Goal: Answer question/provide support: Share knowledge or assist other users

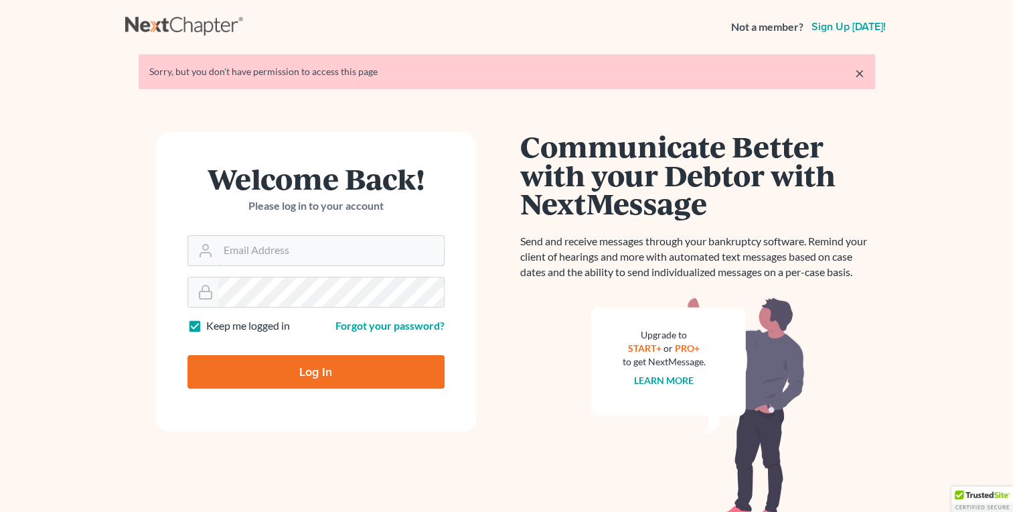
type input "[EMAIL_ADDRESS][DOMAIN_NAME]"
click at [316, 362] on input "Log In" at bounding box center [316, 371] width 257 height 33
type input "Thinking..."
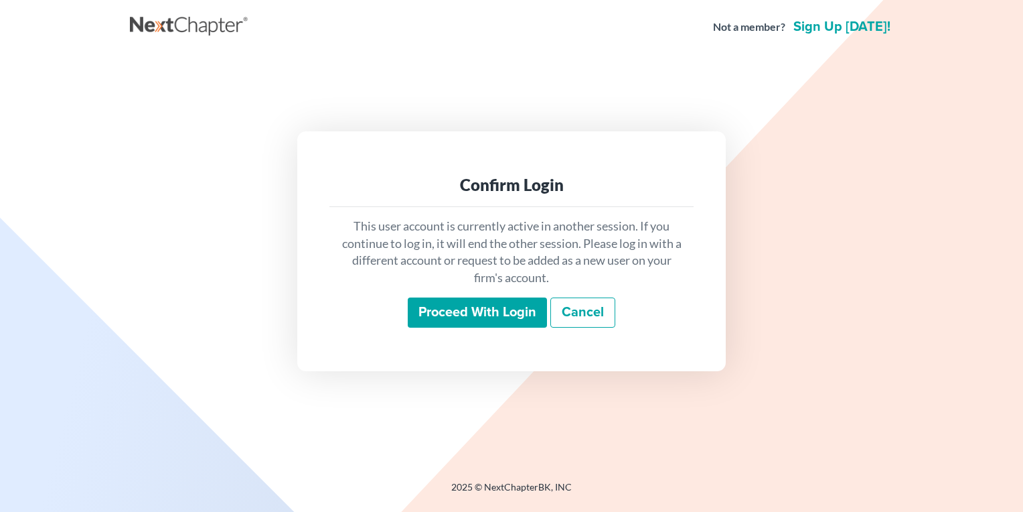
click at [466, 312] on input "Proceed with login" at bounding box center [477, 312] width 139 height 31
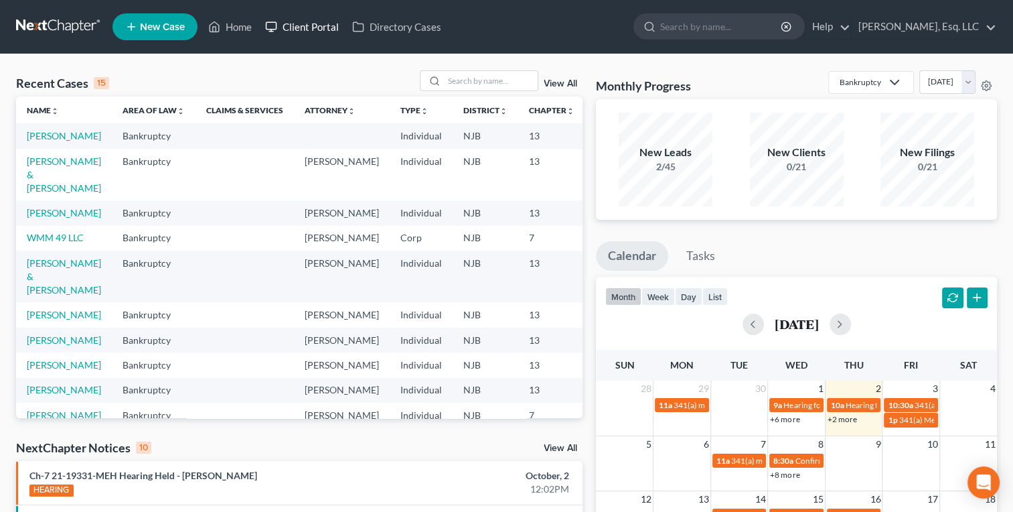
click at [305, 21] on link "Client Portal" at bounding box center [302, 27] width 87 height 24
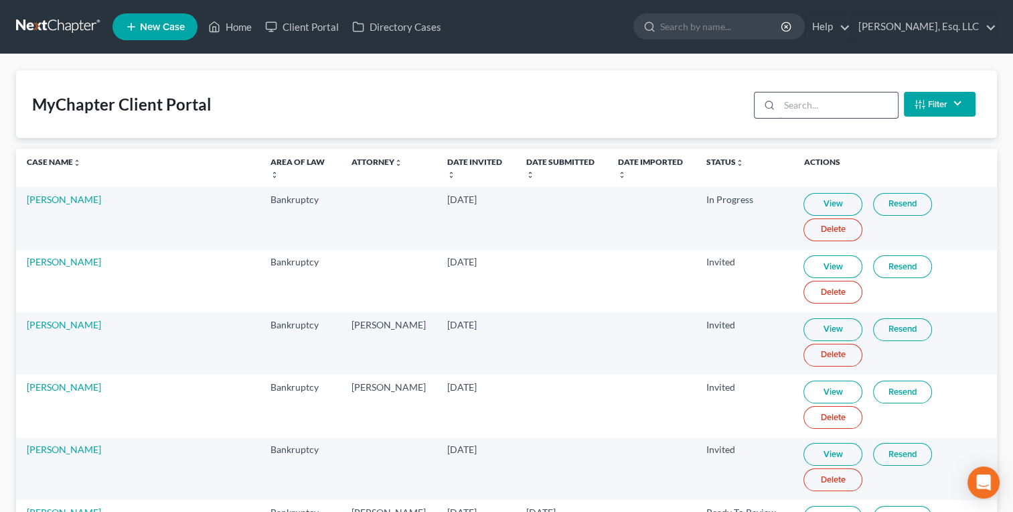
click at [800, 99] on input "search" at bounding box center [839, 104] width 119 height 25
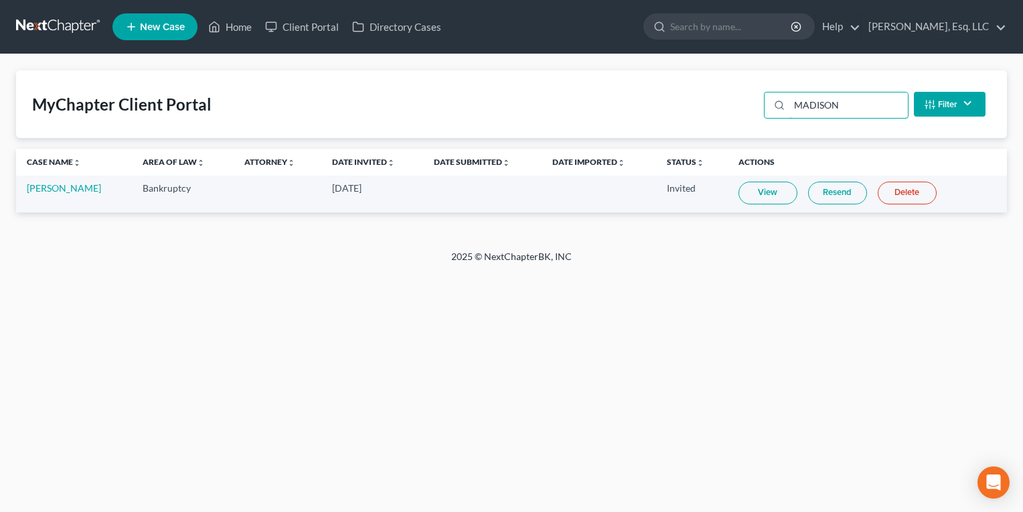
type input "MADISON"
click at [770, 196] on link "View" at bounding box center [768, 193] width 59 height 23
click at [56, 186] on link "[PERSON_NAME]" at bounding box center [64, 187] width 74 height 11
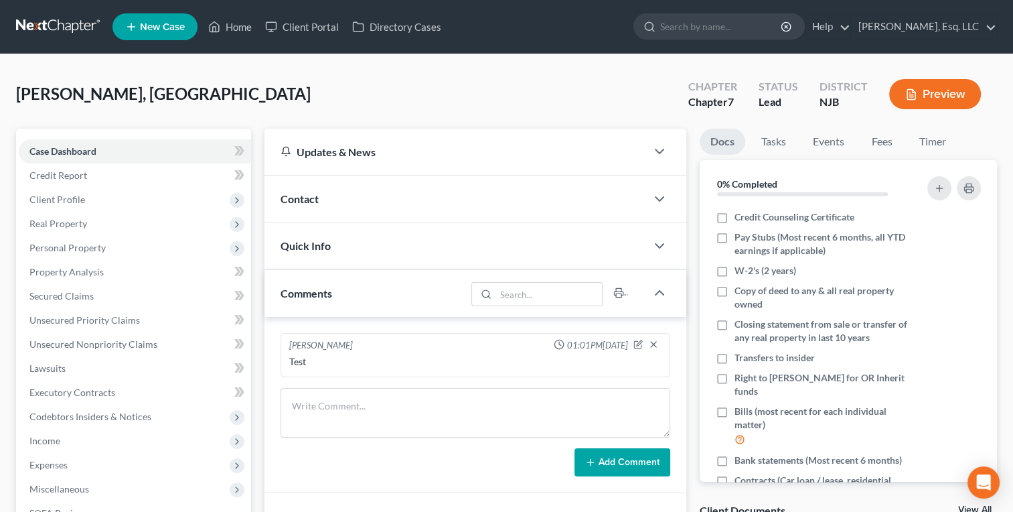
click at [327, 112] on div "[PERSON_NAME], [PERSON_NAME] Upgraded Chapter Chapter 7 Status Lead District NJ…" at bounding box center [506, 99] width 981 height 58
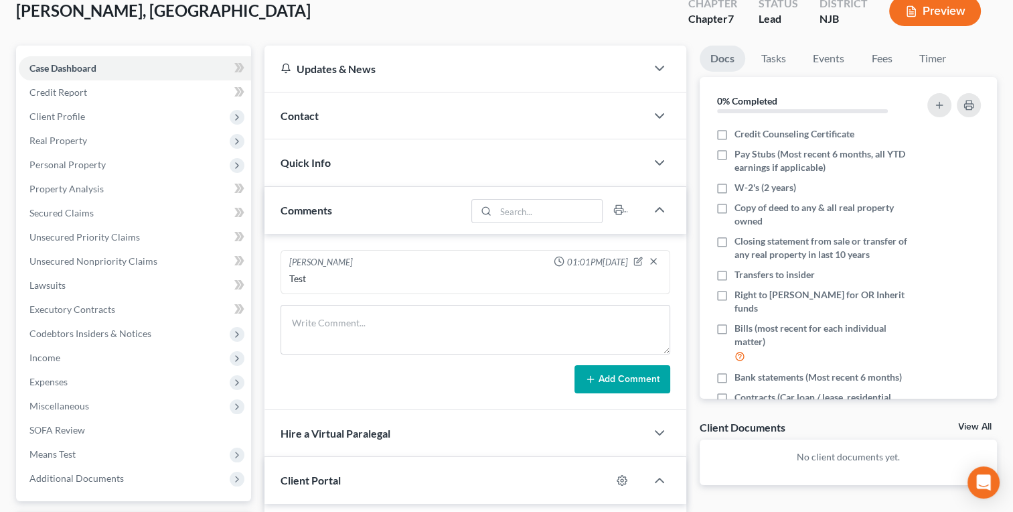
scroll to position [255, 0]
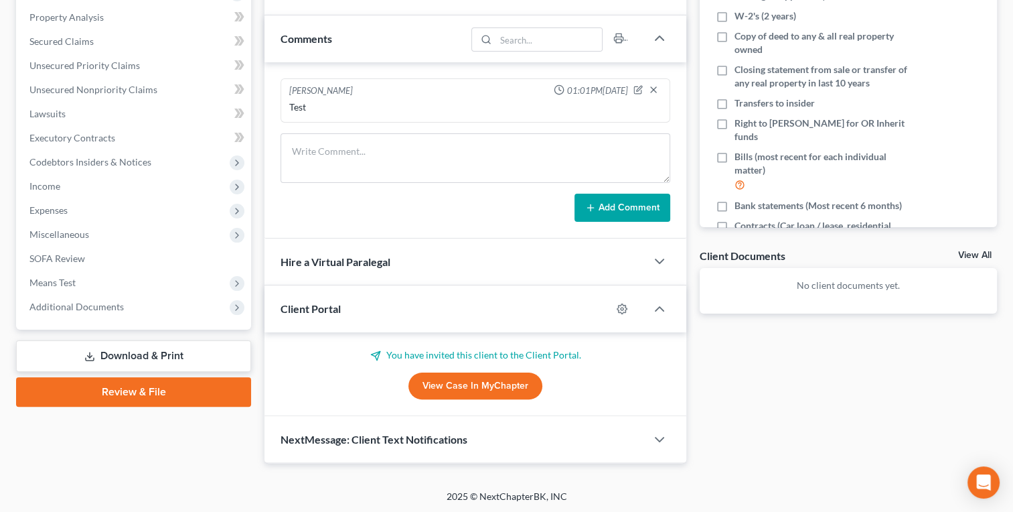
click at [490, 442] on div "NextMessage: Client Text Notifications" at bounding box center [456, 439] width 382 height 46
click at [763, 396] on div "Docs Tasks Events Fees Timer 0% Completed Nothing here yet! Credit Counseling C…" at bounding box center [848, 232] width 311 height 717
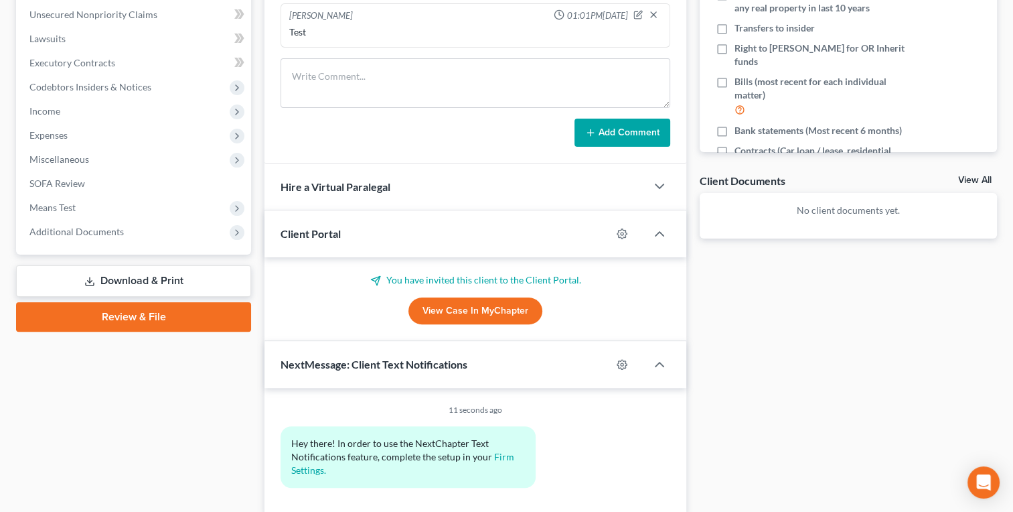
scroll to position [328, 0]
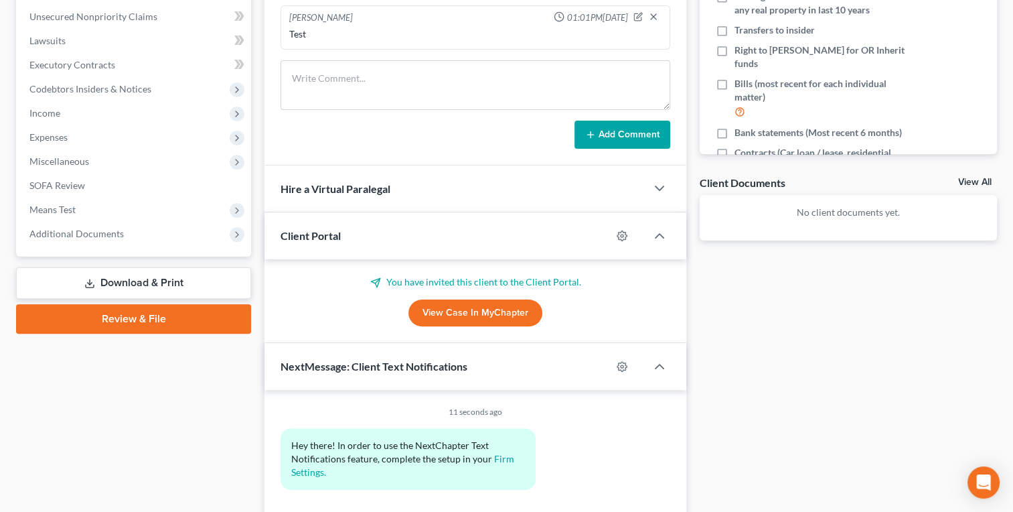
click at [785, 321] on div "Docs Tasks Events Fees Timer 0% Completed Nothing here yet! Credit Counseling C…" at bounding box center [848, 159] width 311 height 717
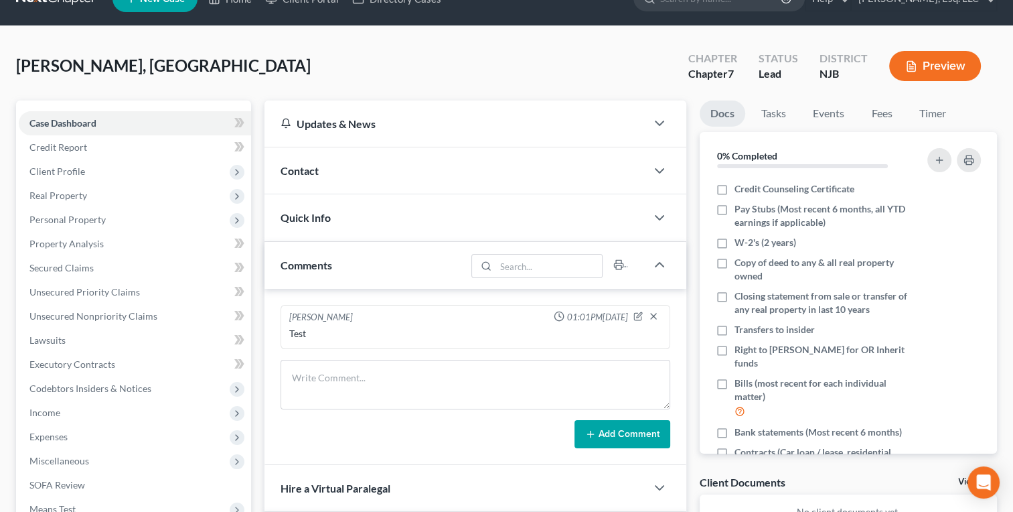
scroll to position [54, 0]
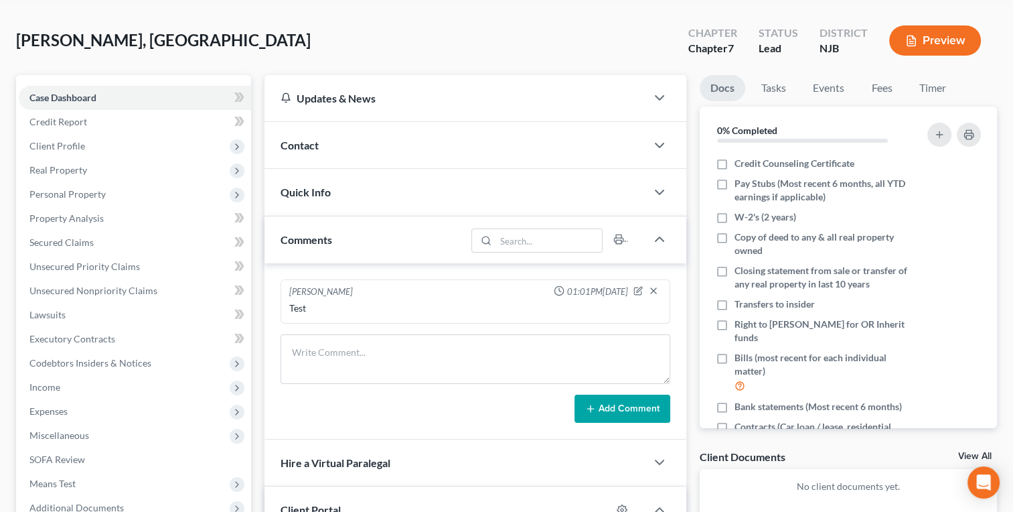
click at [307, 189] on span "Quick Info" at bounding box center [306, 192] width 50 height 13
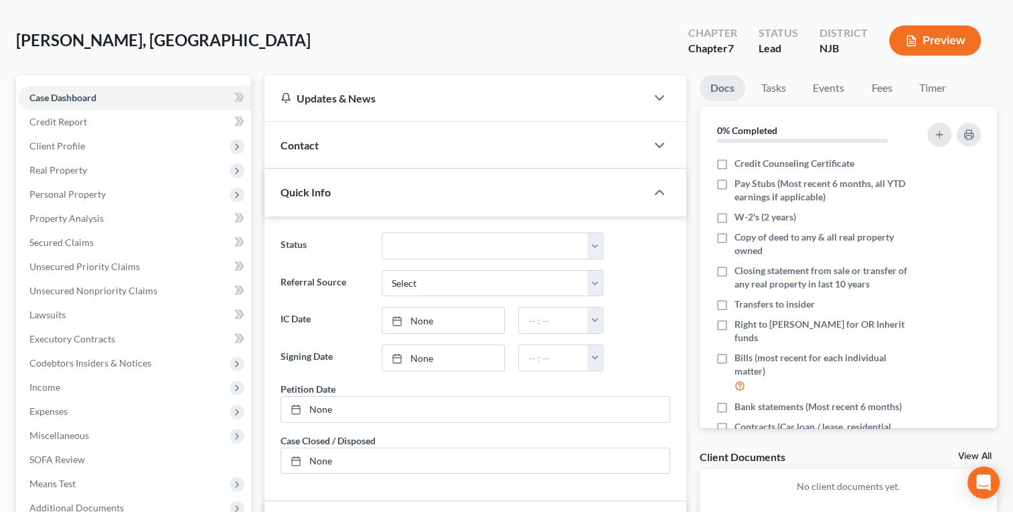
click at [307, 158] on div "Contact" at bounding box center [456, 145] width 382 height 46
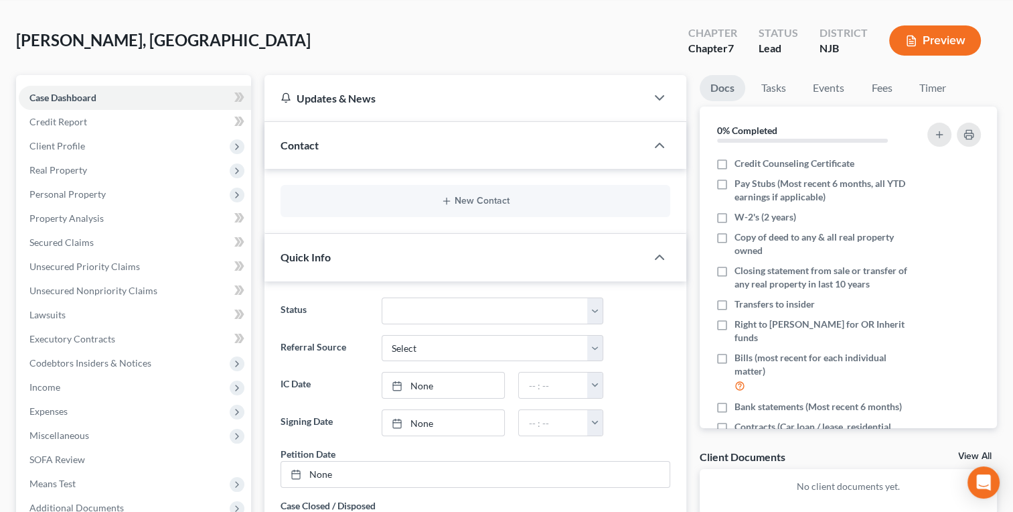
click at [304, 250] on span "Quick Info" at bounding box center [306, 256] width 50 height 13
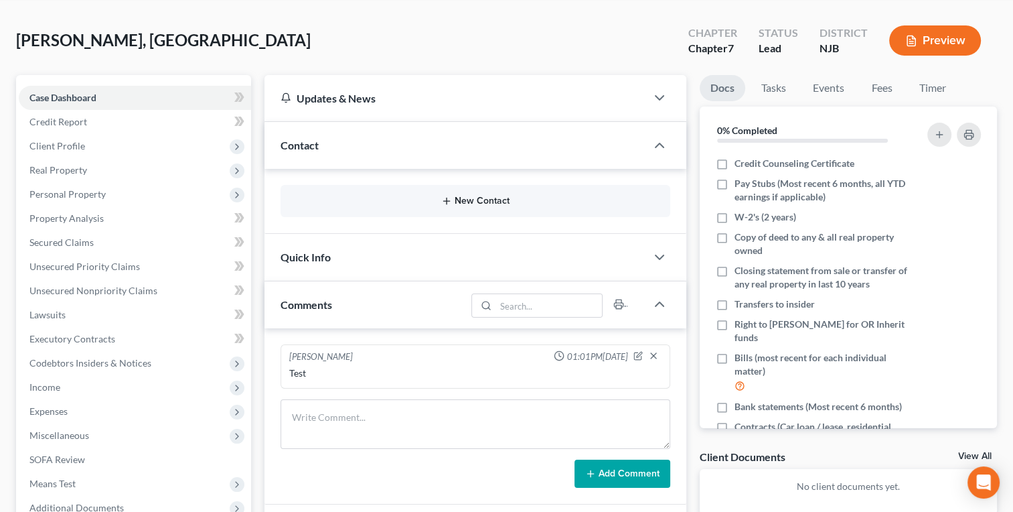
click at [476, 204] on button "New Contact" at bounding box center [475, 201] width 368 height 11
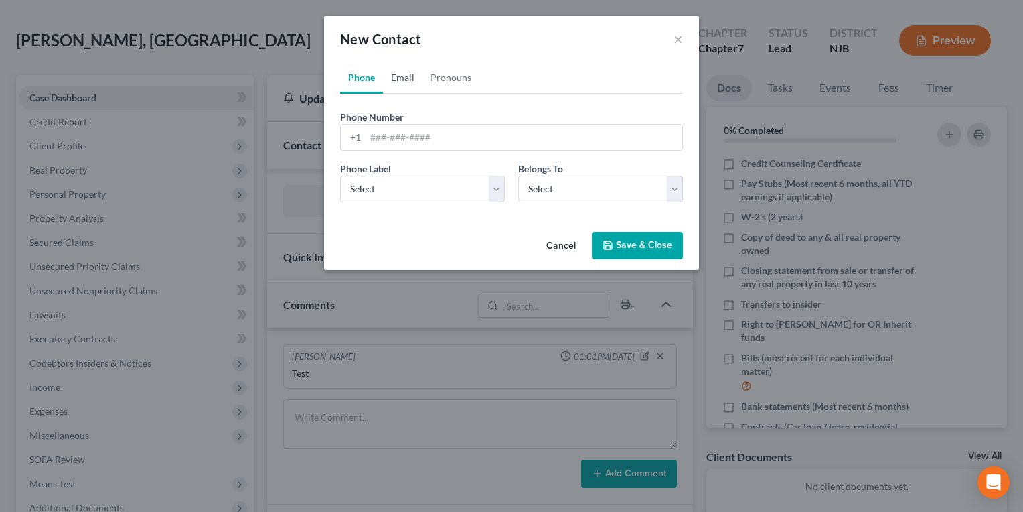
click at [400, 76] on link "Email" at bounding box center [403, 78] width 40 height 32
click at [392, 145] on input "email" at bounding box center [524, 137] width 317 height 25
type input "[EMAIL_ADDRESS][DOMAIN_NAME]"
click at [485, 185] on select "Select Home Work Other" at bounding box center [422, 188] width 165 height 27
select select "1"
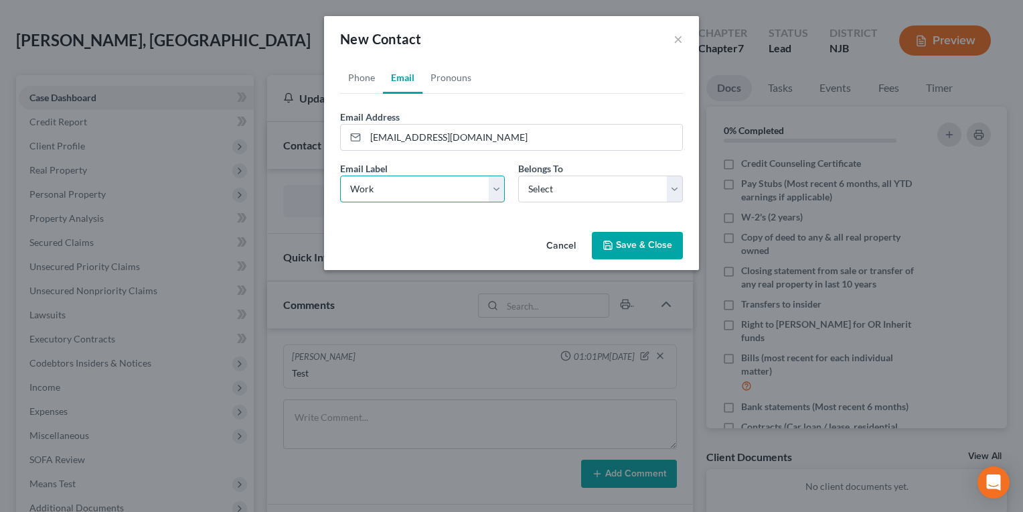
click at [340, 175] on select "Select Home Work Other" at bounding box center [422, 188] width 165 height 27
click at [557, 186] on select "Select Client Other" at bounding box center [600, 188] width 165 height 27
select select "0"
click at [518, 175] on select "Select Client Other" at bounding box center [600, 188] width 165 height 27
click at [630, 246] on button "Save & Close" at bounding box center [637, 246] width 91 height 28
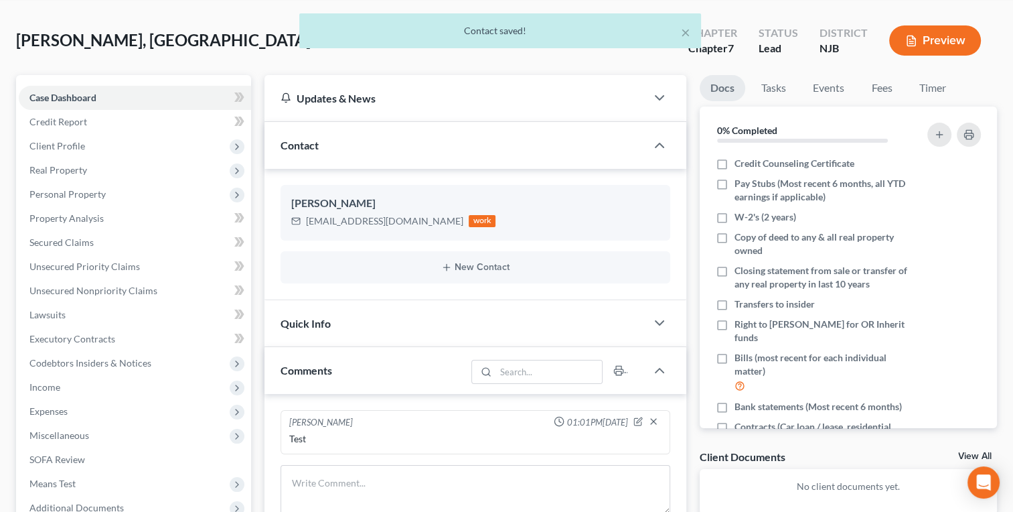
click at [212, 60] on div "[PERSON_NAME], [PERSON_NAME] Upgraded Chapter Chapter 7 Status Lead District NJ…" at bounding box center [506, 46] width 981 height 58
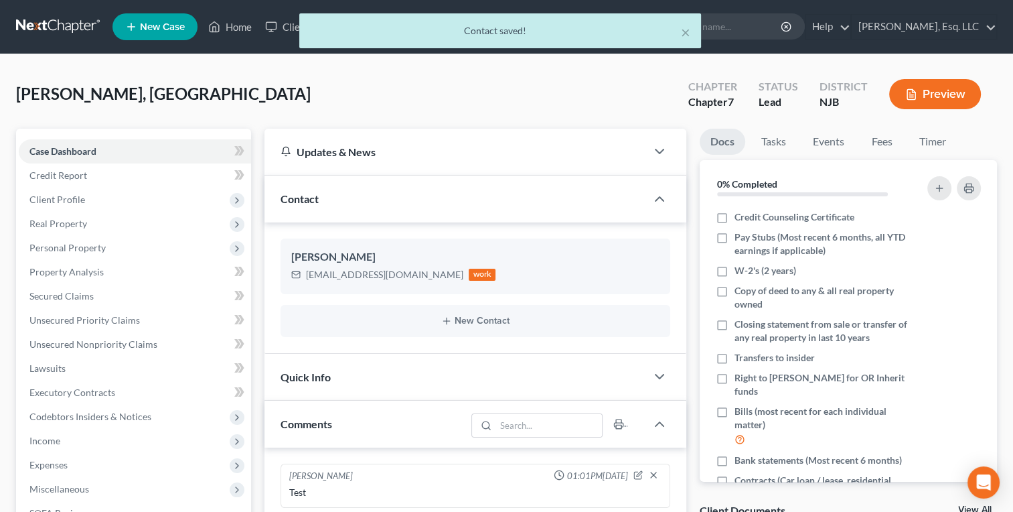
scroll to position [0, 0]
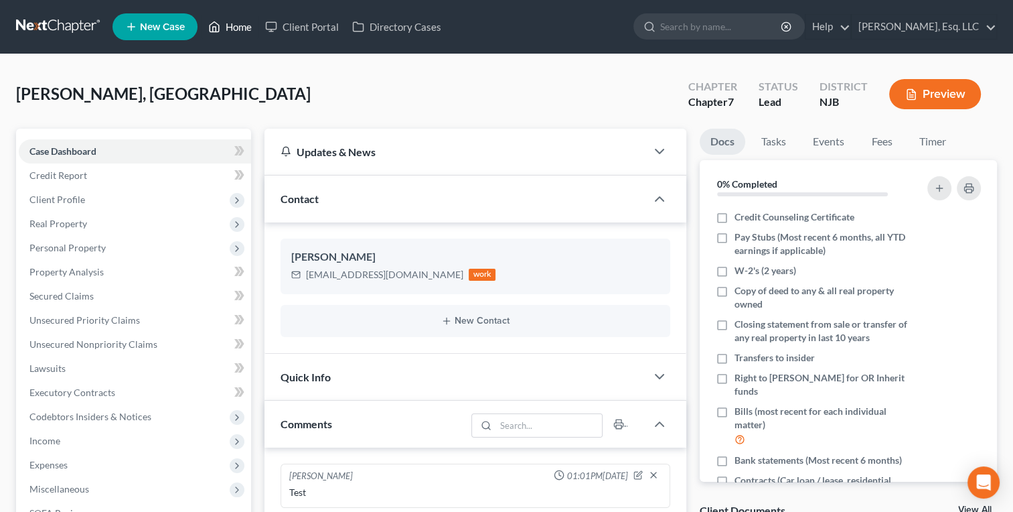
click at [230, 29] on link "Home" at bounding box center [230, 27] width 57 height 24
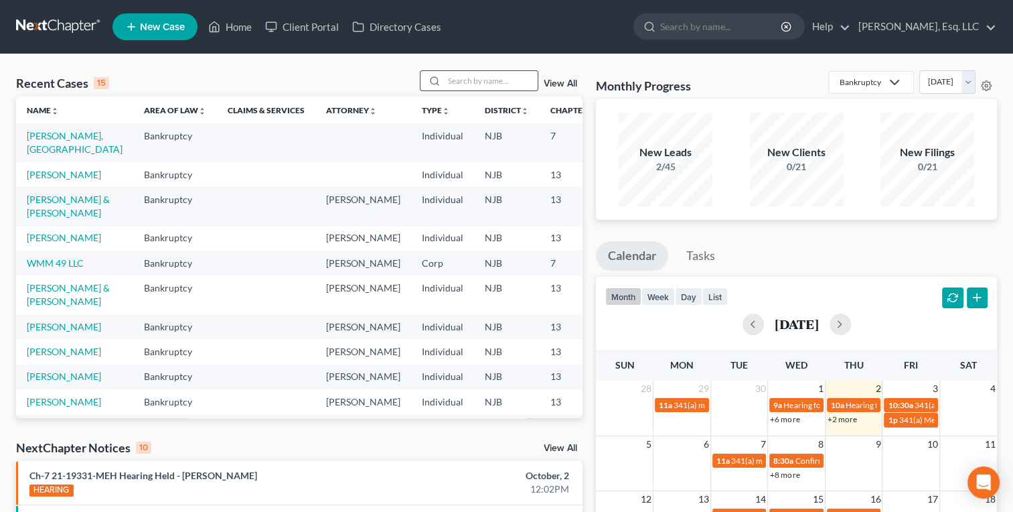
click at [472, 91] on div at bounding box center [479, 80] width 119 height 21
click at [470, 88] on input "search" at bounding box center [491, 80] width 94 height 19
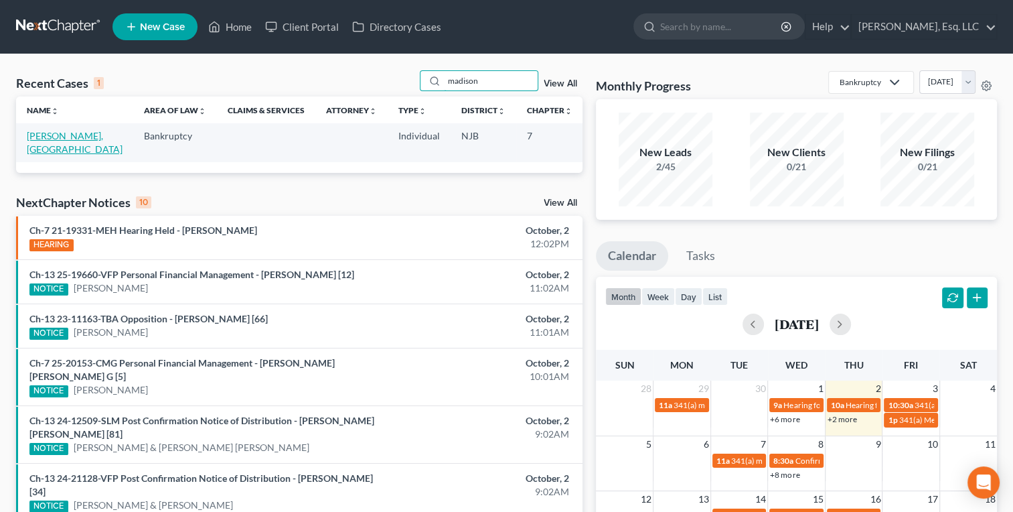
type input "madison"
click at [46, 145] on link "[PERSON_NAME], [GEOGRAPHIC_DATA]" at bounding box center [75, 142] width 96 height 25
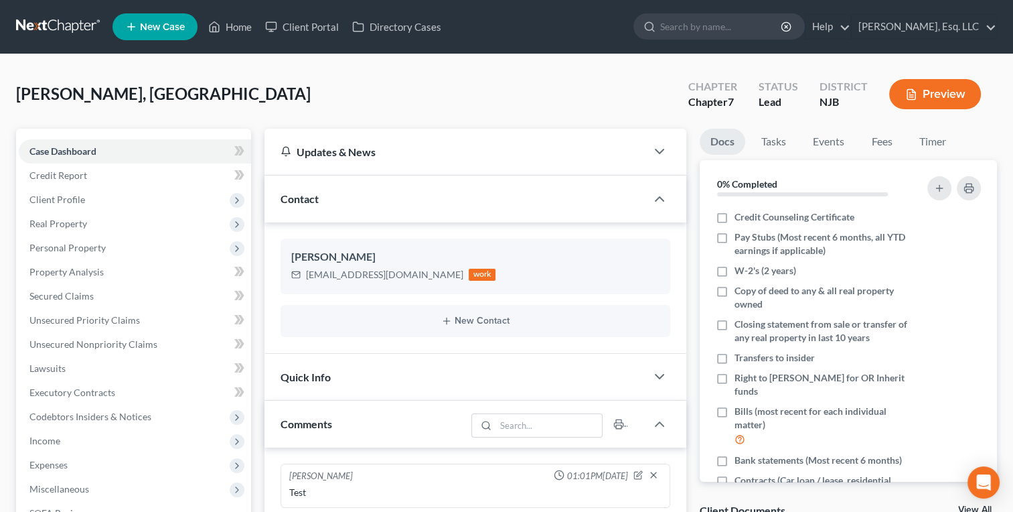
click at [366, 80] on div "[PERSON_NAME], [PERSON_NAME] Upgraded Chapter Chapter 7 Status Lead District NJ…" at bounding box center [506, 99] width 981 height 58
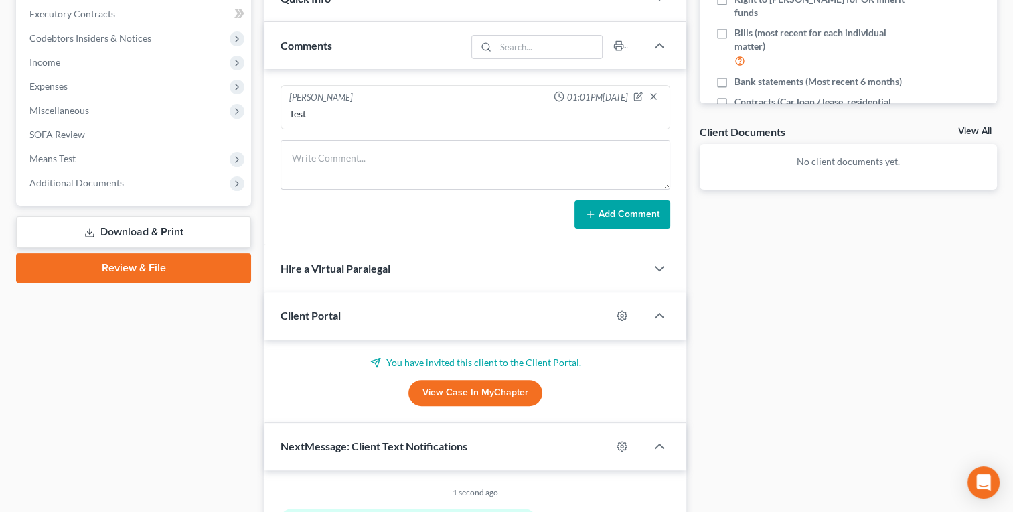
scroll to position [512, 0]
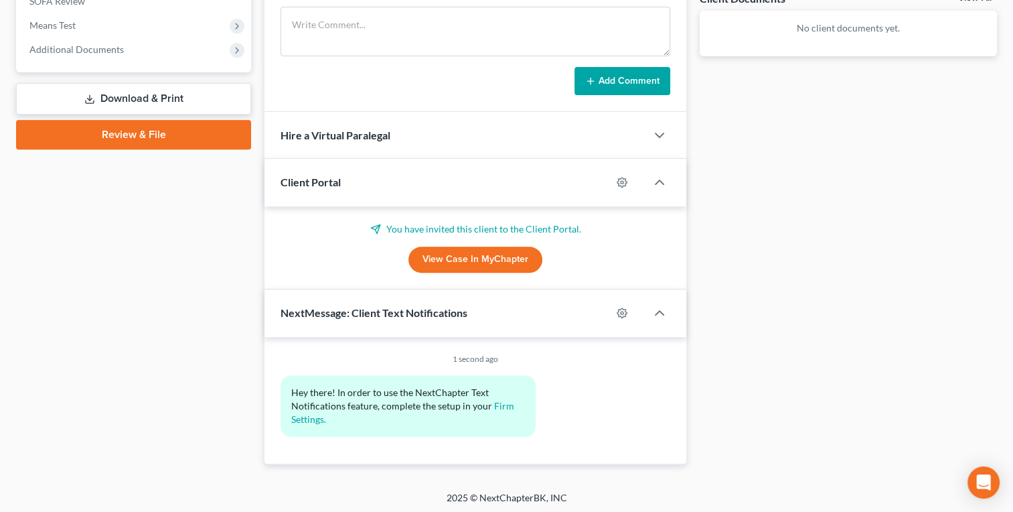
click at [463, 228] on p "You have invited this client to the Client Portal." at bounding box center [476, 228] width 390 height 13
click at [628, 249] on div "View Case in MyChapter" at bounding box center [476, 259] width 390 height 27
click at [665, 178] on icon "button" at bounding box center [660, 182] width 16 height 16
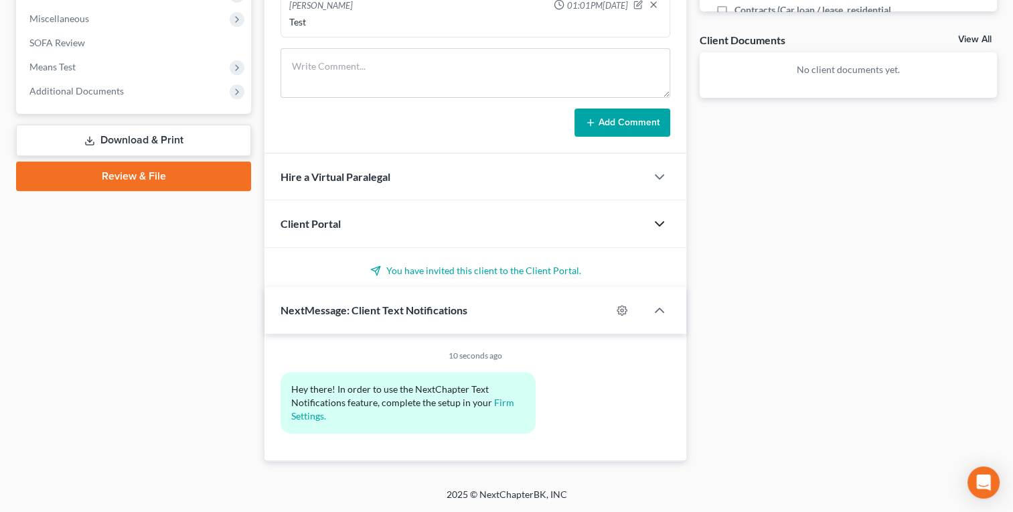
scroll to position [429, 0]
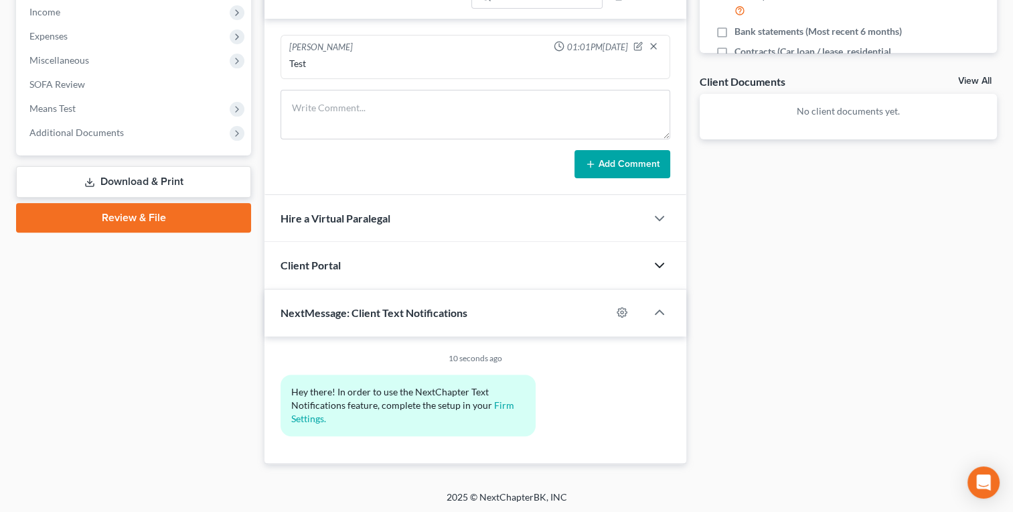
click at [656, 260] on icon "button" at bounding box center [660, 265] width 16 height 16
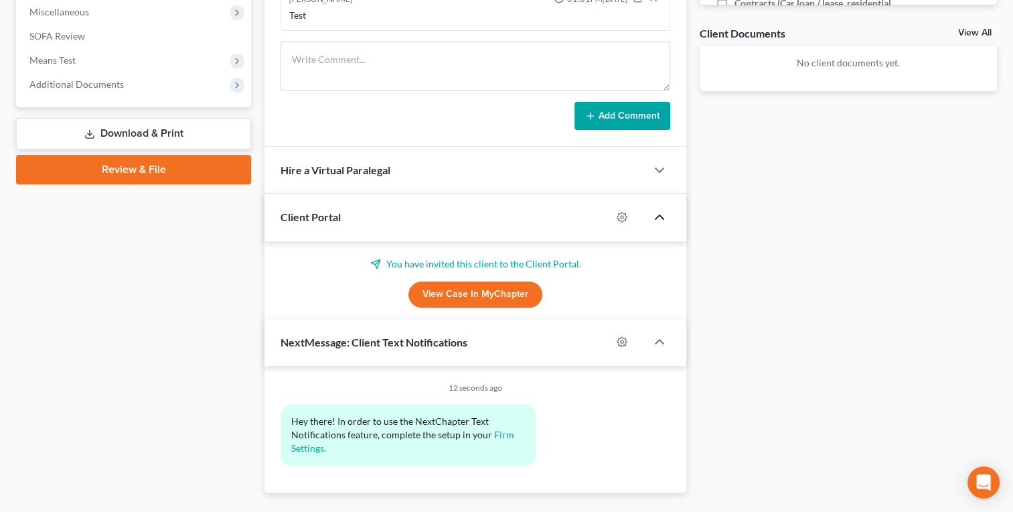
scroll to position [512, 0]
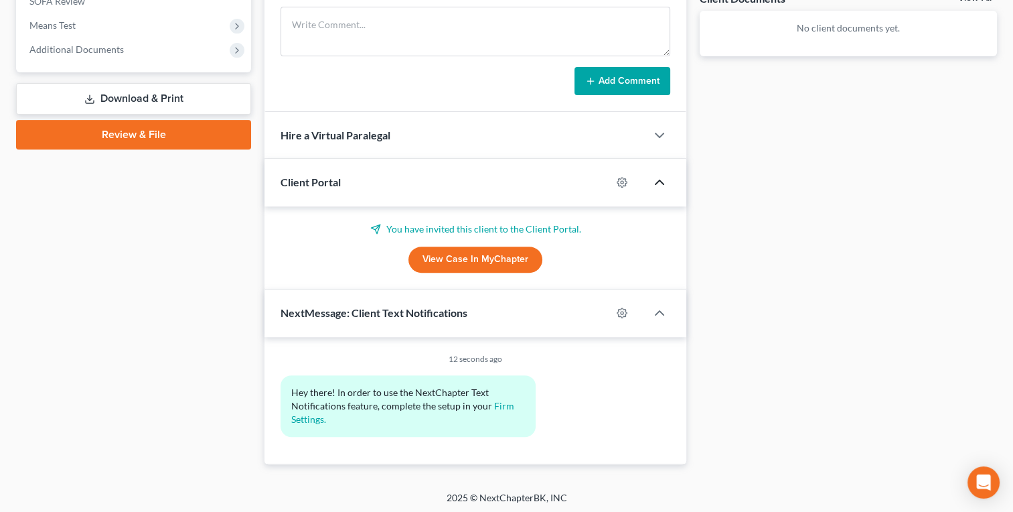
click at [750, 266] on div "Docs Tasks Events Fees Timer 0% Completed Nothing here yet! Credit Counseling C…" at bounding box center [848, 40] width 311 height 847
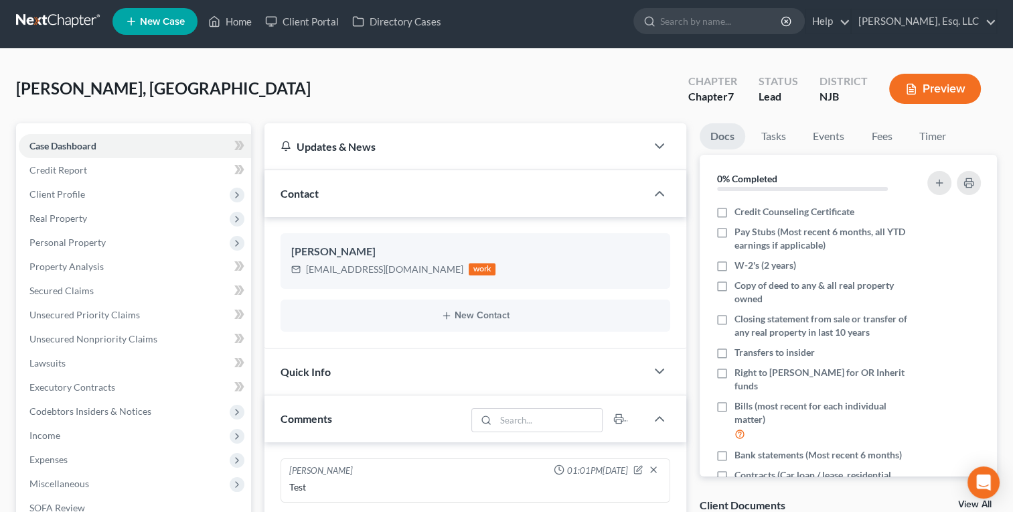
scroll to position [0, 0]
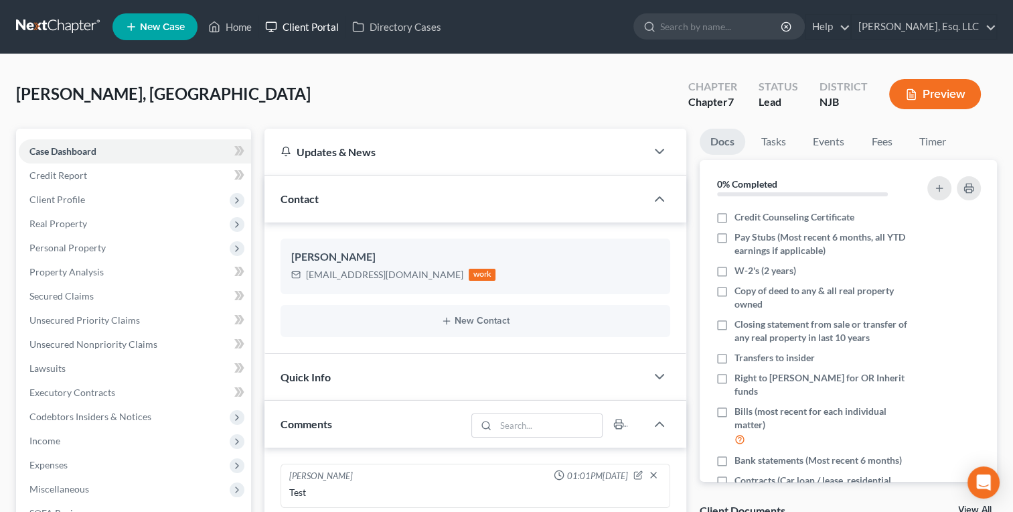
click at [301, 21] on link "Client Portal" at bounding box center [302, 27] width 87 height 24
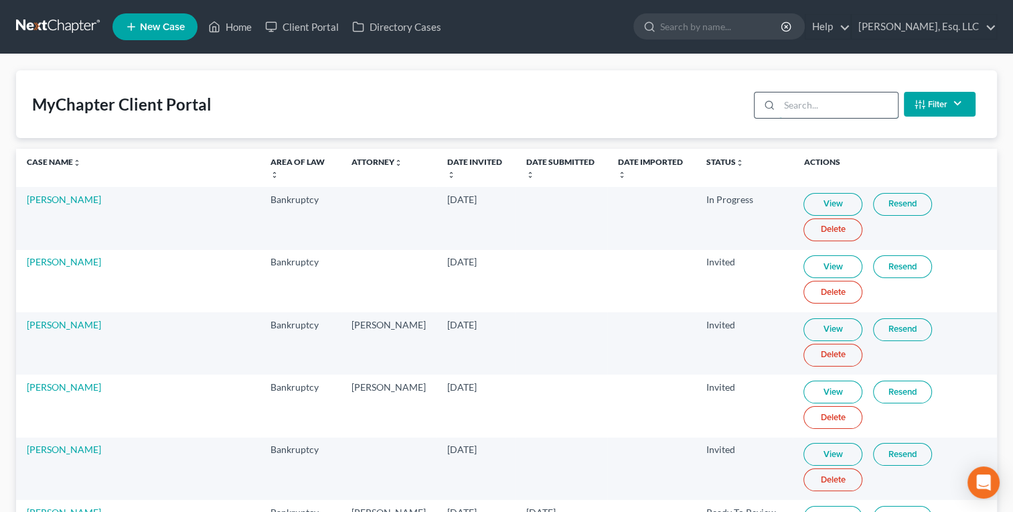
click at [833, 110] on input "search" at bounding box center [839, 104] width 119 height 25
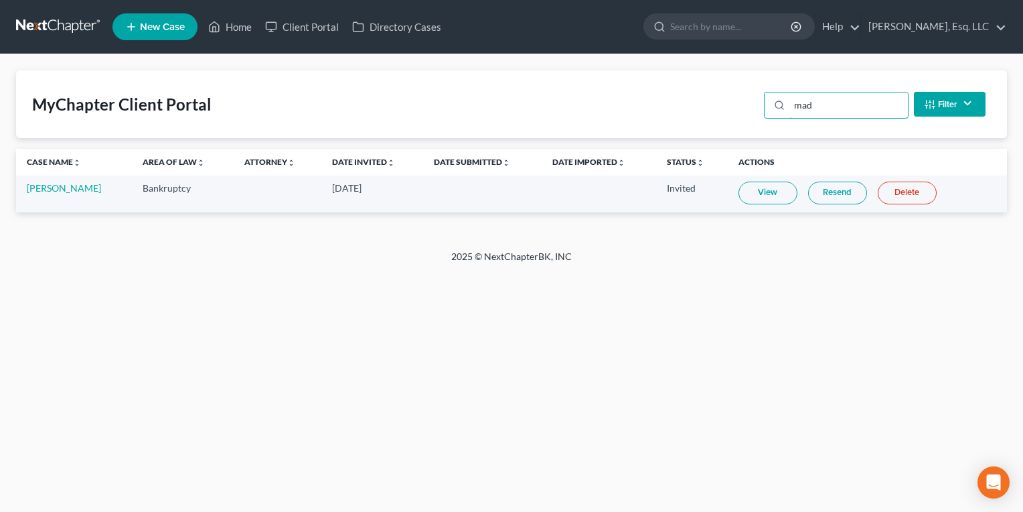
type input "mad"
click at [832, 194] on link "Resend" at bounding box center [837, 193] width 59 height 23
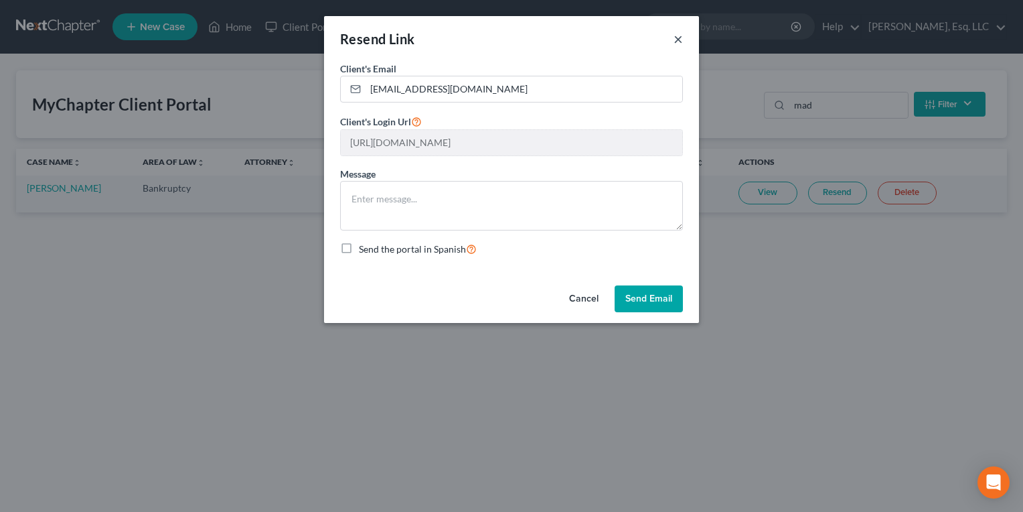
click at [678, 35] on button "×" at bounding box center [678, 39] width 9 height 16
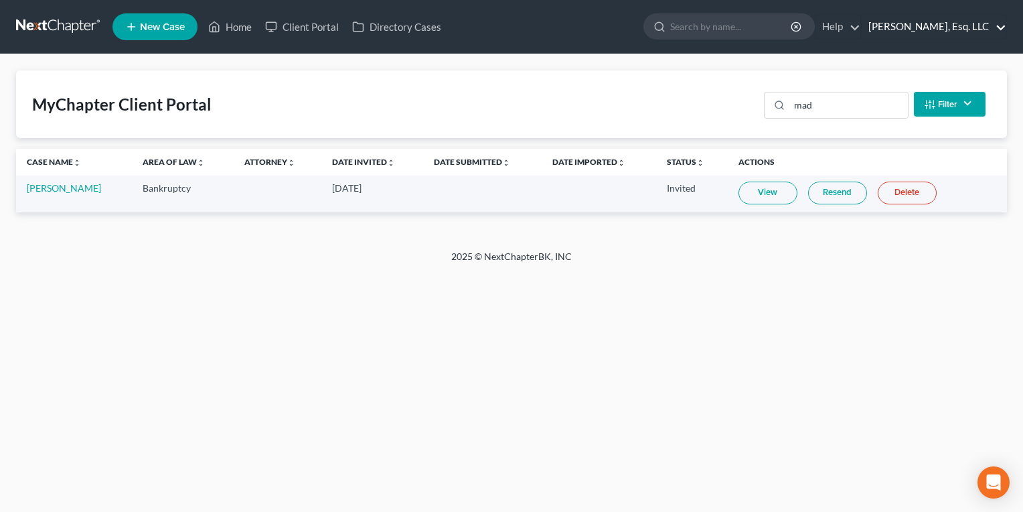
click at [911, 24] on link "[PERSON_NAME], Esq. LLC" at bounding box center [934, 27] width 145 height 24
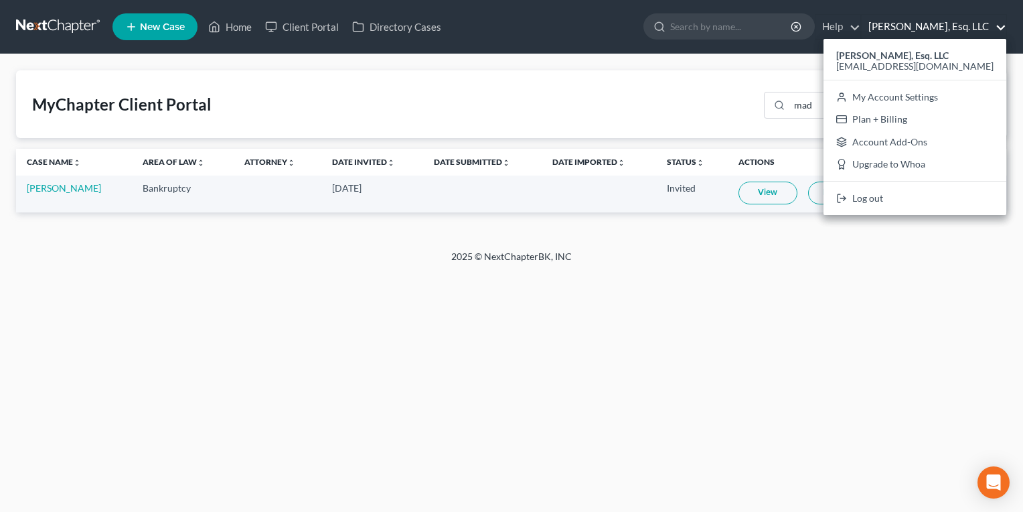
click at [938, 80] on div "[PERSON_NAME], Esq. LLC [EMAIL_ADDRESS][DOMAIN_NAME] My Account Settings Plan +…" at bounding box center [915, 127] width 183 height 176
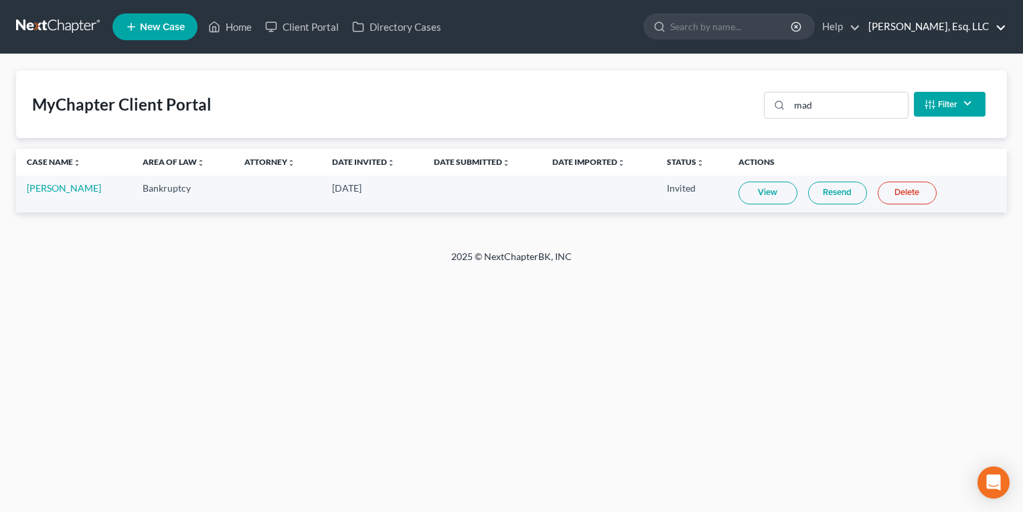
click at [926, 22] on link "[PERSON_NAME], Esq. LLC" at bounding box center [934, 27] width 145 height 24
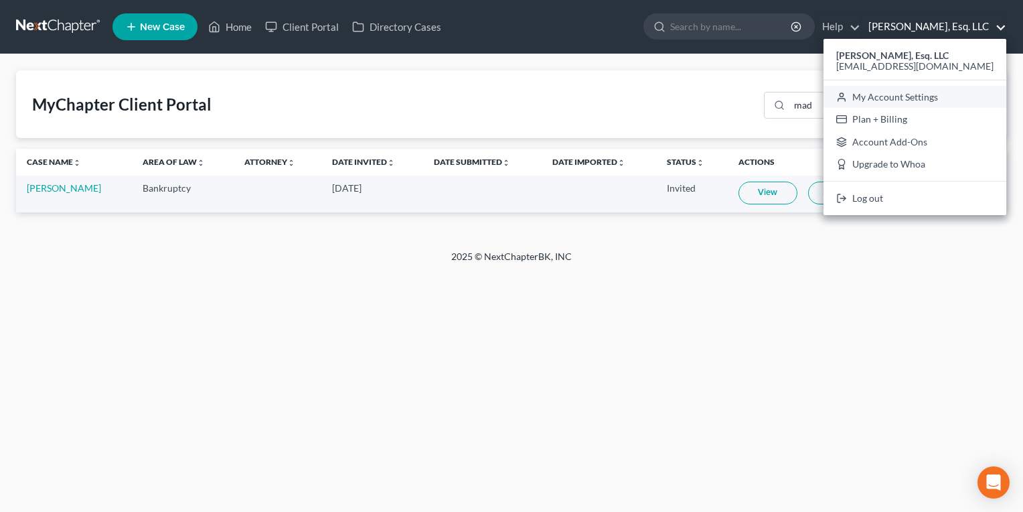
click at [930, 96] on link "My Account Settings" at bounding box center [915, 97] width 183 height 23
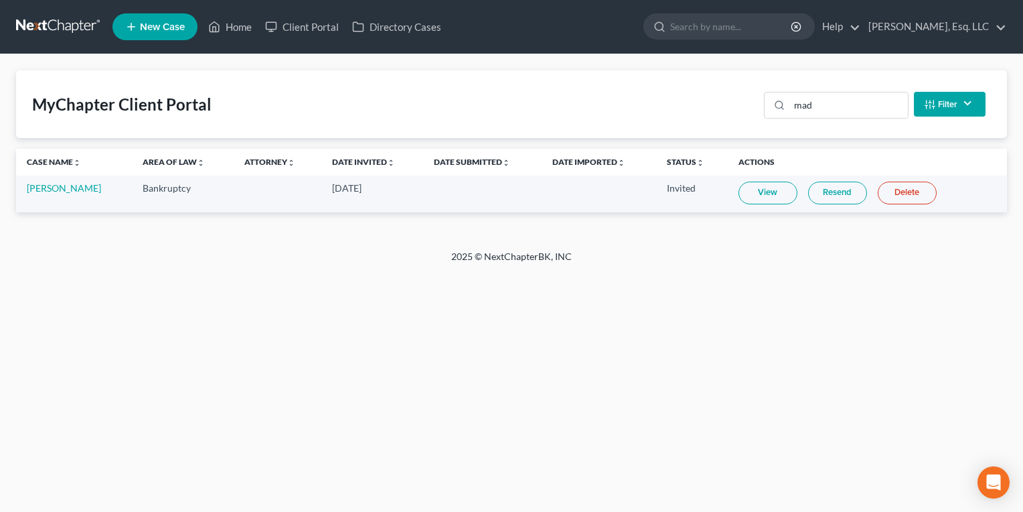
select select "24"
select select "33"
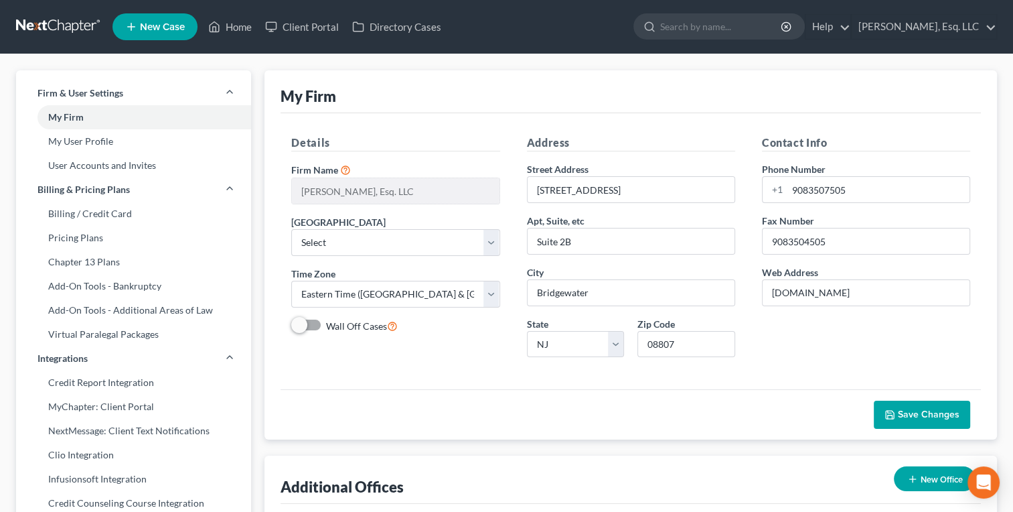
click at [624, 78] on div "My Firm" at bounding box center [631, 91] width 701 height 43
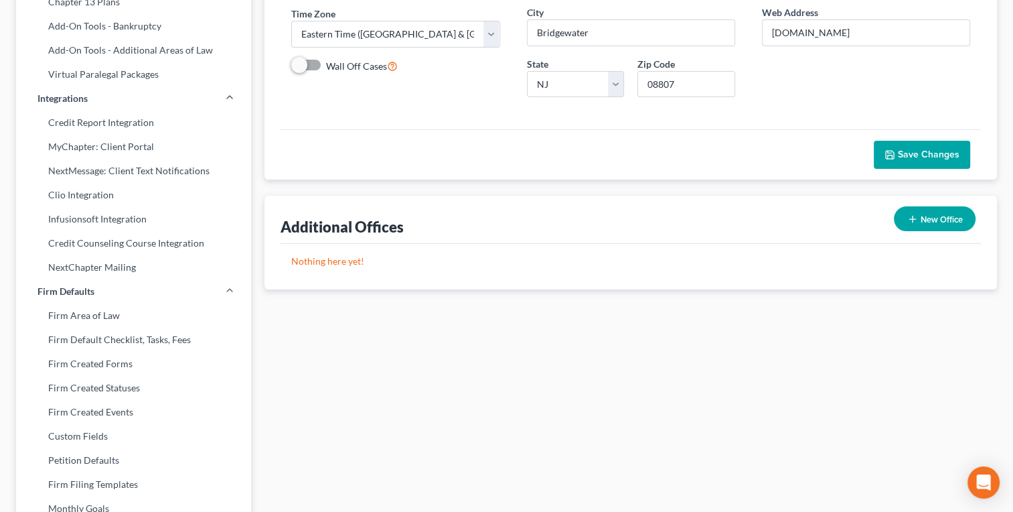
scroll to position [233, 0]
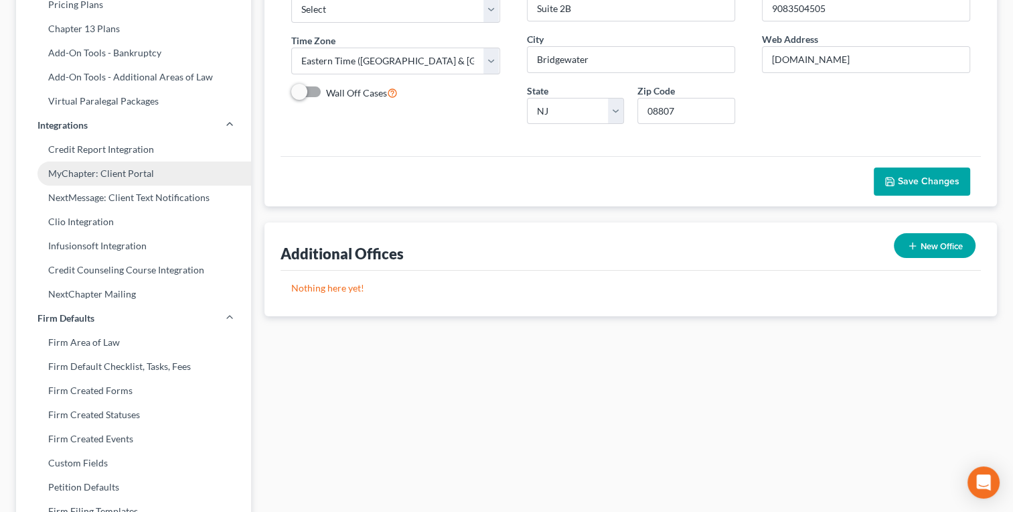
click at [102, 171] on link "MyChapter: Client Portal" at bounding box center [133, 173] width 235 height 24
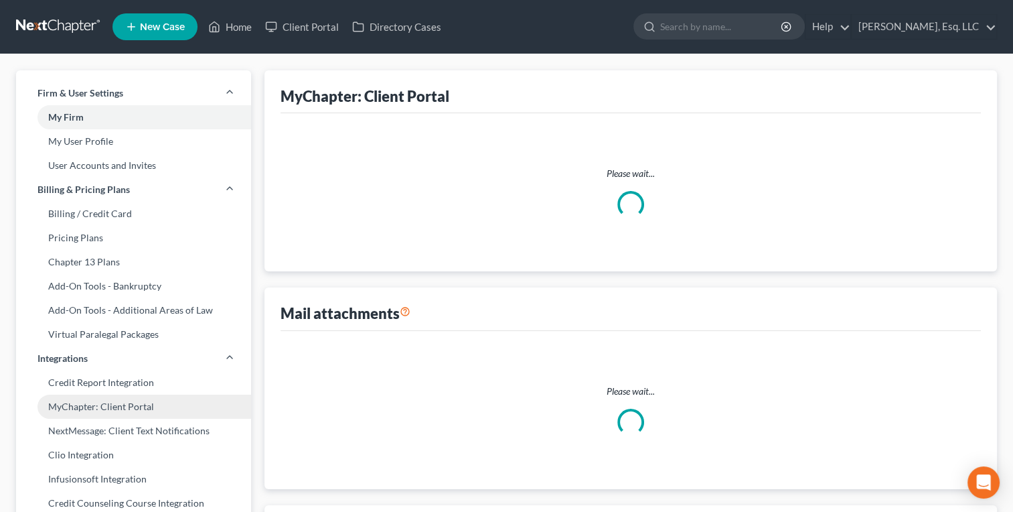
select select
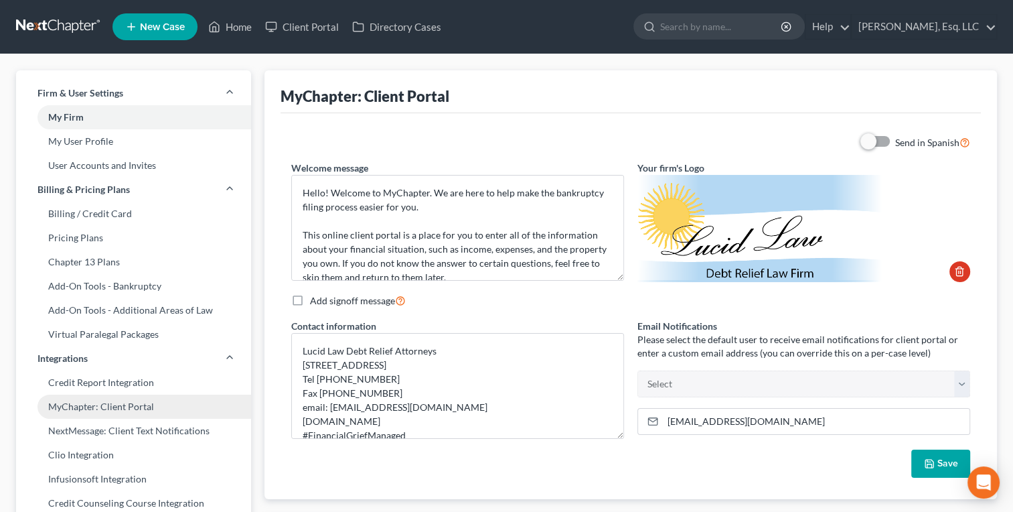
scroll to position [0, 0]
click at [496, 113] on div "MyChapter: Client Portal" at bounding box center [631, 91] width 701 height 43
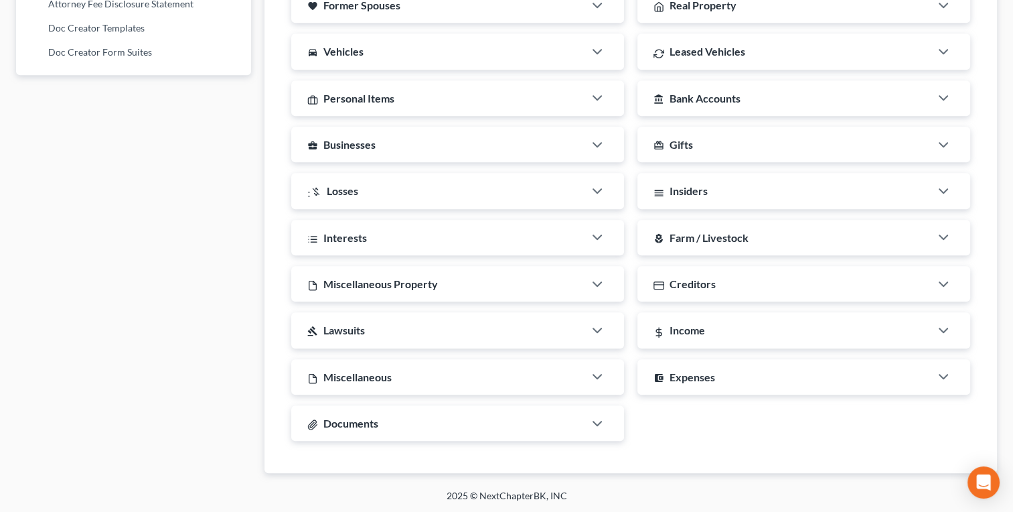
scroll to position [910, 0]
click at [496, 113] on div "Personal Items" at bounding box center [437, 97] width 293 height 35
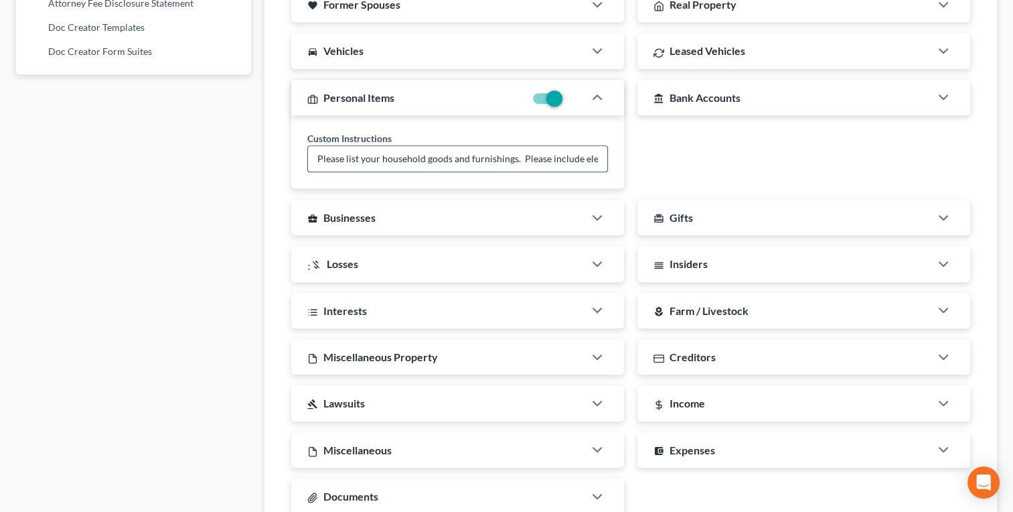
click at [527, 164] on input "Please list your household goods and furnishings. Please include electronics, k…" at bounding box center [457, 158] width 299 height 25
click at [981, 486] on icon "Open Intercom Messenger" at bounding box center [983, 482] width 17 height 17
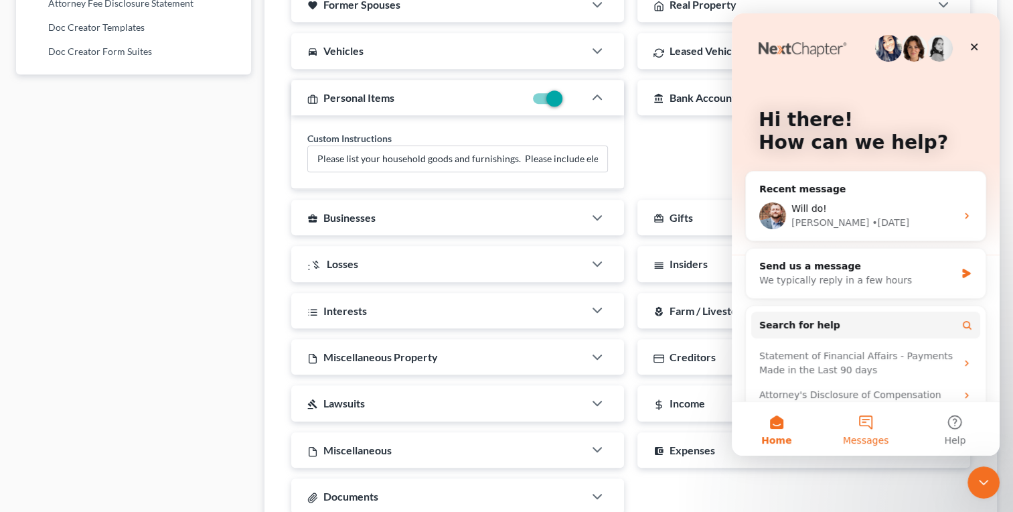
click at [879, 423] on button "Messages" at bounding box center [865, 429] width 89 height 54
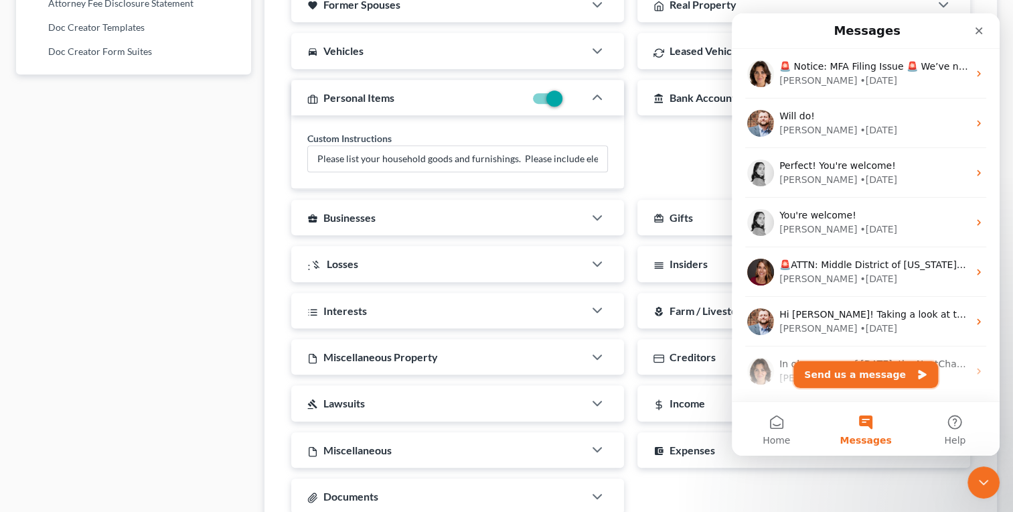
click at [851, 368] on button "Send us a message" at bounding box center [866, 374] width 145 height 27
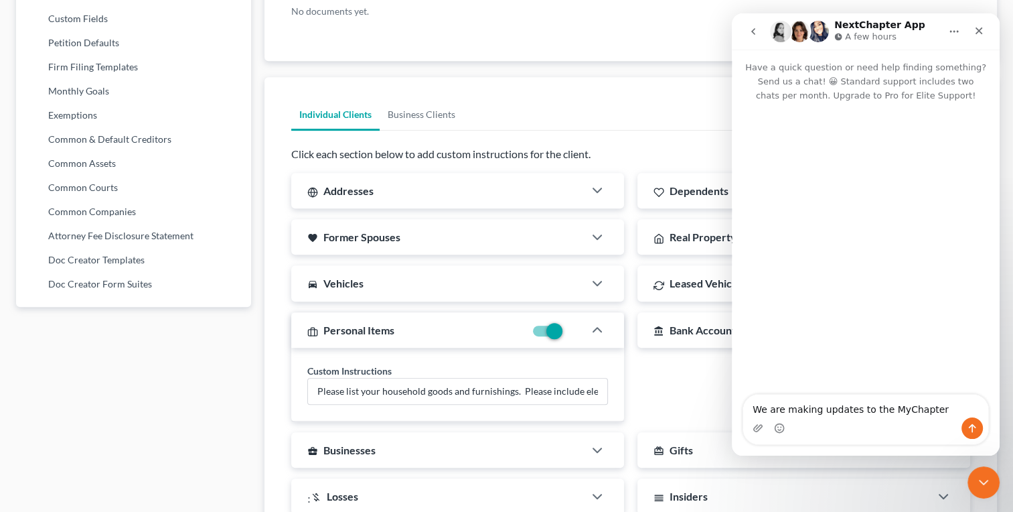
scroll to position [676, 0]
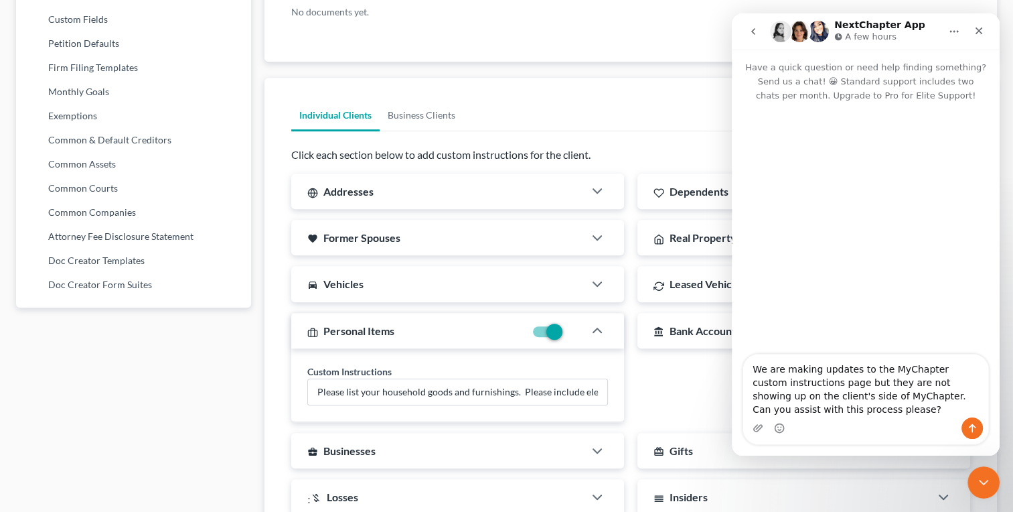
type textarea "We are making updates to the MyChapter custom instructions page but they are no…"
click at [970, 431] on icon "Send a message…" at bounding box center [972, 428] width 11 height 11
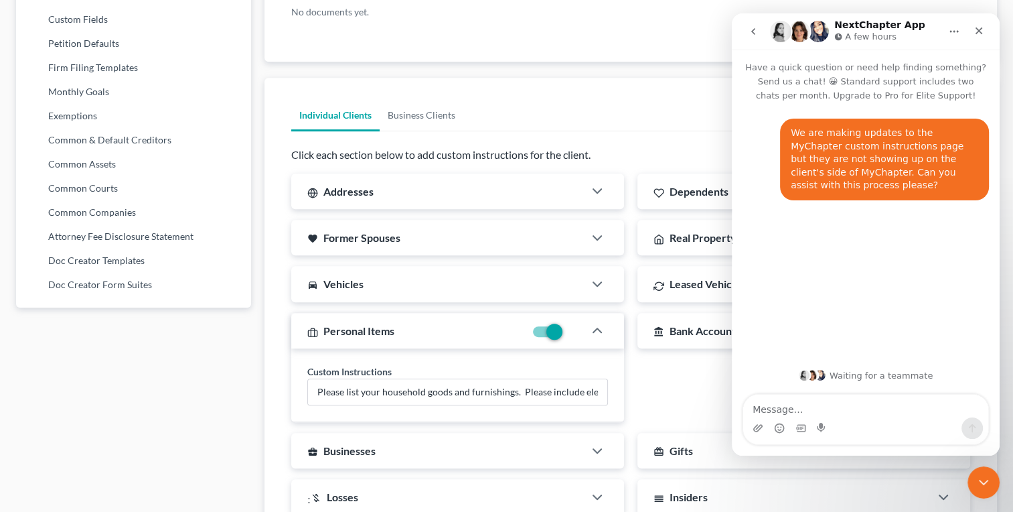
click at [674, 110] on ul "Individual Clients Business Clients" at bounding box center [630, 115] width 679 height 32
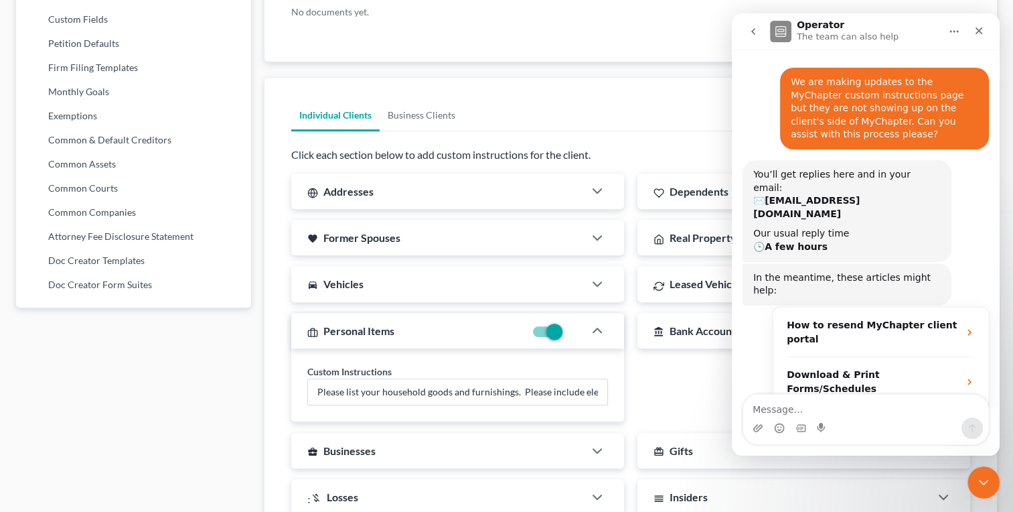
scroll to position [92, 0]
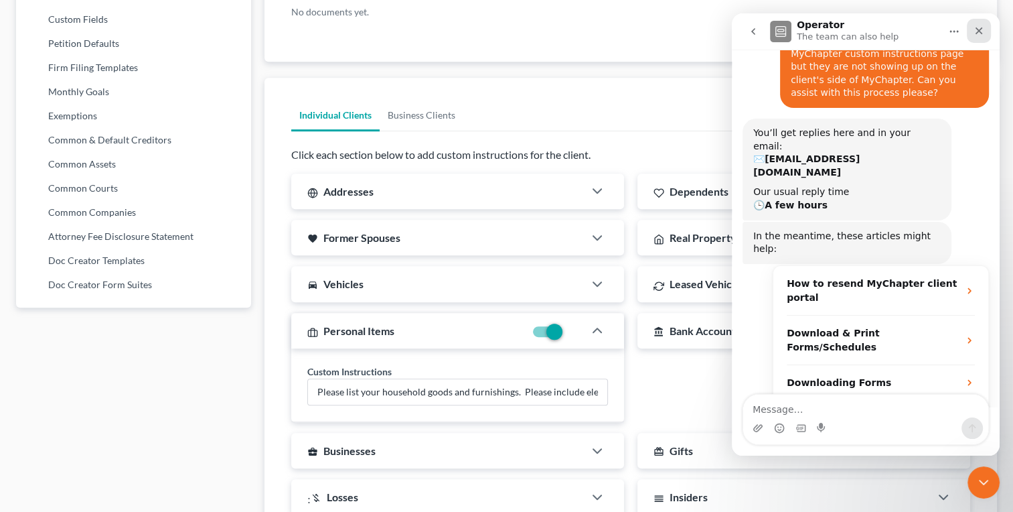
click at [979, 26] on icon "Close" at bounding box center [979, 30] width 11 height 11
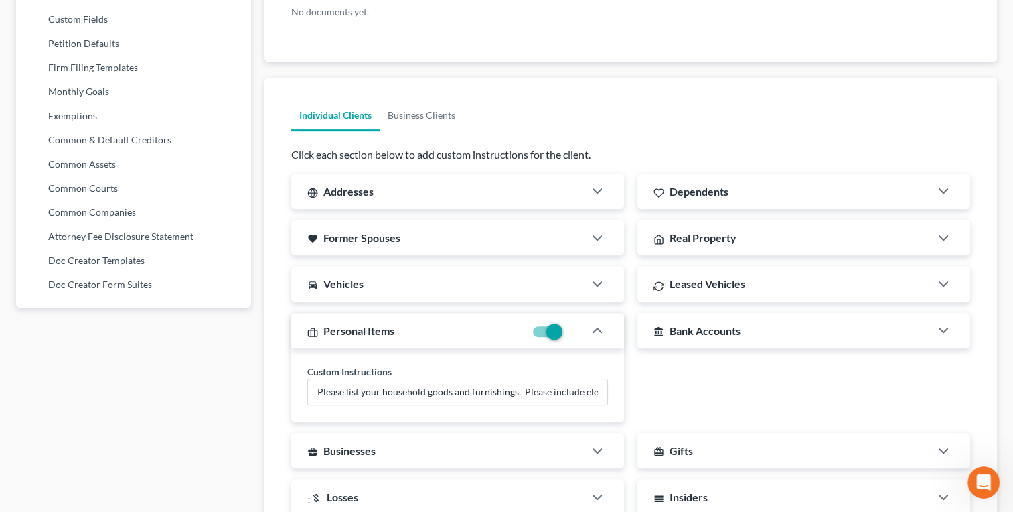
scroll to position [114, 0]
click at [636, 121] on ul "Individual Clients Business Clients" at bounding box center [630, 115] width 679 height 32
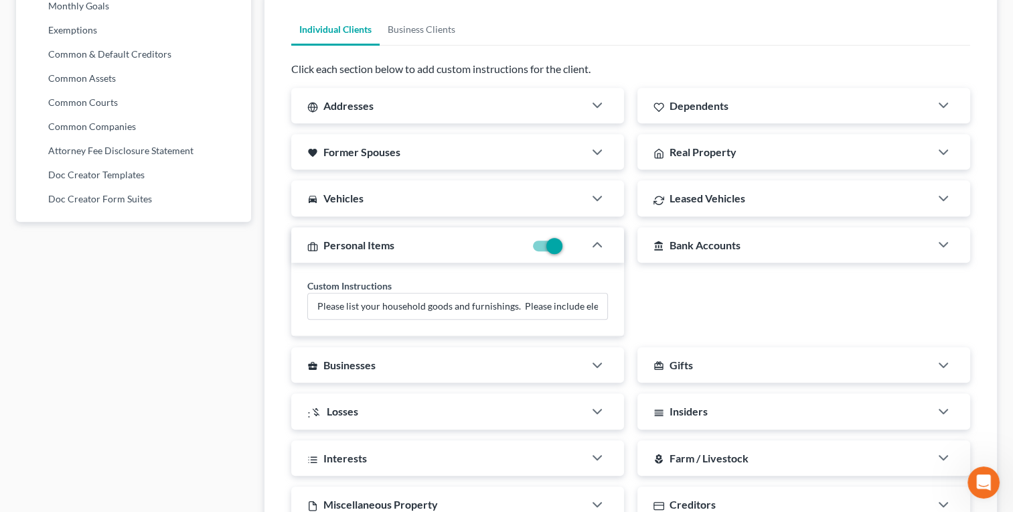
scroll to position [784, 0]
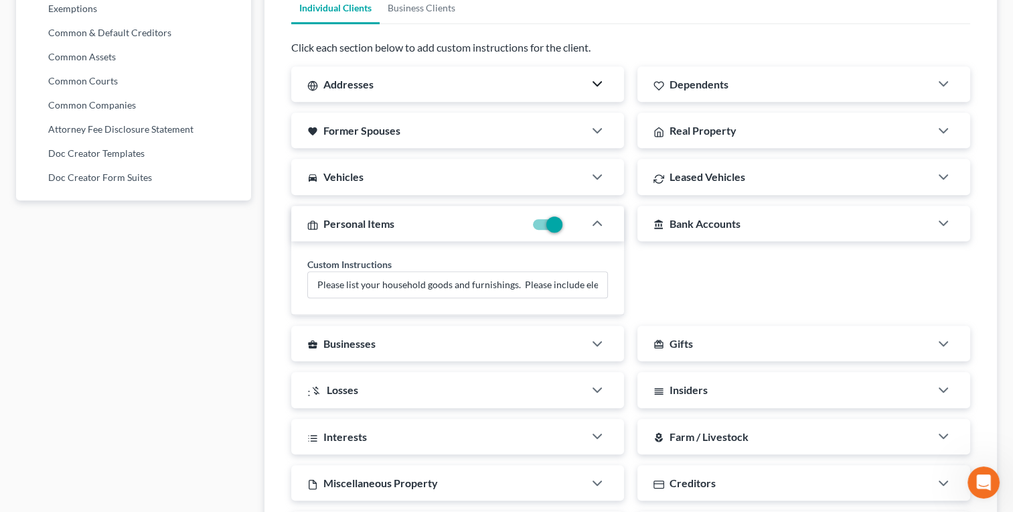
click at [595, 81] on icon "button" at bounding box center [597, 84] width 16 height 16
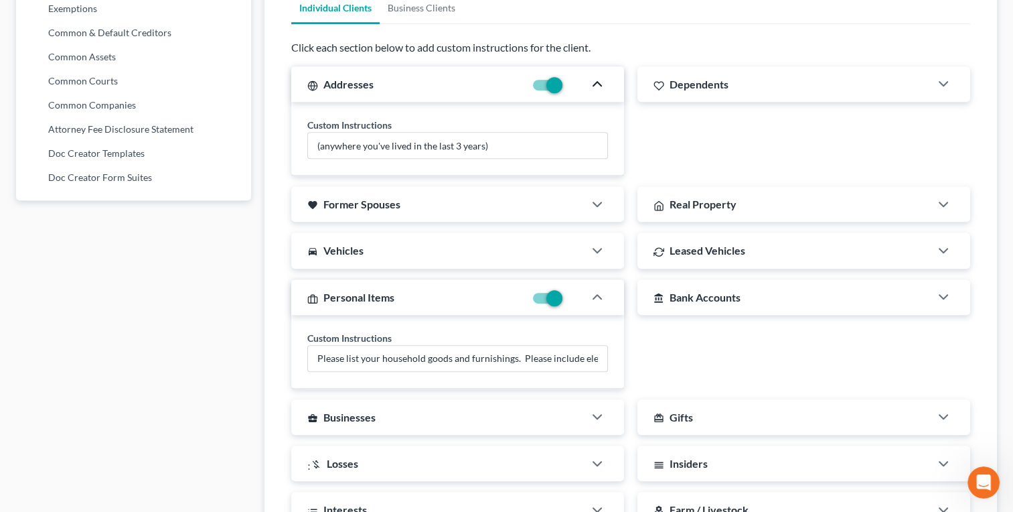
click at [734, 91] on div "Dependents" at bounding box center [784, 83] width 293 height 35
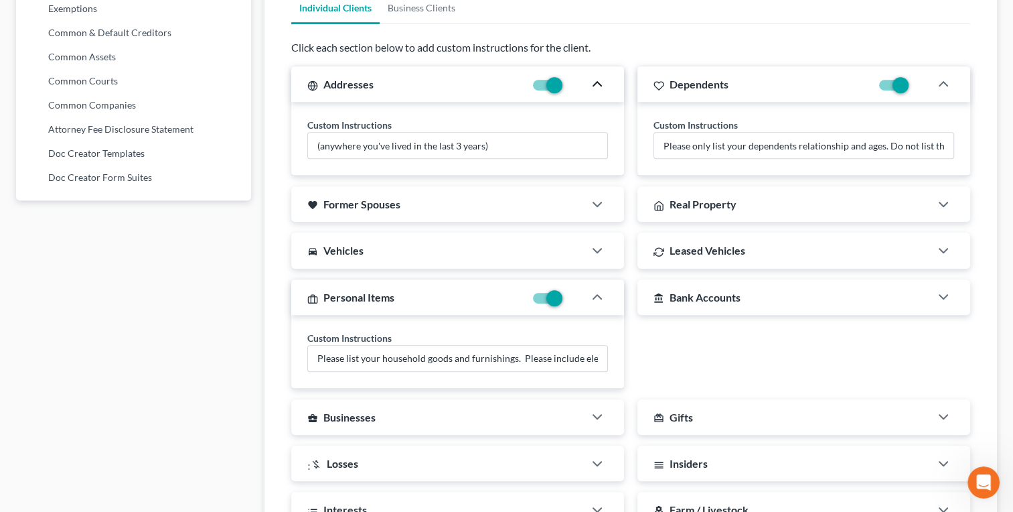
click at [522, 213] on div "favorite Former Spouses" at bounding box center [437, 203] width 293 height 35
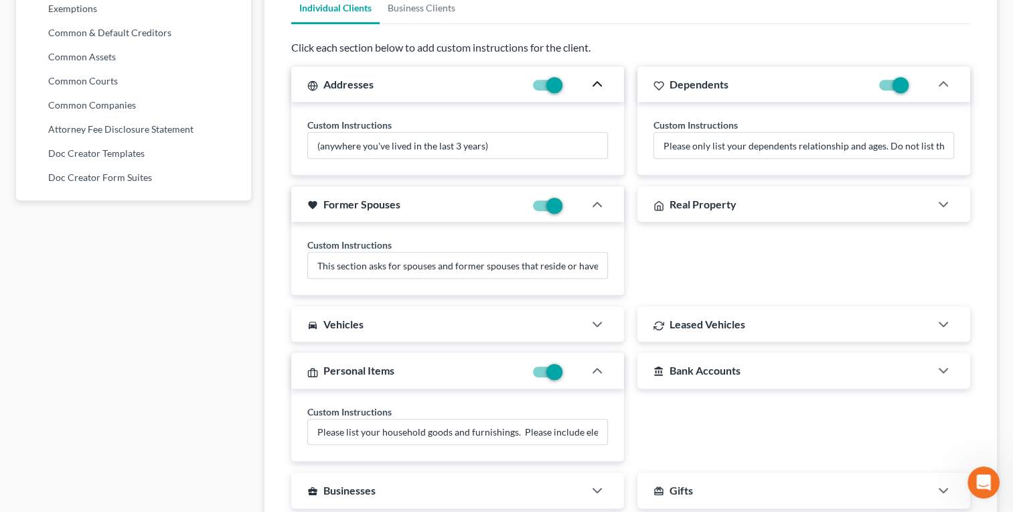
click at [597, 311] on div at bounding box center [604, 324] width 40 height 27
click at [595, 318] on icon "button" at bounding box center [597, 324] width 16 height 16
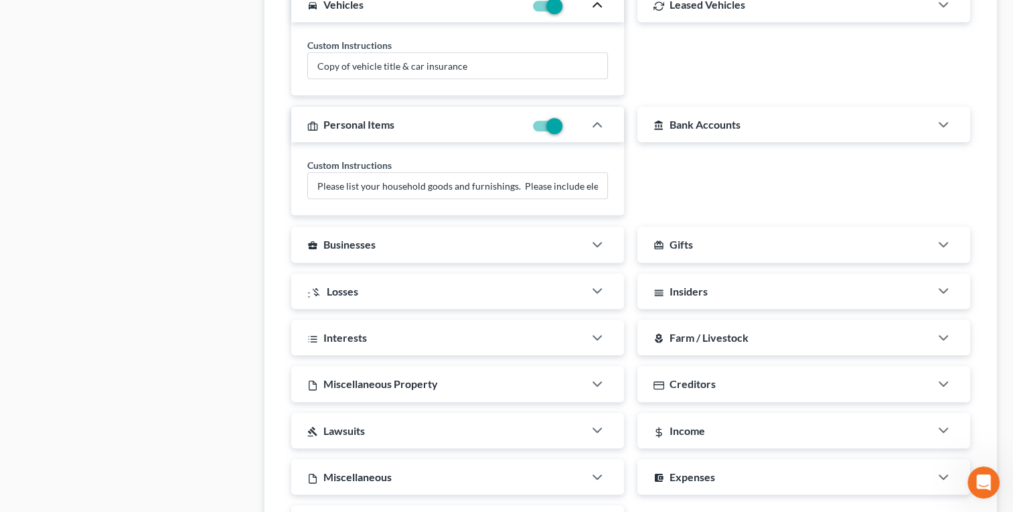
scroll to position [1105, 0]
click at [605, 238] on icon "button" at bounding box center [597, 242] width 16 height 16
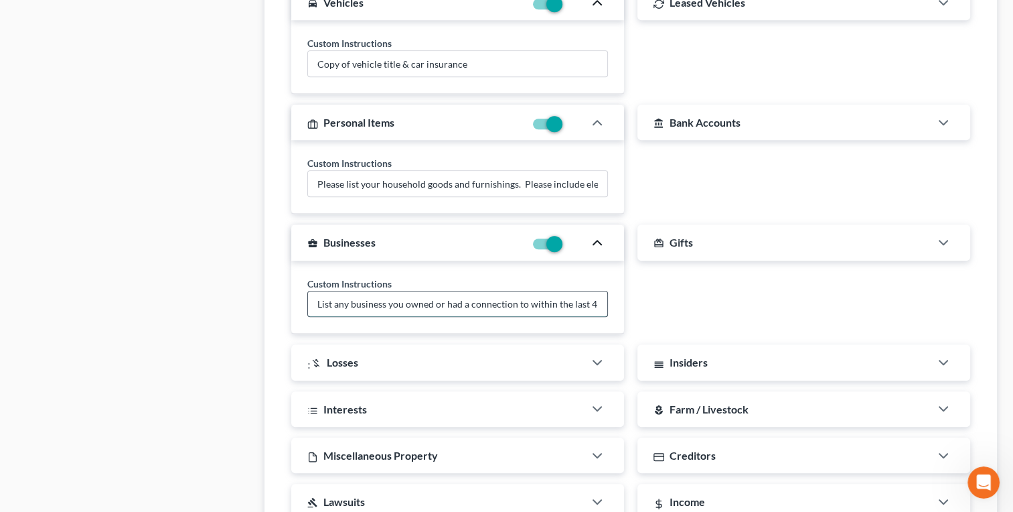
click at [495, 302] on input "List any business you owned or had a connection to within the last 4 years." at bounding box center [457, 303] width 299 height 25
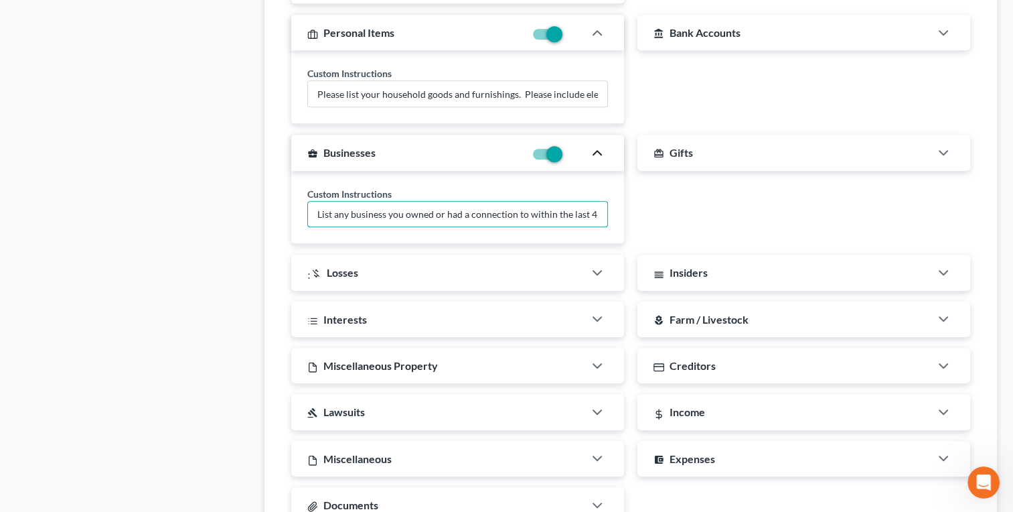
scroll to position [747, 0]
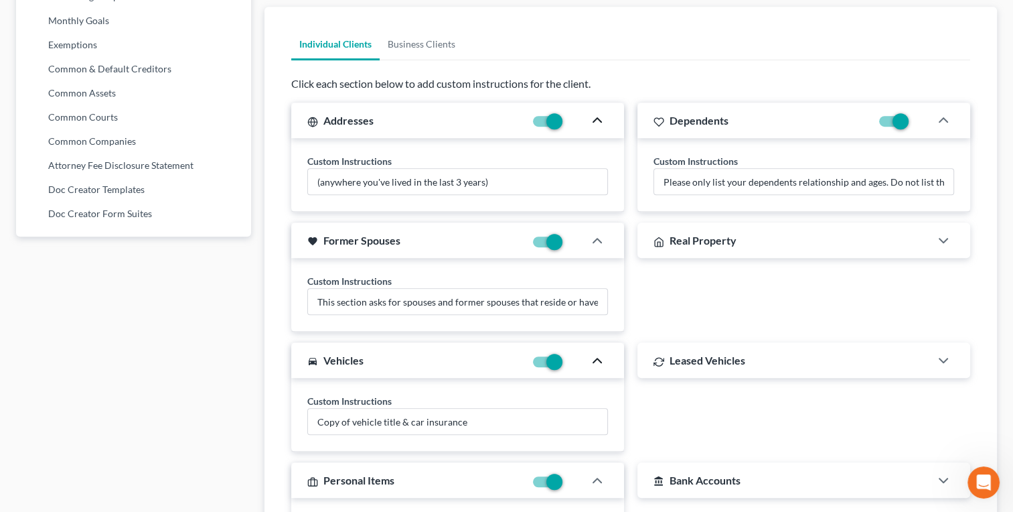
click at [812, 245] on div "Real Property" at bounding box center [784, 239] width 293 height 35
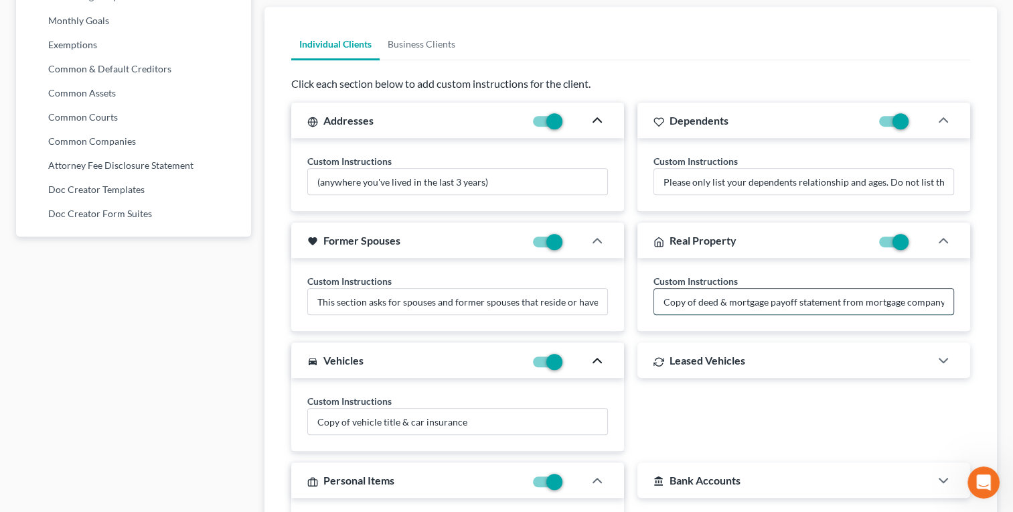
click at [786, 303] on input "Copy of deed & mortgage payoff statement from mortgage company showing current …" at bounding box center [803, 301] width 299 height 25
click at [736, 305] on input "Copy of deed & mortgage payoff statement from mortgage company showing current …" at bounding box center [803, 301] width 299 height 25
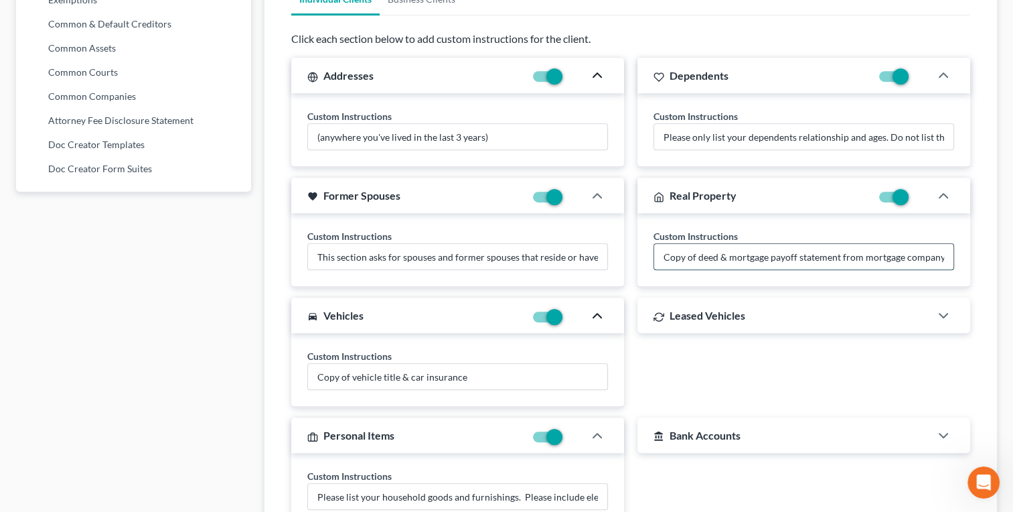
click at [666, 257] on input "Copy of deed & mortgage payoff statement from mortgage company showing current …" at bounding box center [803, 256] width 299 height 25
click at [922, 260] on input "Please upload the following (1) Copy of deed (2) mortgage payoff statement from…" at bounding box center [803, 256] width 299 height 25
type input "Please upload the following (1) Copy of deed (2) mortgage payoff statement from…"
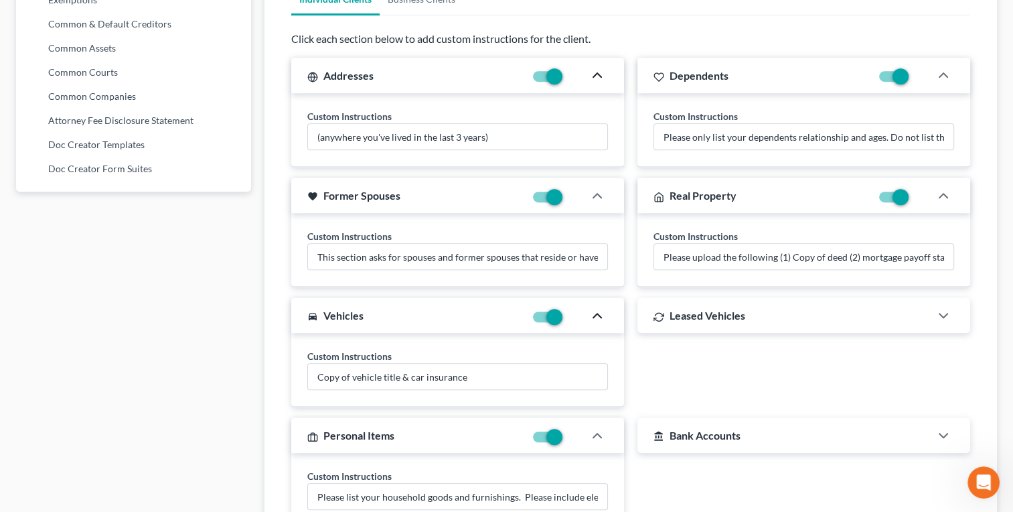
click at [755, 356] on div "Leased Vehicles Custom Instructions Copy of lease agreement" at bounding box center [804, 351] width 346 height 109
click at [678, 359] on div "Leased Vehicles Custom Instructions Copy of lease agreement" at bounding box center [804, 351] width 346 height 109
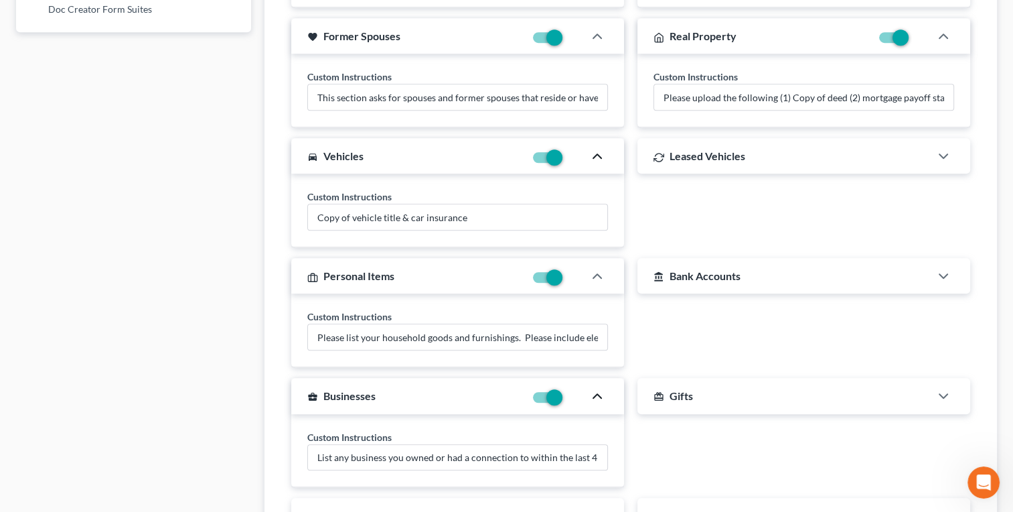
scroll to position [953, 0]
click at [318, 217] on input "Copy of vehicle title & car insurance" at bounding box center [457, 215] width 299 height 25
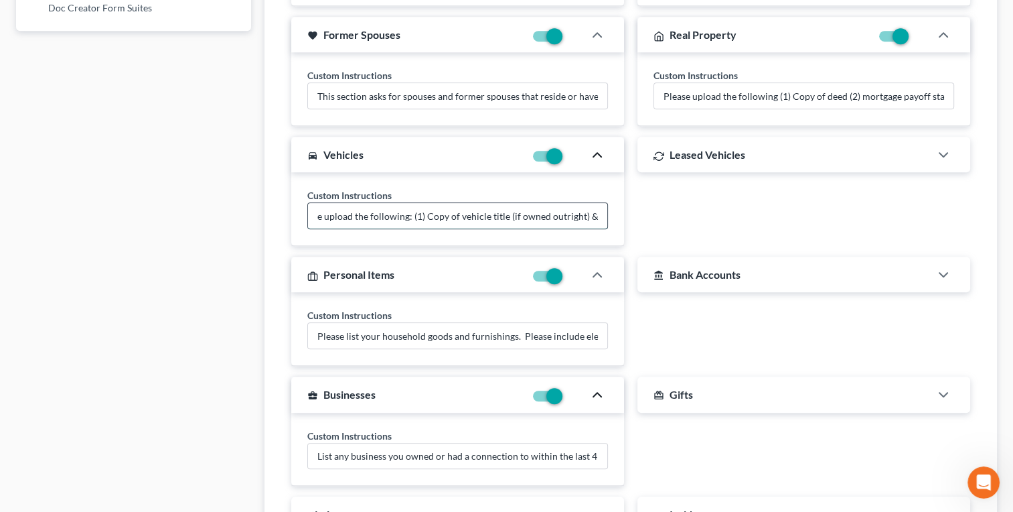
scroll to position [0, 72]
click at [544, 212] on input "Please upload the following: (1) Copy of vehicle title (if owned outright) & ca…" at bounding box center [457, 215] width 299 height 25
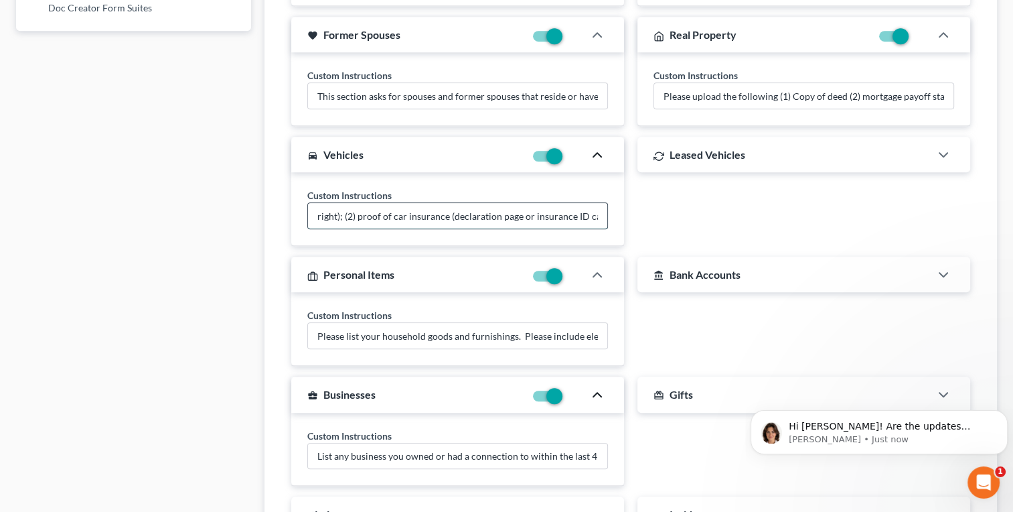
scroll to position [0, 0]
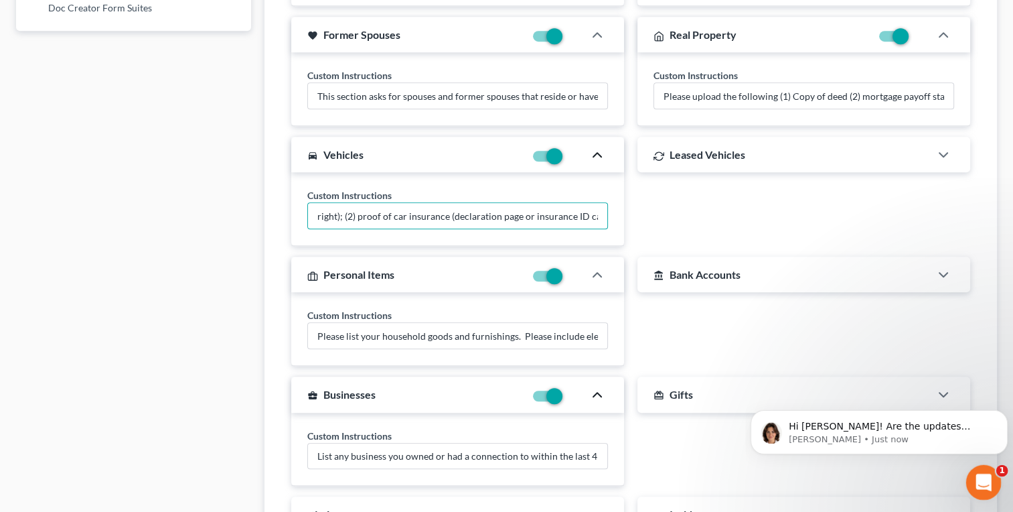
click at [979, 475] on icon "Open Intercom Messenger" at bounding box center [982, 481] width 22 height 22
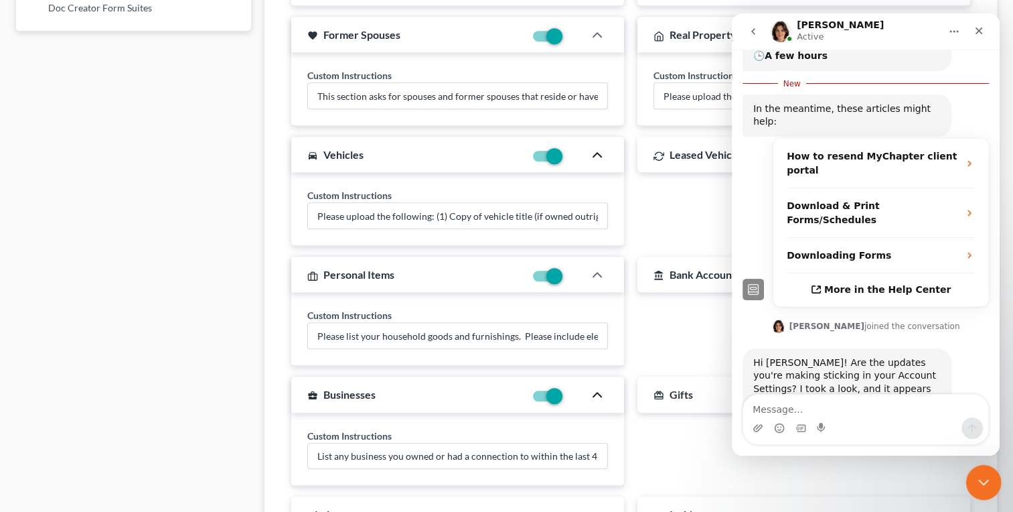
scroll to position [250, 0]
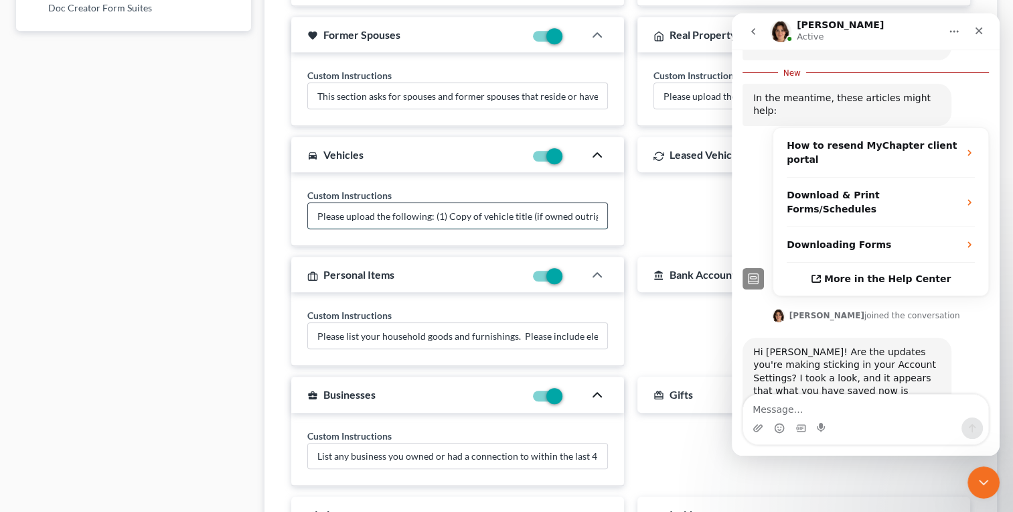
click at [603, 213] on input "Please upload the following: (1) Copy of vehicle title (if owned outright); (2)…" at bounding box center [457, 215] width 299 height 25
click at [591, 212] on input "Please upload the following: (1) Copy of vehicle title (if owned outright); (2)…" at bounding box center [457, 215] width 299 height 25
type input "Please upload the following: (1) Copy of vehicle title (if owned outright); (2)…"
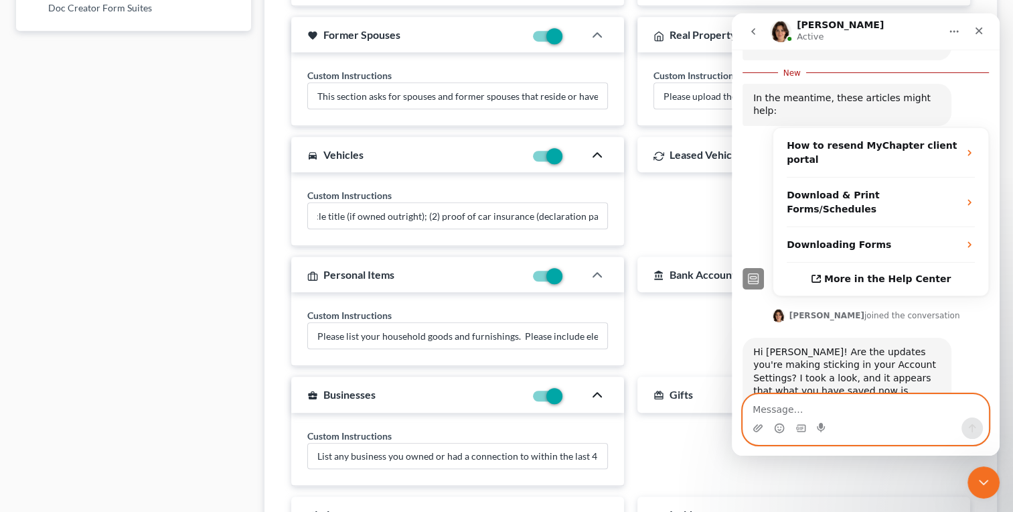
scroll to position [0, 0]
click at [828, 404] on textarea "Message…" at bounding box center [865, 405] width 245 height 23
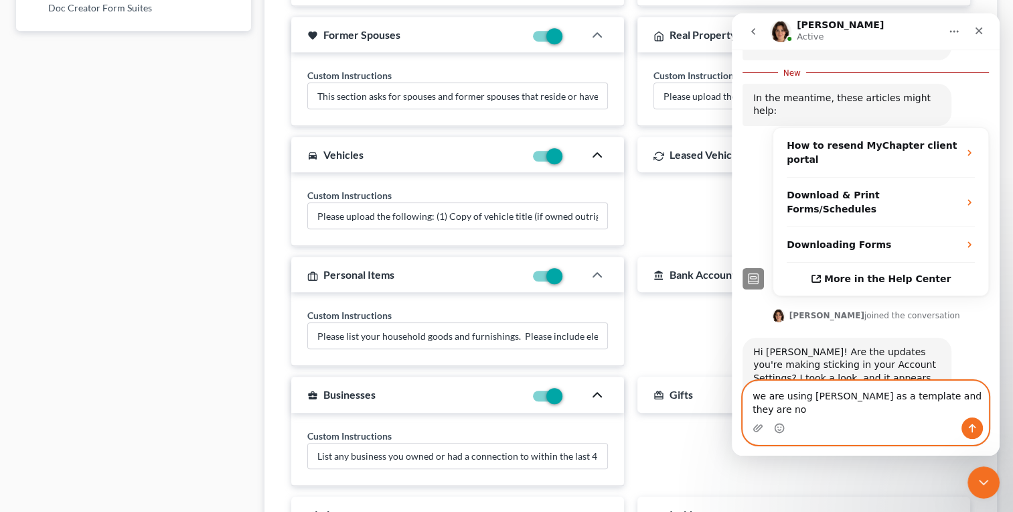
scroll to position [265, 0]
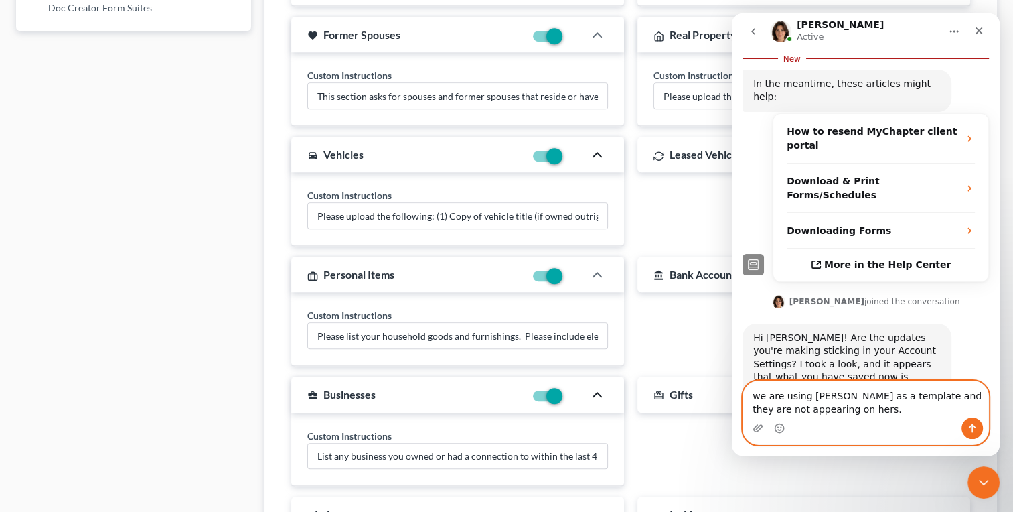
click at [755, 402] on textarea "we are using [PERSON_NAME] as a template and they are not appearing on hers." at bounding box center [865, 399] width 245 height 36
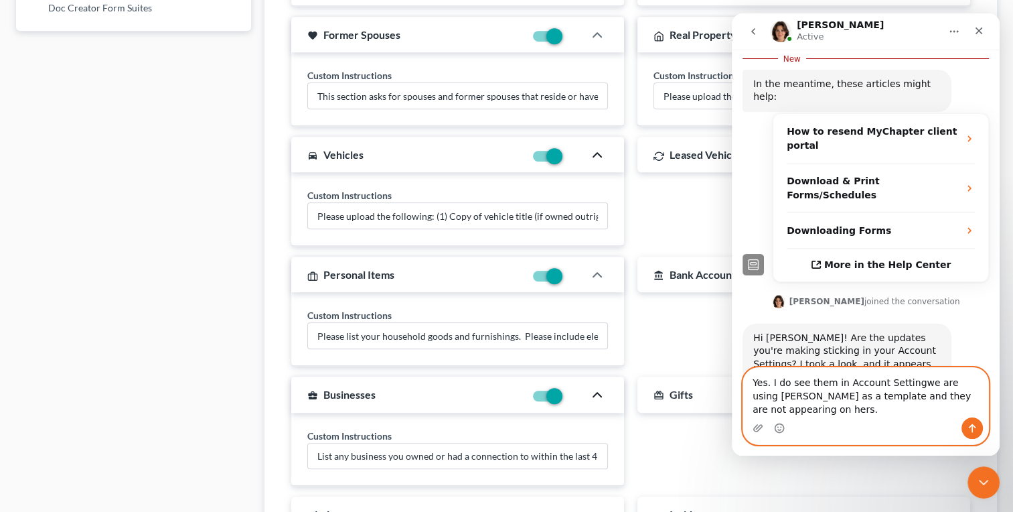
scroll to position [278, 0]
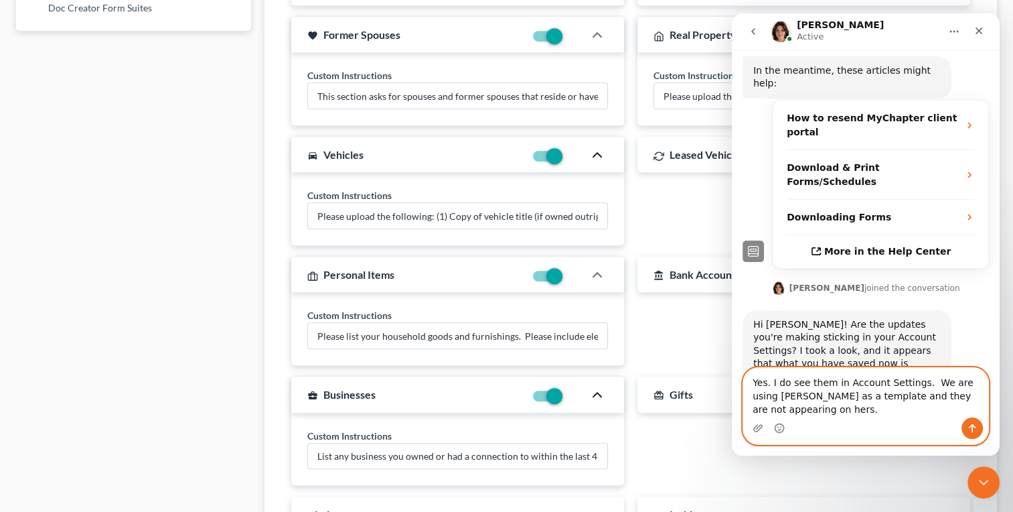
type textarea "Yes. I do see them in Account Settings. We are using [PERSON_NAME] as a templat…"
click at [976, 423] on icon "Send a message…" at bounding box center [972, 428] width 11 height 11
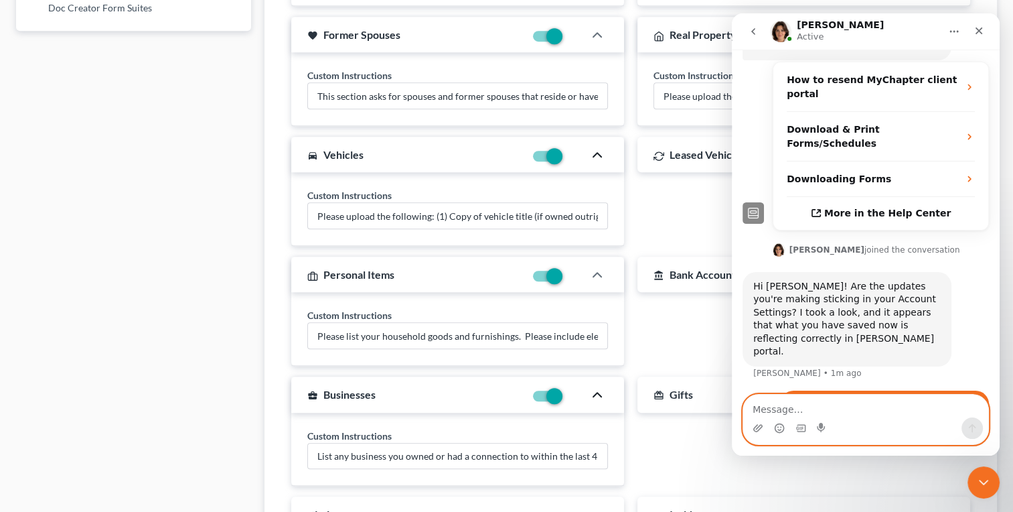
scroll to position [295, 0]
type textarea "IS there a character limitaiton?"
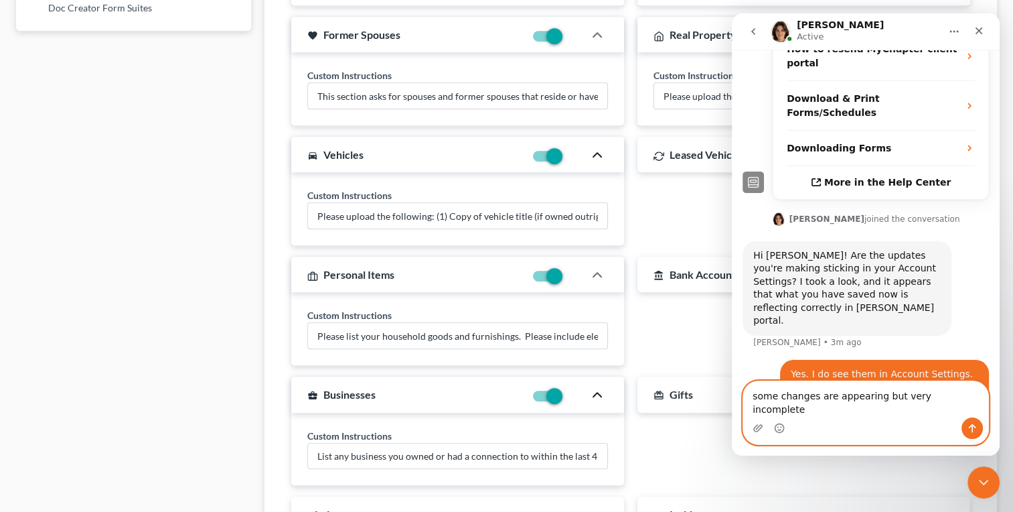
click at [753, 402] on textarea "some changes are appearing but very incomplete" at bounding box center [865, 399] width 245 height 36
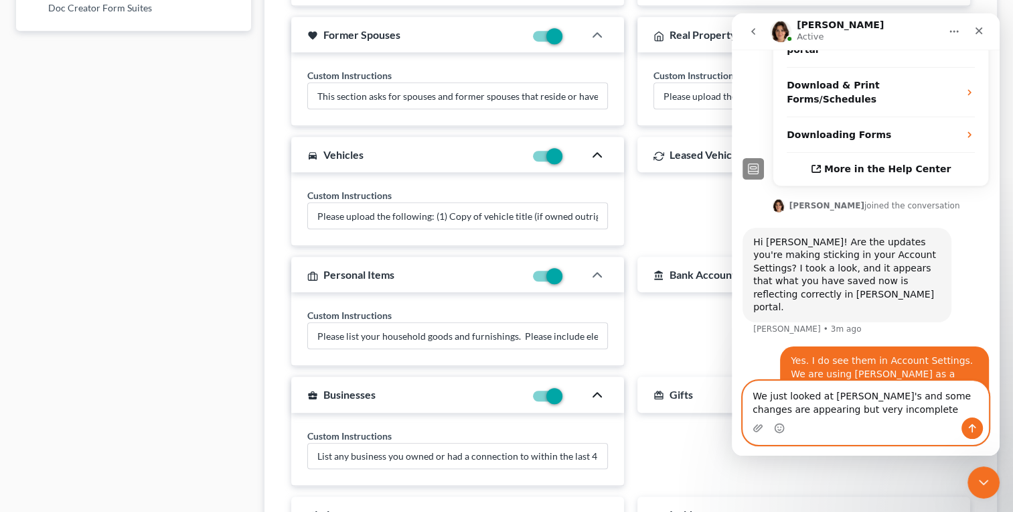
type textarea "We just looked at [PERSON_NAME]'s and some changes are appearing but very incom…"
click at [968, 424] on icon "Send a message…" at bounding box center [972, 428] width 11 height 11
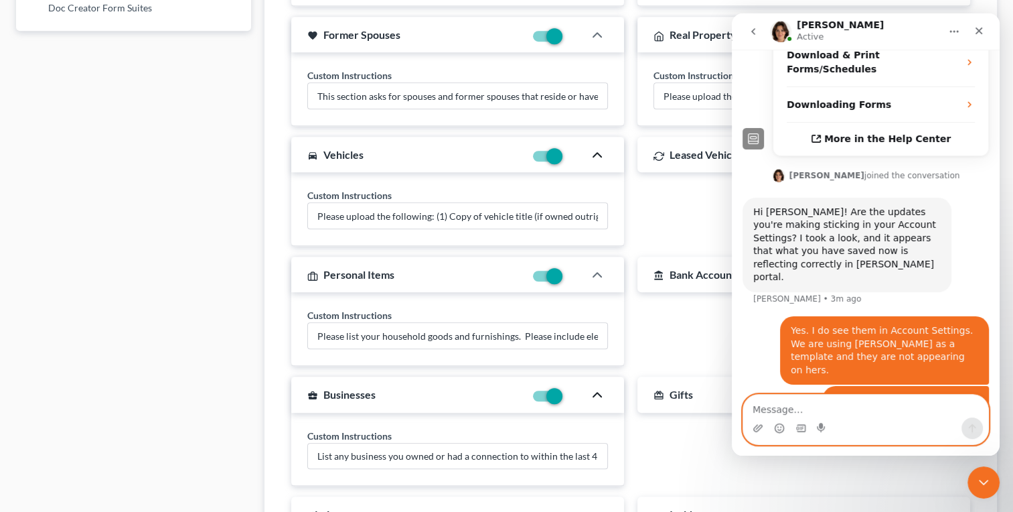
scroll to position [370, 0]
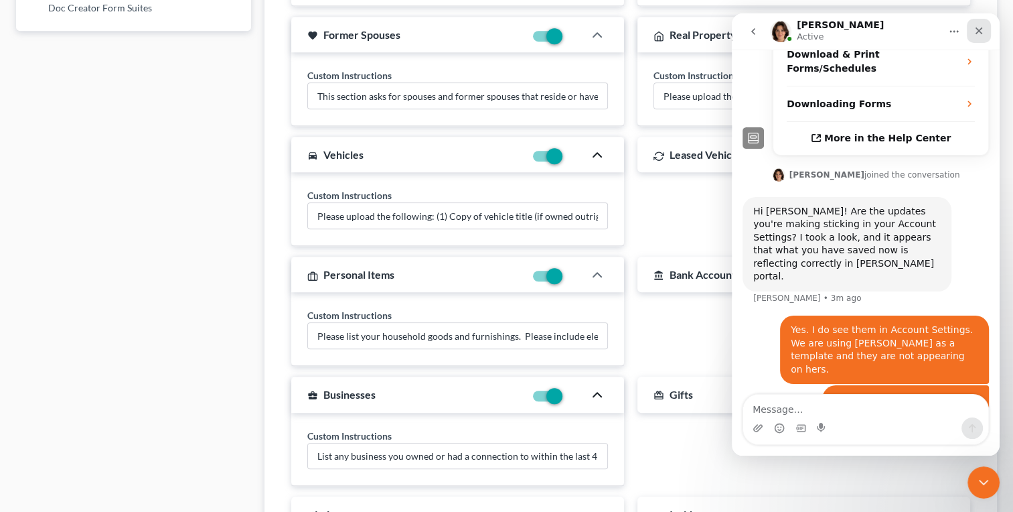
click at [978, 27] on icon "Close" at bounding box center [979, 30] width 11 height 11
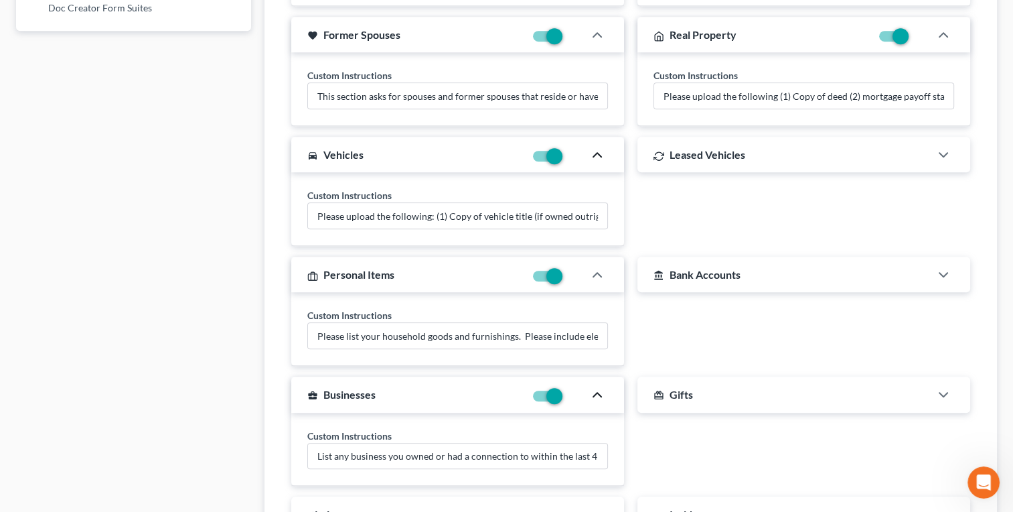
click at [715, 208] on div "Leased Vehicles Custom Instructions Copy of lease agreement" at bounding box center [804, 191] width 346 height 109
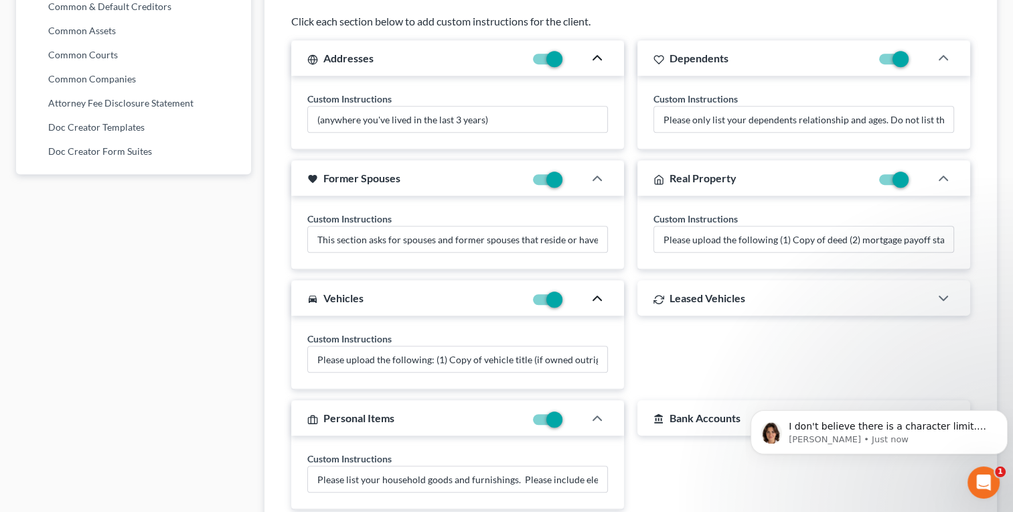
scroll to position [474, 0]
click at [882, 367] on div "Leased Vehicles Custom Instructions Copy of lease agreement" at bounding box center [804, 334] width 346 height 109
click at [821, 423] on span "I don't believe there is a character limit. For example, I see all of the text …" at bounding box center [888, 459] width 198 height 77
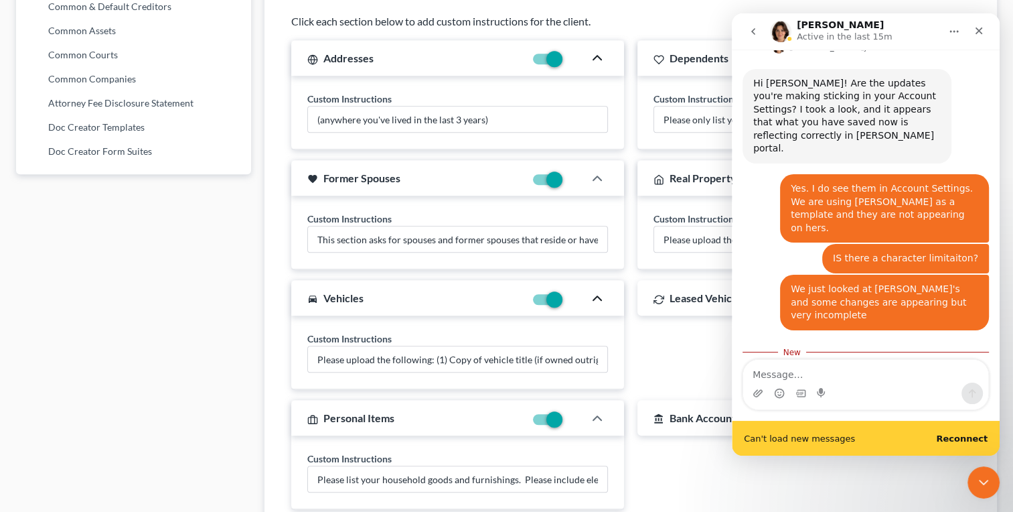
scroll to position [532, 0]
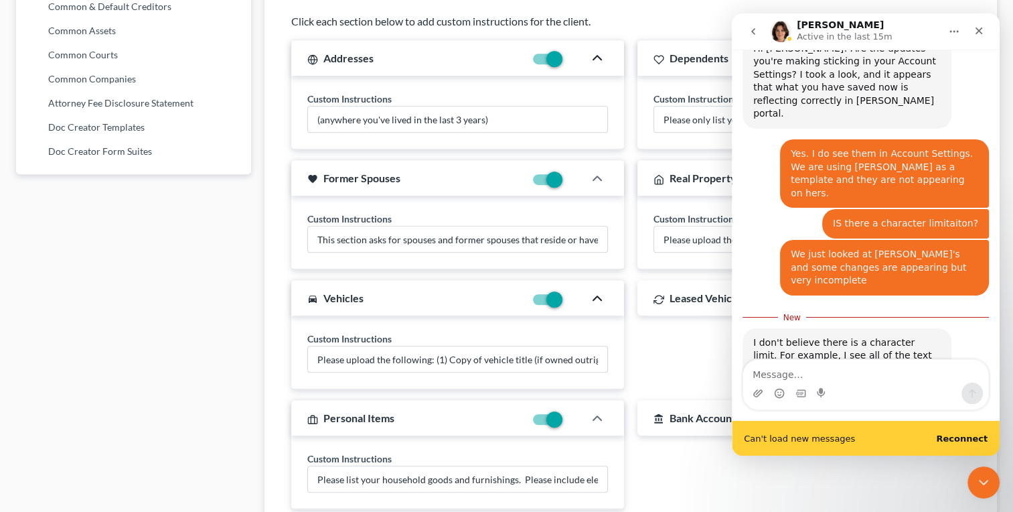
click at [780, 372] on textarea "Message…" at bounding box center [865, 371] width 245 height 23
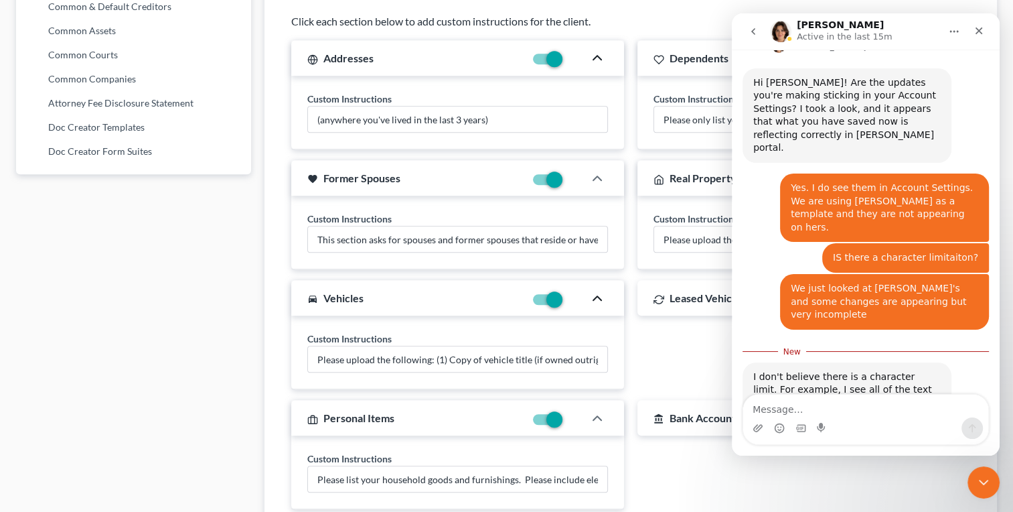
scroll to position [497, 0]
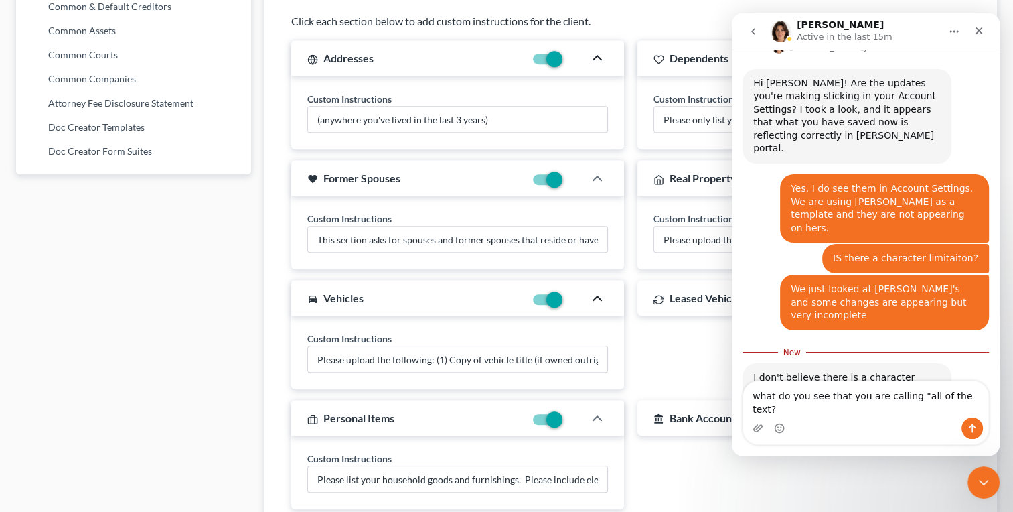
type textarea "what do you see that you are calling "all of the text?""
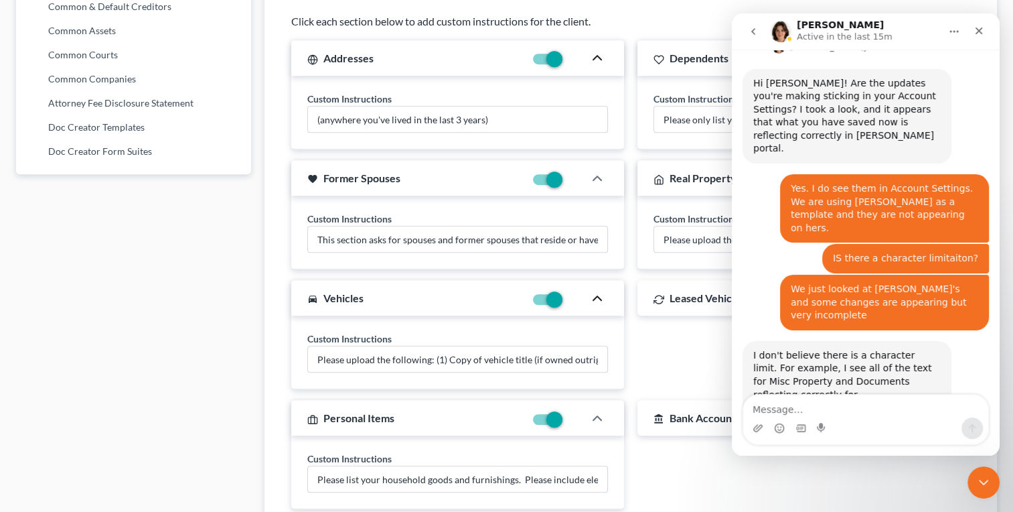
scroll to position [528, 0]
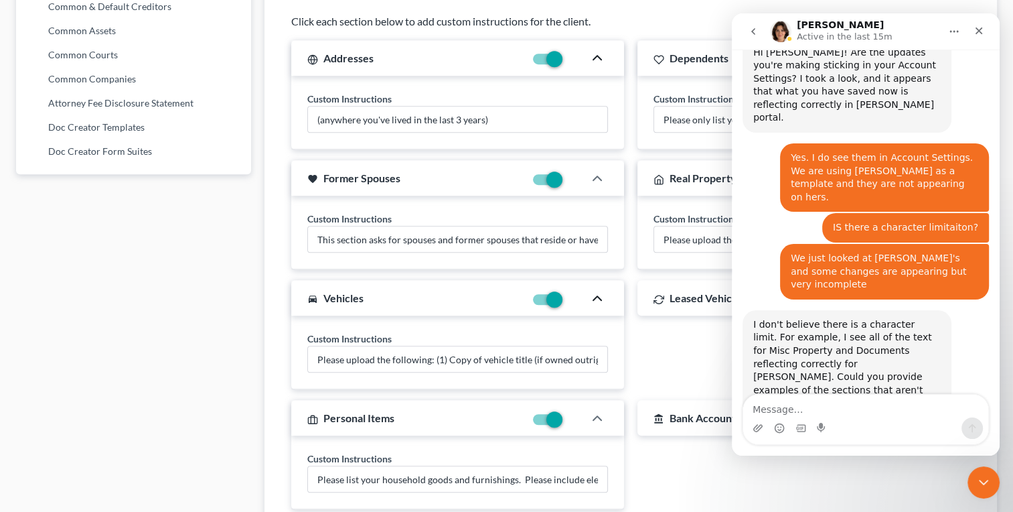
click at [671, 465] on div "account_balance Bank Accounts Custom Instructions Most recent 6 months of bank …" at bounding box center [804, 454] width 346 height 109
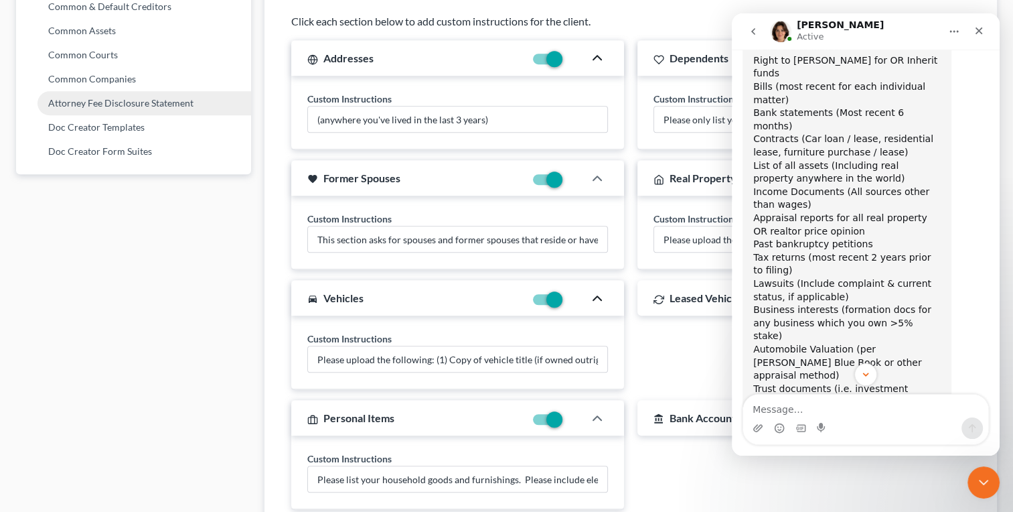
scroll to position [1164, 0]
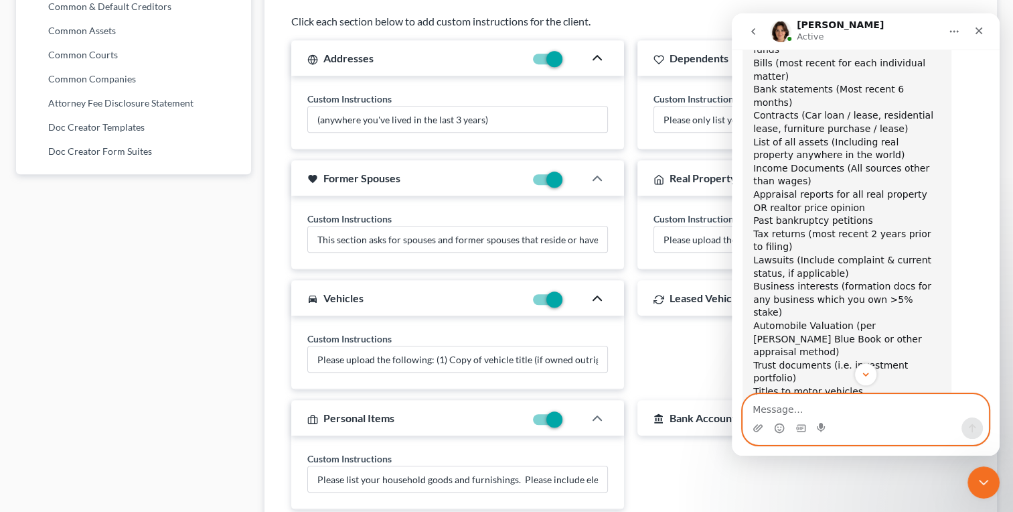
click at [805, 415] on textarea "Message…" at bounding box center [865, 405] width 245 height 23
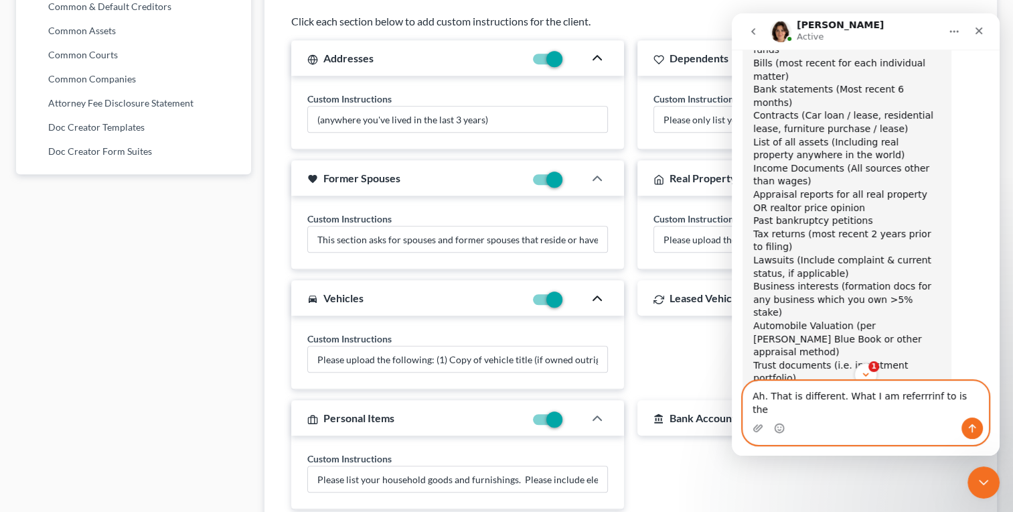
scroll to position [1, 0]
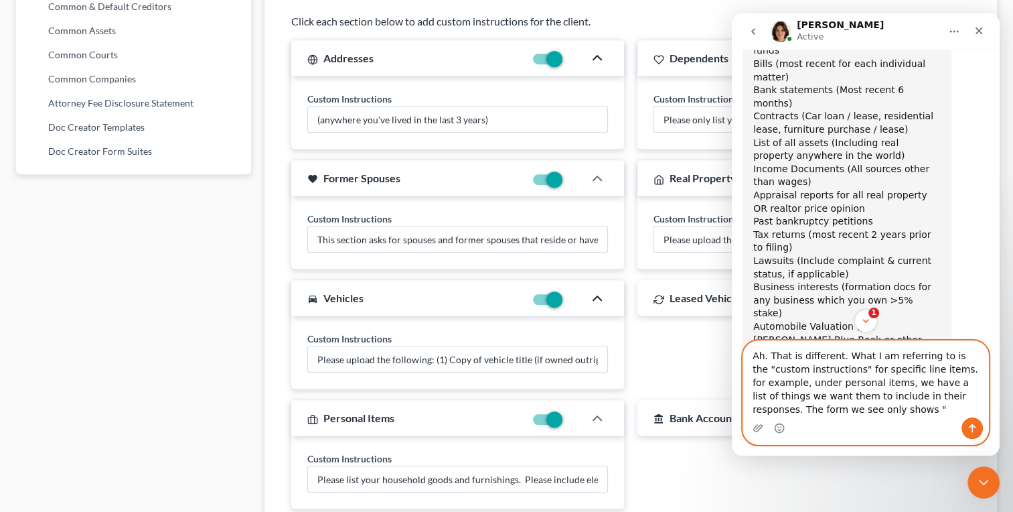
paste textarea "Do you have any pets?"
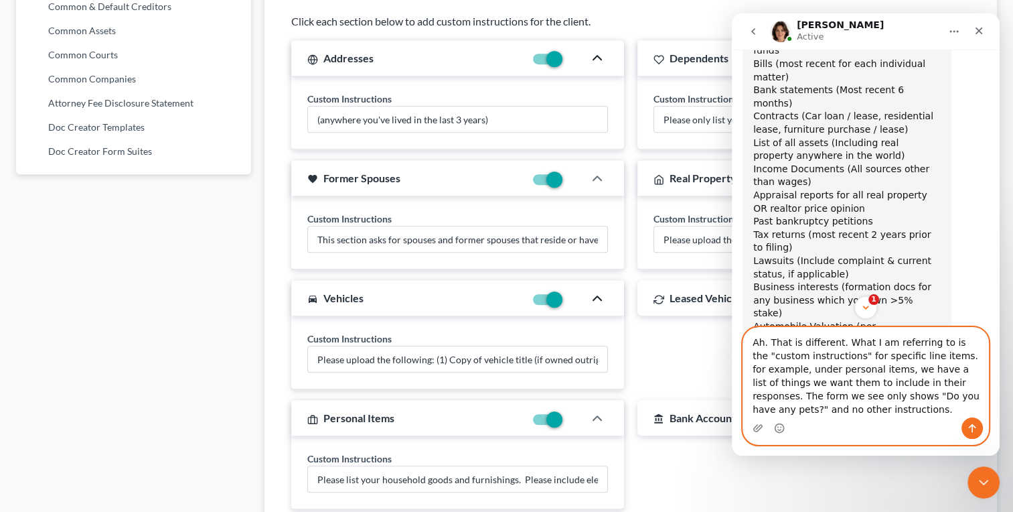
click at [782, 413] on textarea "Ah. That is different. What I am referring to is the "custom instructions" for …" at bounding box center [865, 373] width 245 height 90
type textarea "Ah. That is different. What I am referring to is the "custom instructions" for …"
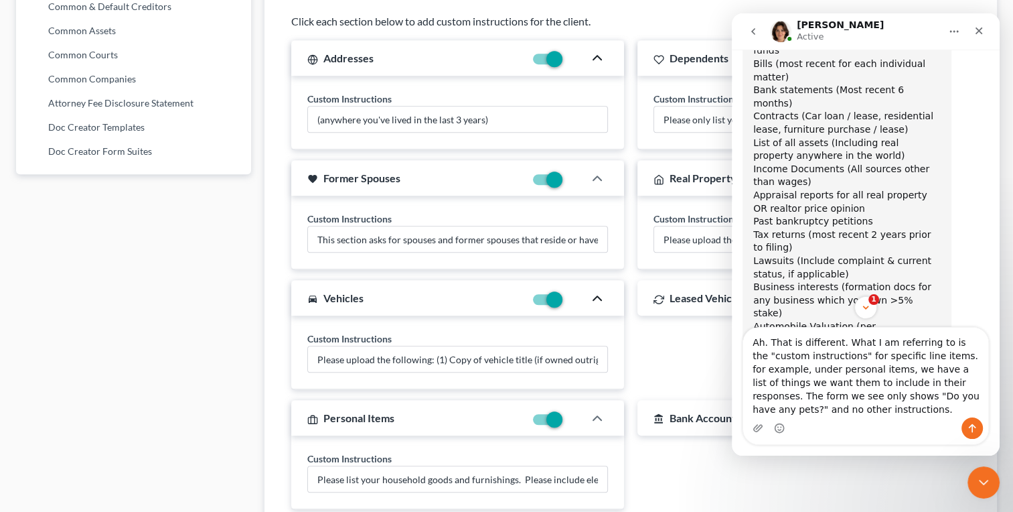
click at [966, 424] on button "Send a message…" at bounding box center [972, 427] width 21 height 21
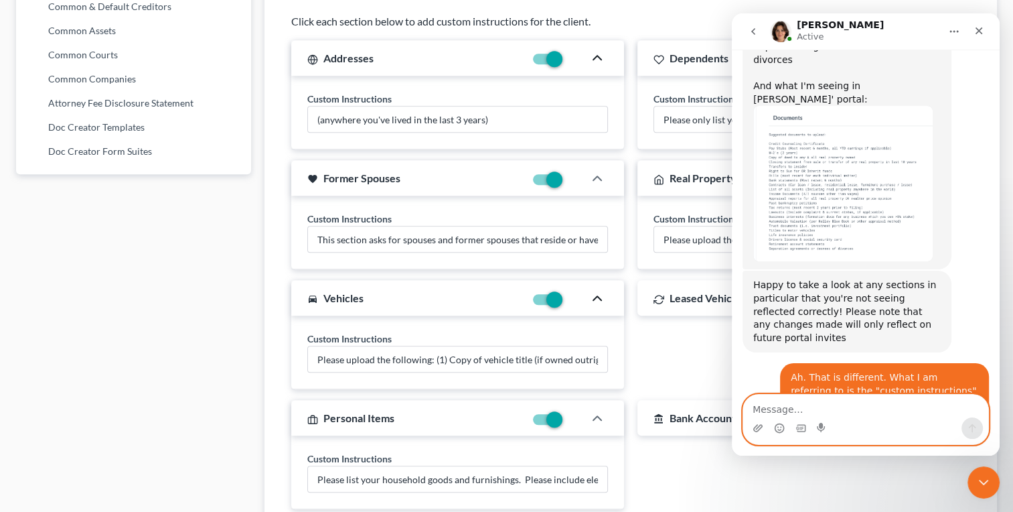
scroll to position [1580, 0]
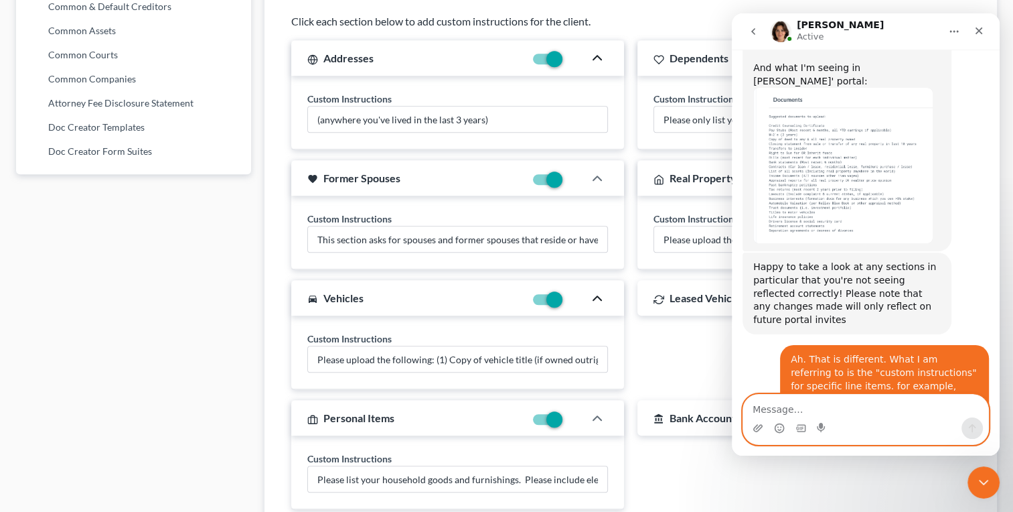
type textarea "l"
type textarea "ah. let me check"
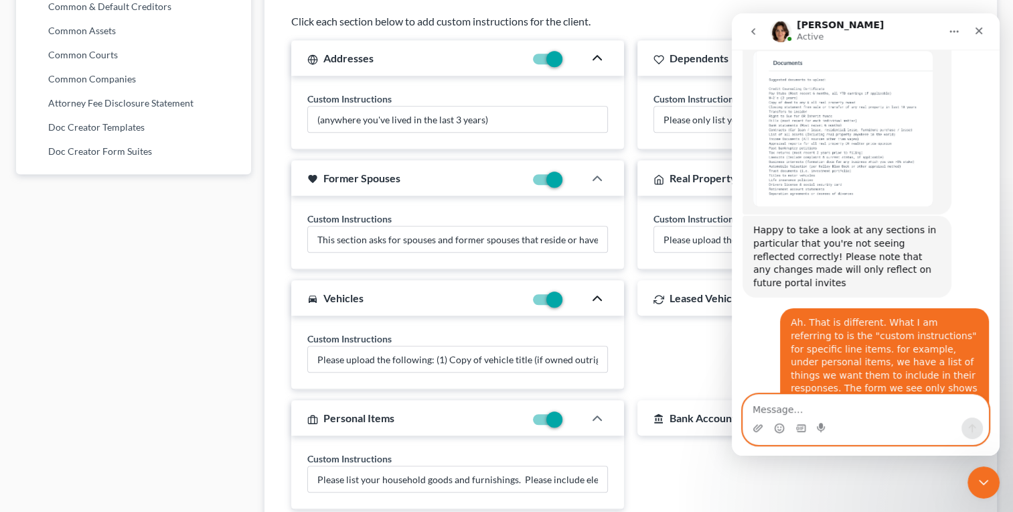
scroll to position [1619, 0]
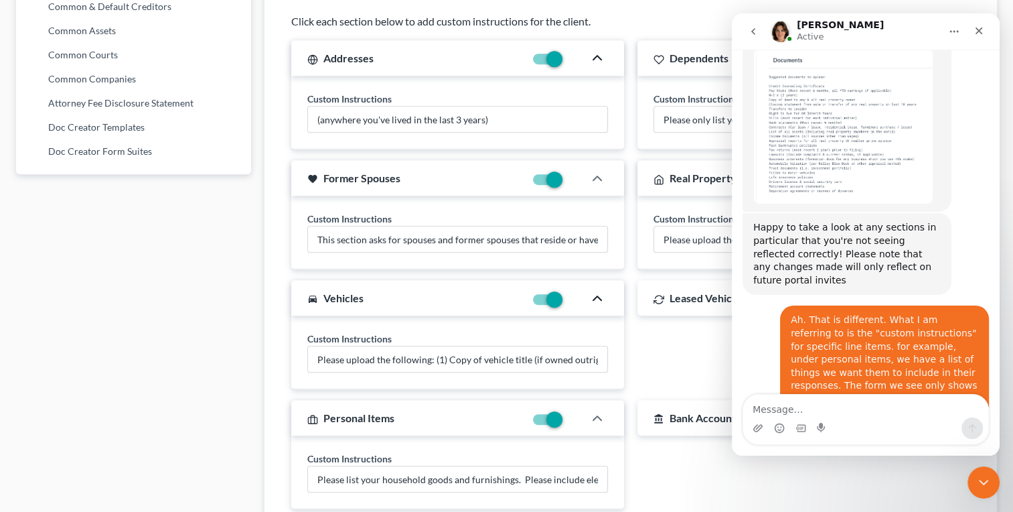
click at [196, 303] on div "Firm & User Settings My Firm My User Profile User Accounts and Invites Billing …" at bounding box center [133, 92] width 248 height 1663
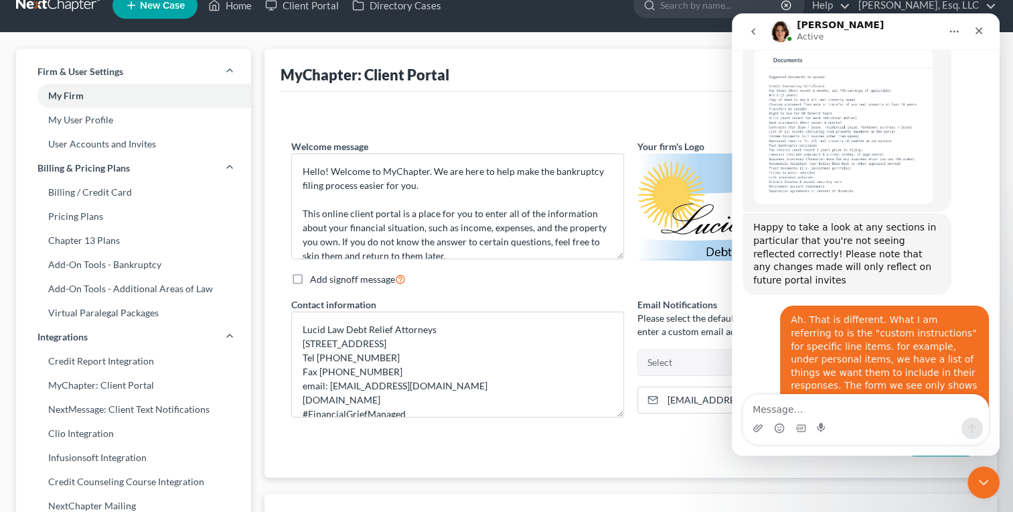
scroll to position [0, 0]
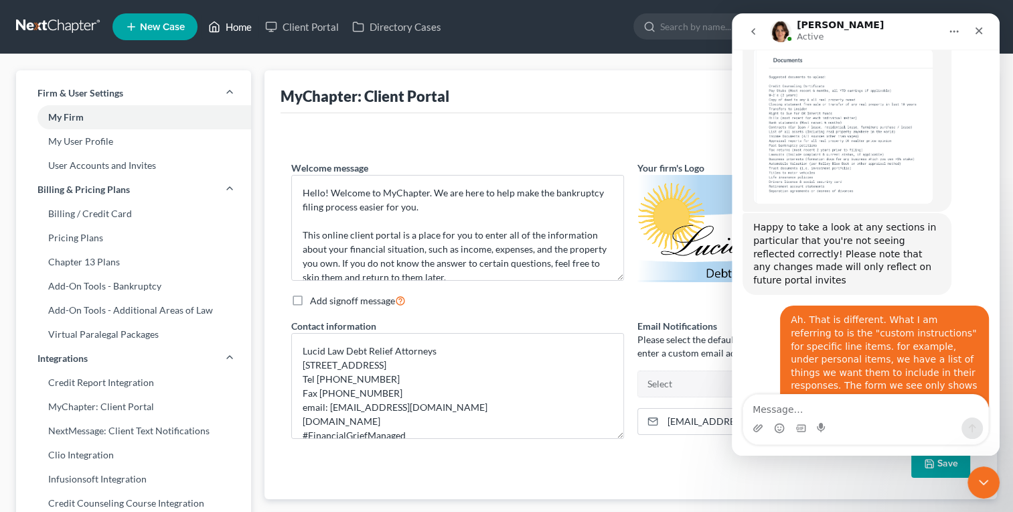
click at [224, 22] on link "Home" at bounding box center [230, 27] width 57 height 24
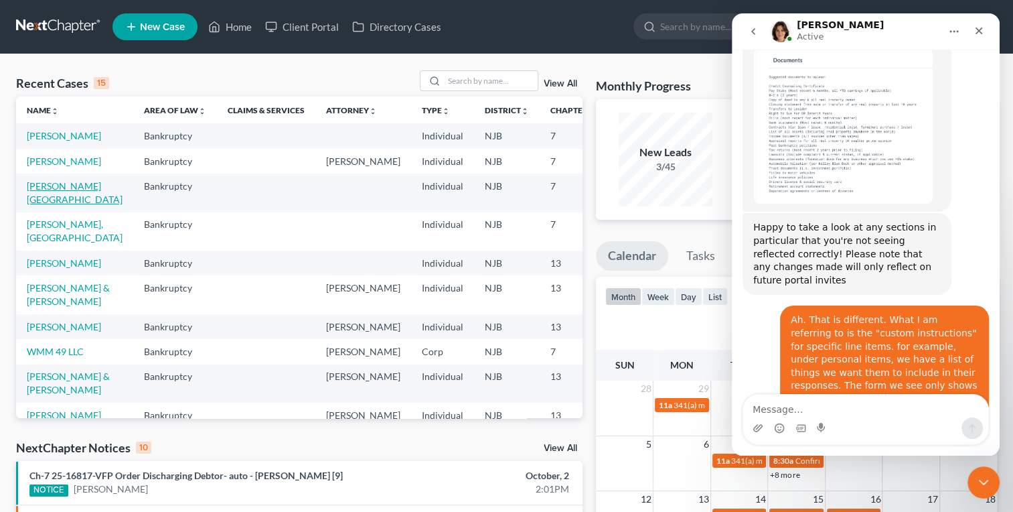
click at [42, 205] on link "[PERSON_NAME][GEOGRAPHIC_DATA]" at bounding box center [75, 192] width 96 height 25
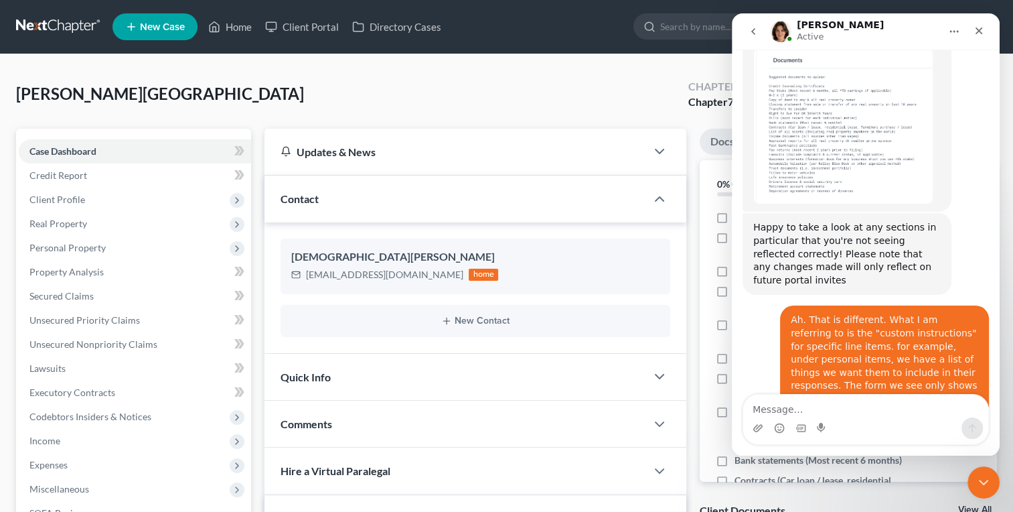
click at [195, 111] on div "[PERSON_NAME] Upgraded Chapter Chapter 7 Status [GEOGRAPHIC_DATA] [GEOGRAPHIC_D…" at bounding box center [506, 99] width 981 height 58
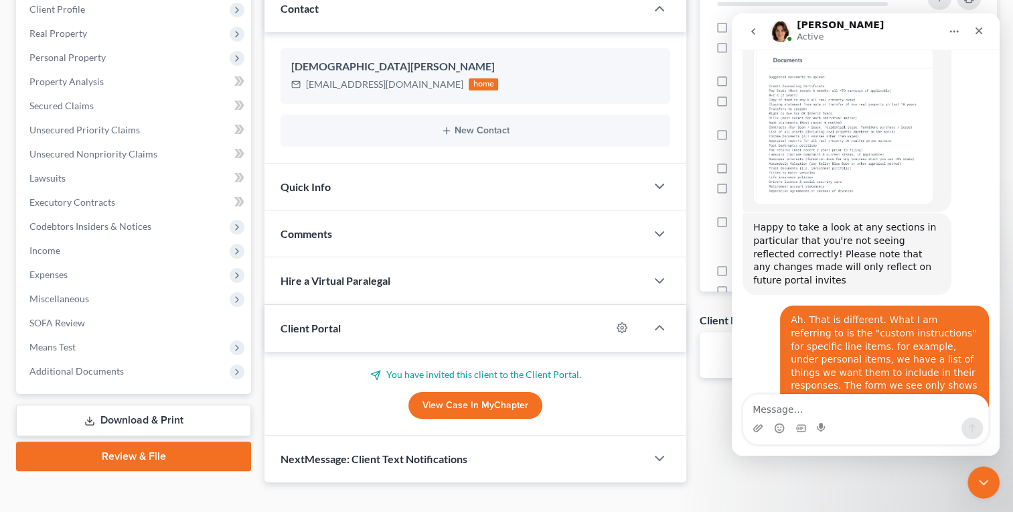
scroll to position [210, 0]
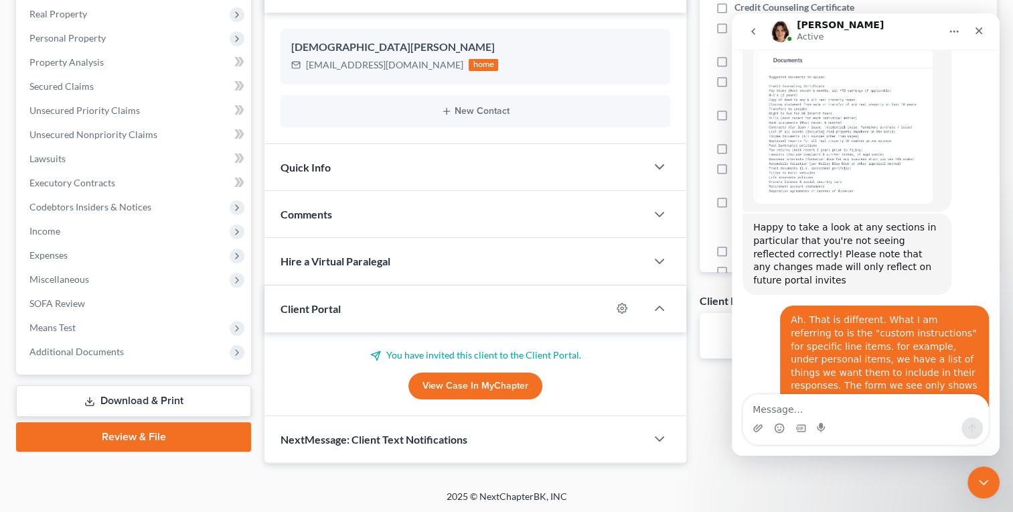
click at [488, 383] on link "View Case in MyChapter" at bounding box center [476, 385] width 134 height 27
click at [820, 396] on textarea "Message…" at bounding box center [865, 405] width 245 height 23
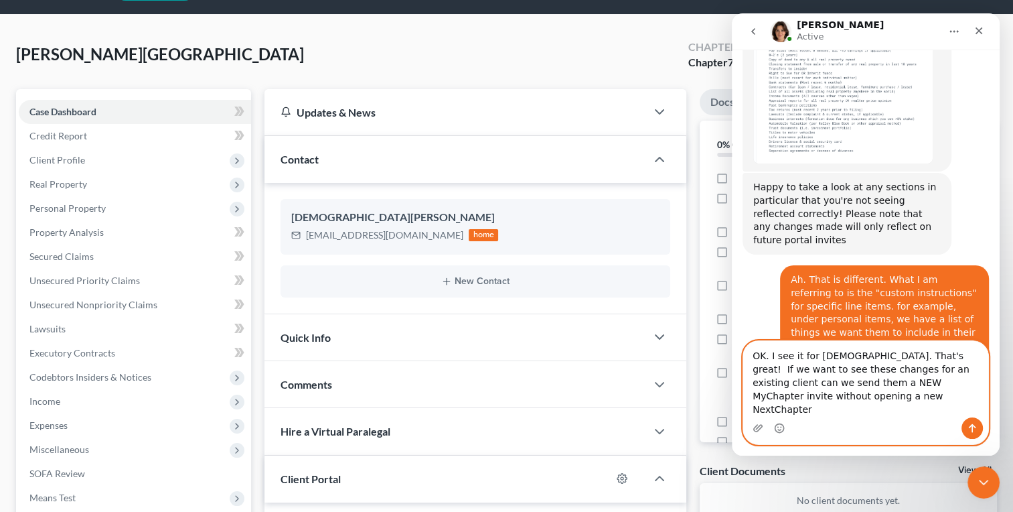
scroll to position [0, 0]
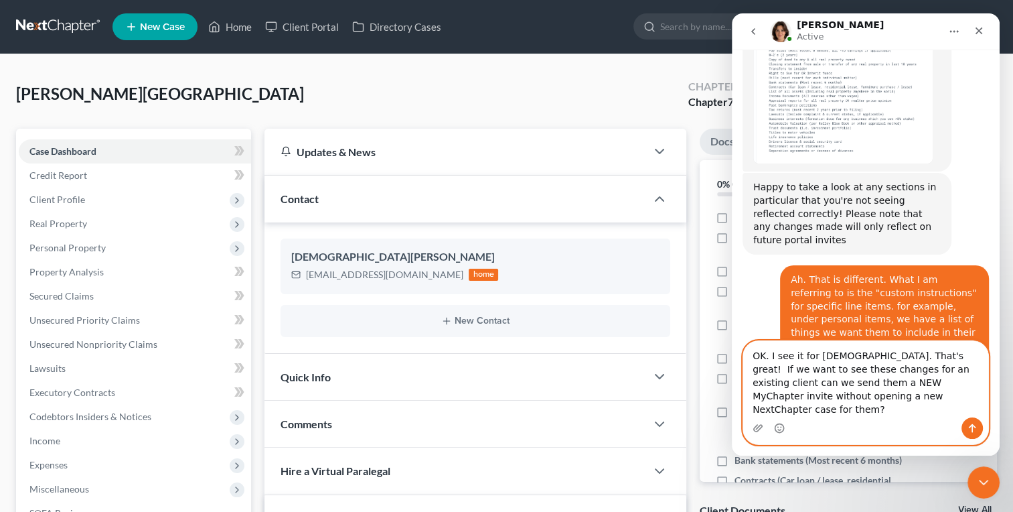
type textarea "OK. I see it for [DEMOGRAPHIC_DATA]. That's great! If we want to see these chan…"
click at [972, 427] on icon "Send a message…" at bounding box center [972, 428] width 7 height 9
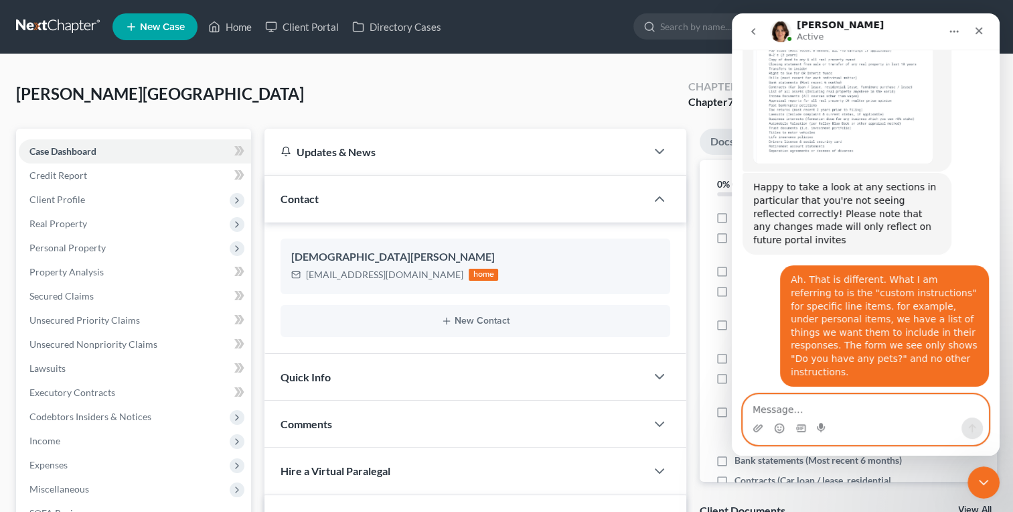
scroll to position [1703, 0]
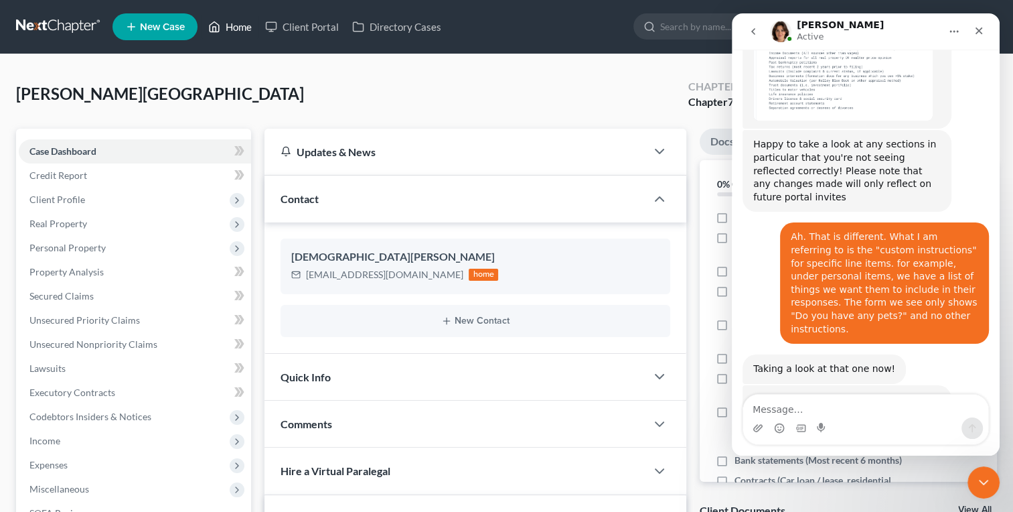
click at [240, 25] on link "Home" at bounding box center [230, 27] width 57 height 24
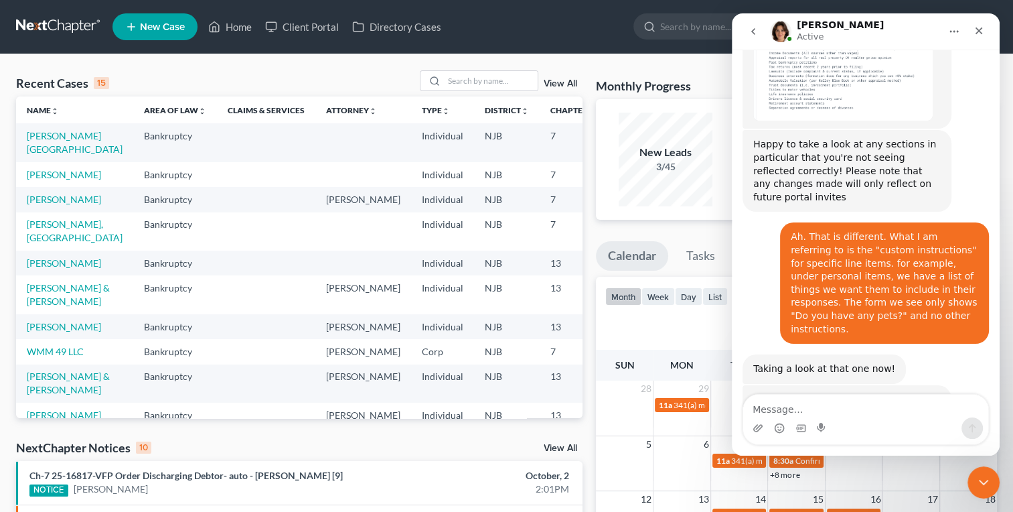
click at [46, 250] on td "[PERSON_NAME], [GEOGRAPHIC_DATA]" at bounding box center [74, 231] width 117 height 38
click at [46, 243] on link "[PERSON_NAME], [GEOGRAPHIC_DATA]" at bounding box center [75, 230] width 96 height 25
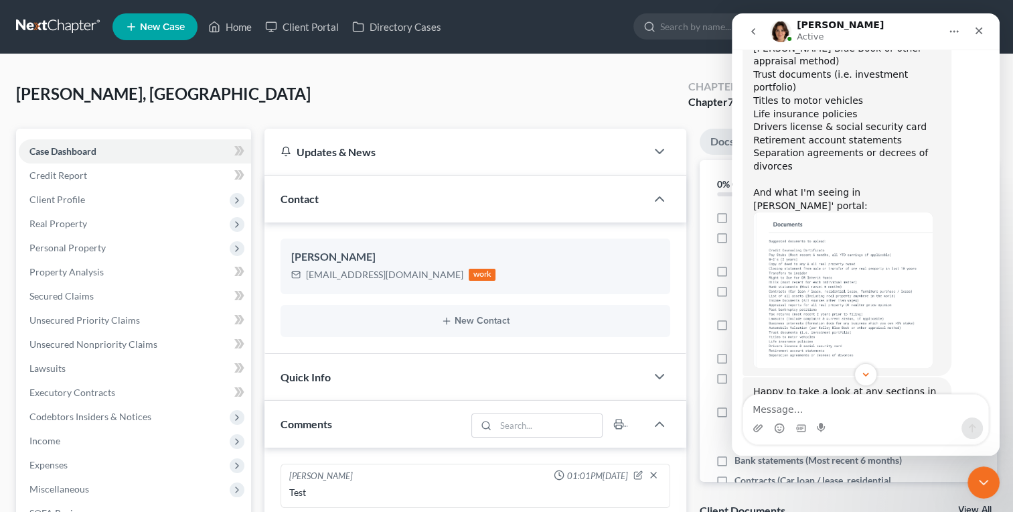
scroll to position [1703, 0]
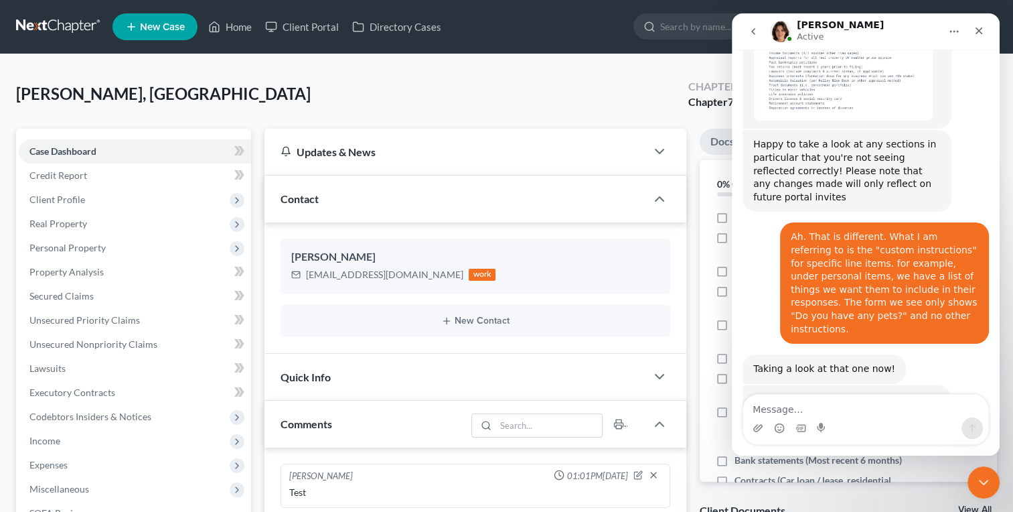
click at [244, 83] on div "[PERSON_NAME], [PERSON_NAME] Upgraded Chapter Chapter 7 Status Lead District NJ…" at bounding box center [506, 99] width 981 height 58
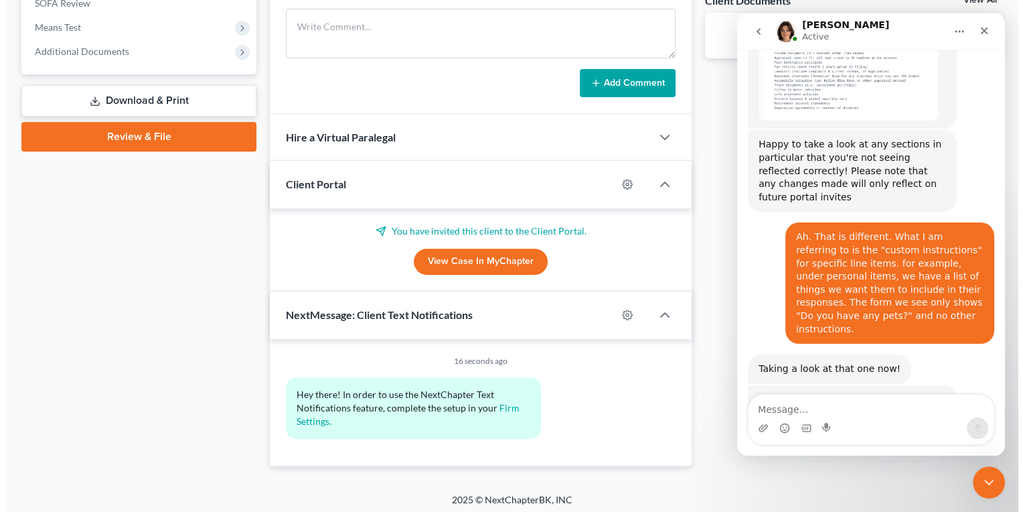
scroll to position [512, 0]
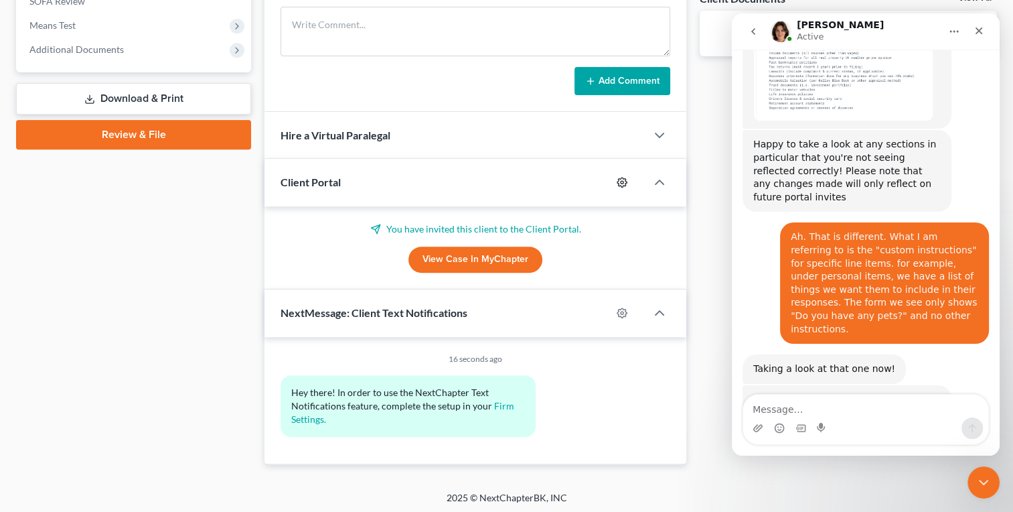
click at [622, 182] on icon "button" at bounding box center [622, 182] width 11 height 11
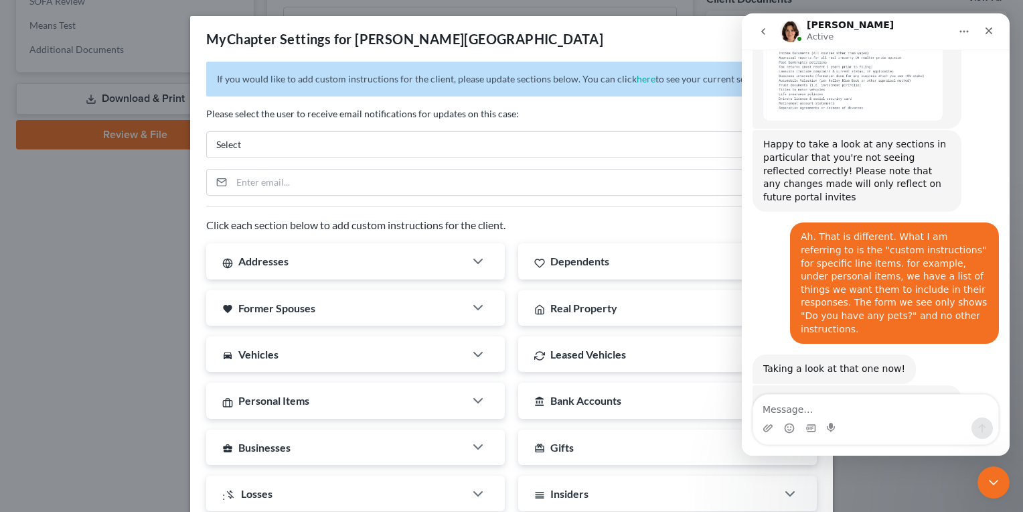
click at [598, 101] on div "If you would like to add custom instructions for the client, please update sect…" at bounding box center [511, 415] width 643 height 706
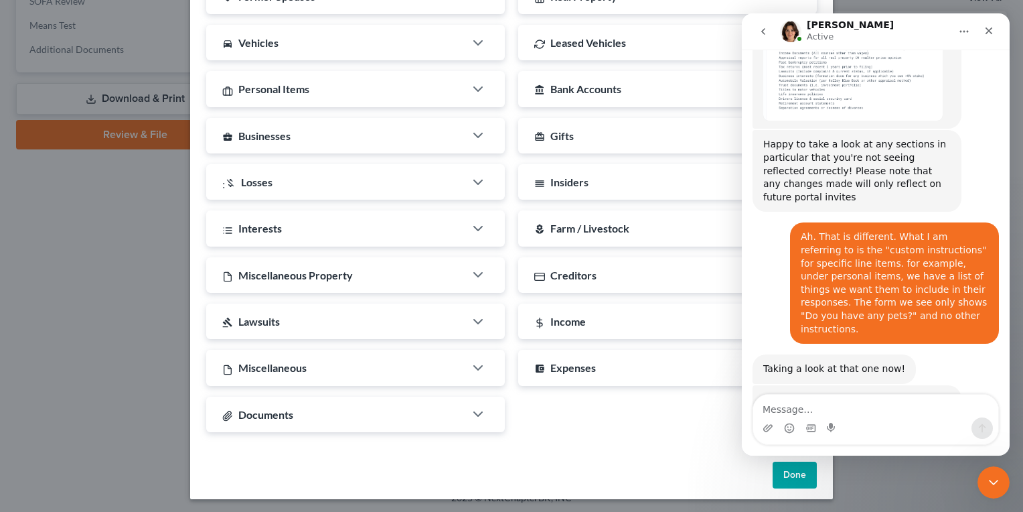
scroll to position [313, 0]
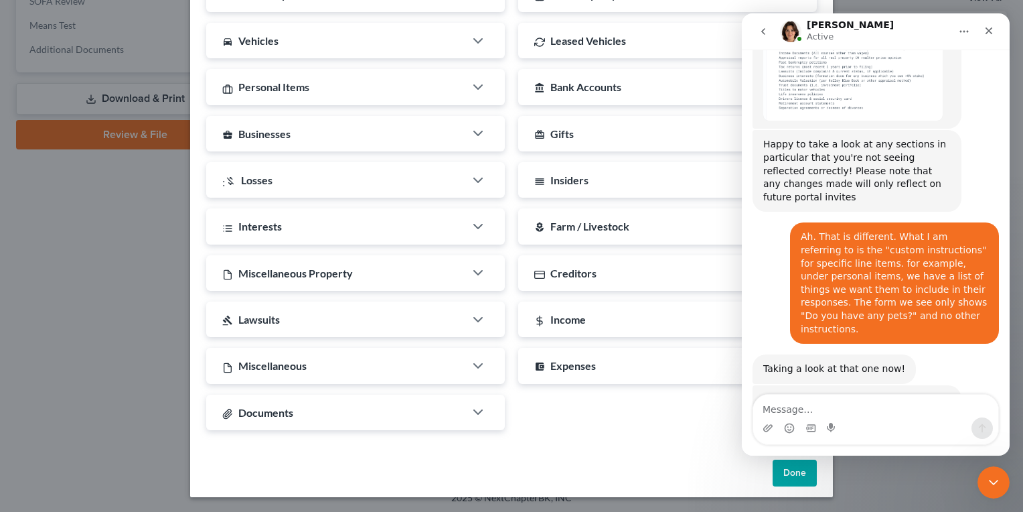
click at [560, 316] on span "Income" at bounding box center [568, 319] width 35 height 13
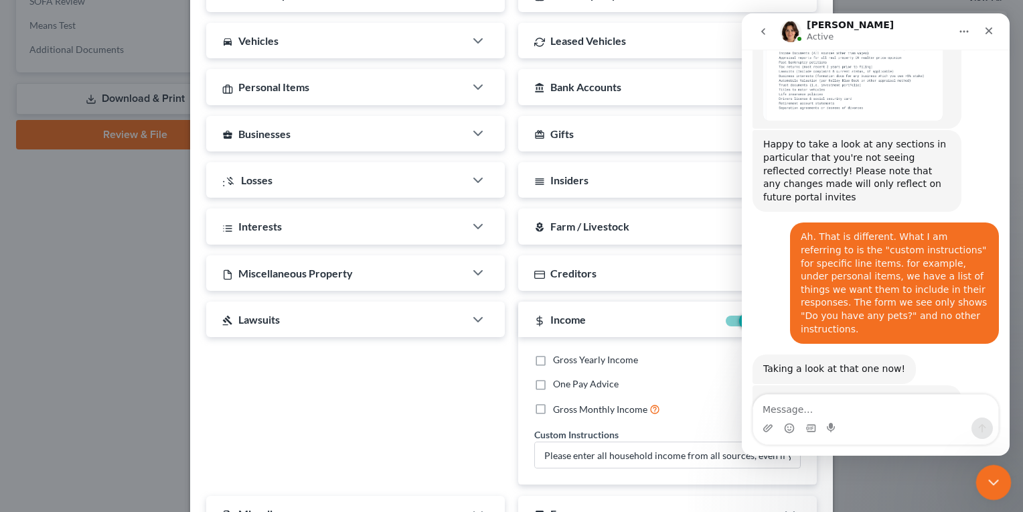
click at [985, 479] on icon "Close Intercom Messenger" at bounding box center [992, 480] width 16 height 16
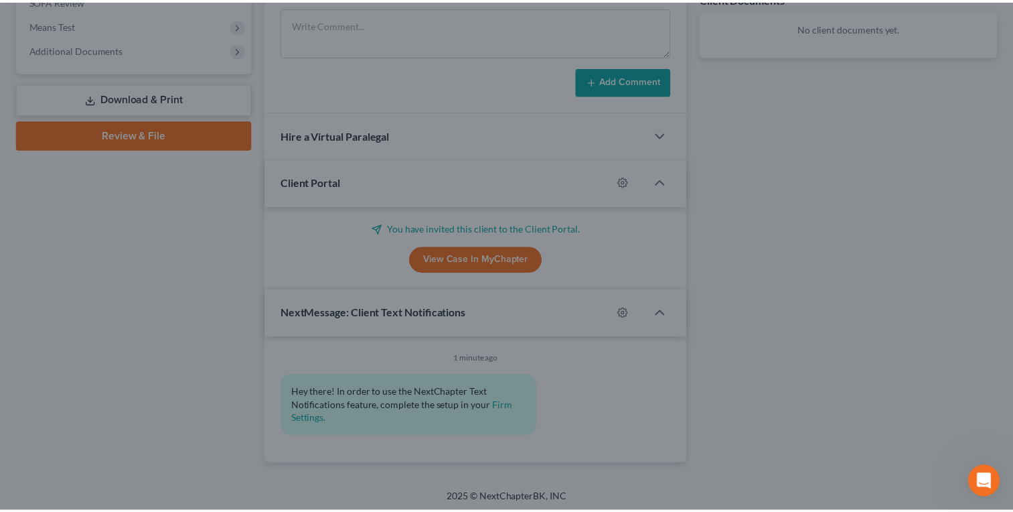
scroll to position [340, 0]
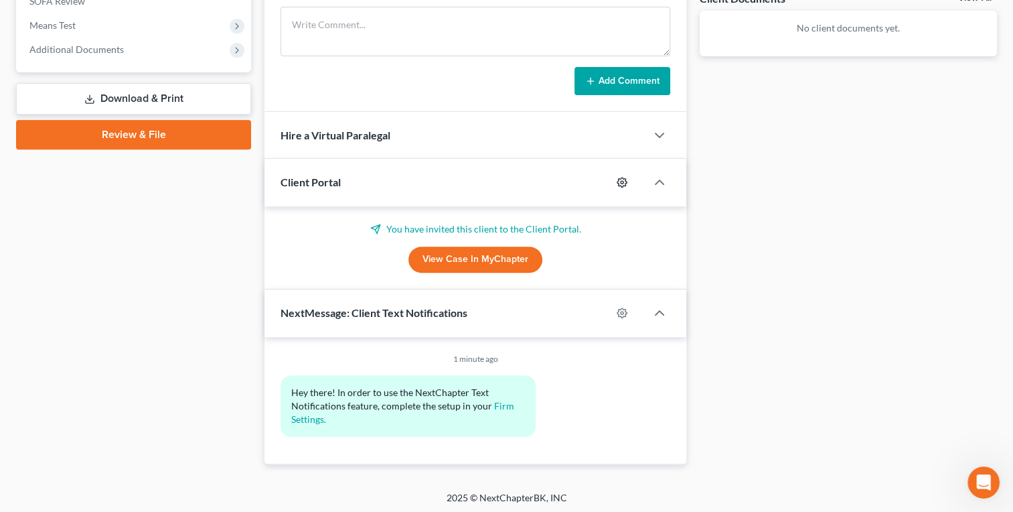
click at [622, 179] on icon "button" at bounding box center [622, 182] width 11 height 11
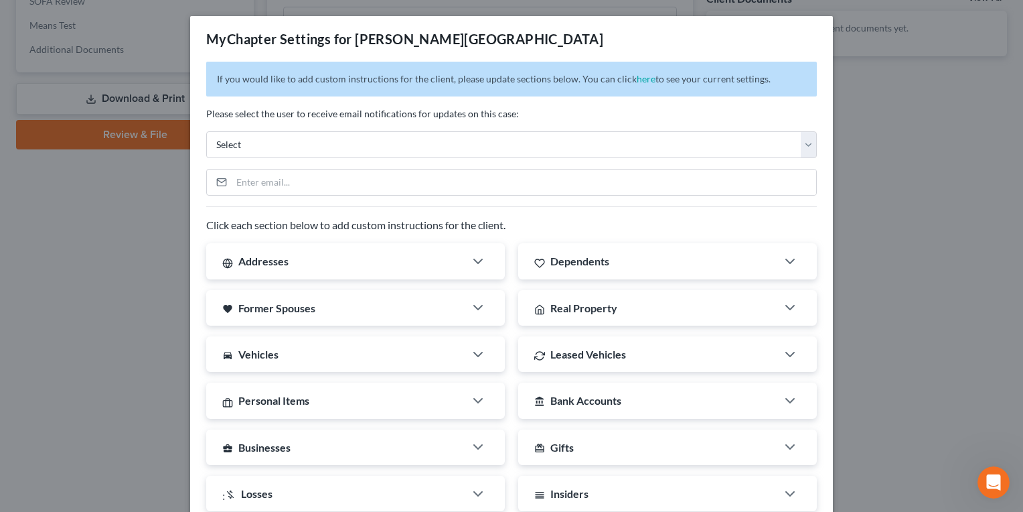
click at [906, 50] on div "MyChapter Settings for [PERSON_NAME], [PERSON_NAME] If you would like to add cu…" at bounding box center [511, 256] width 1023 height 512
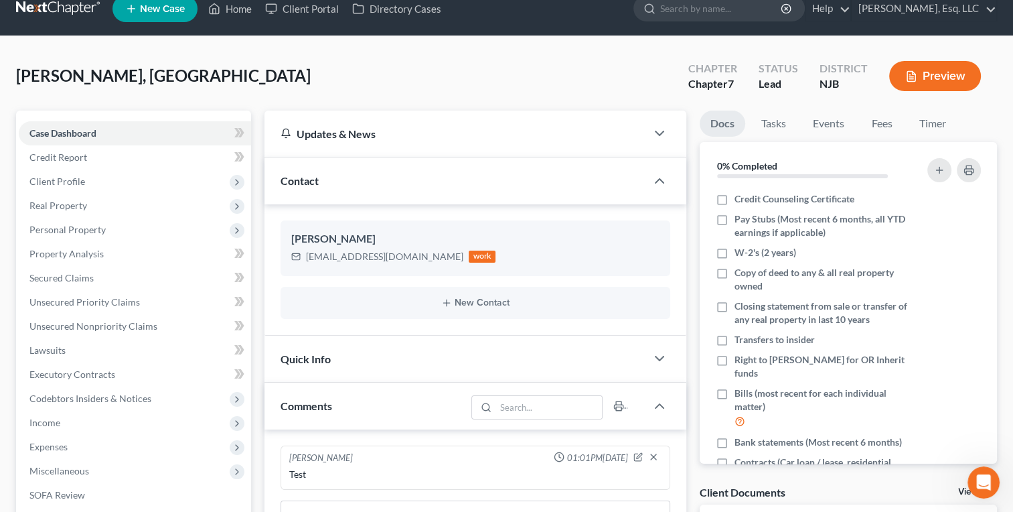
scroll to position [1, 0]
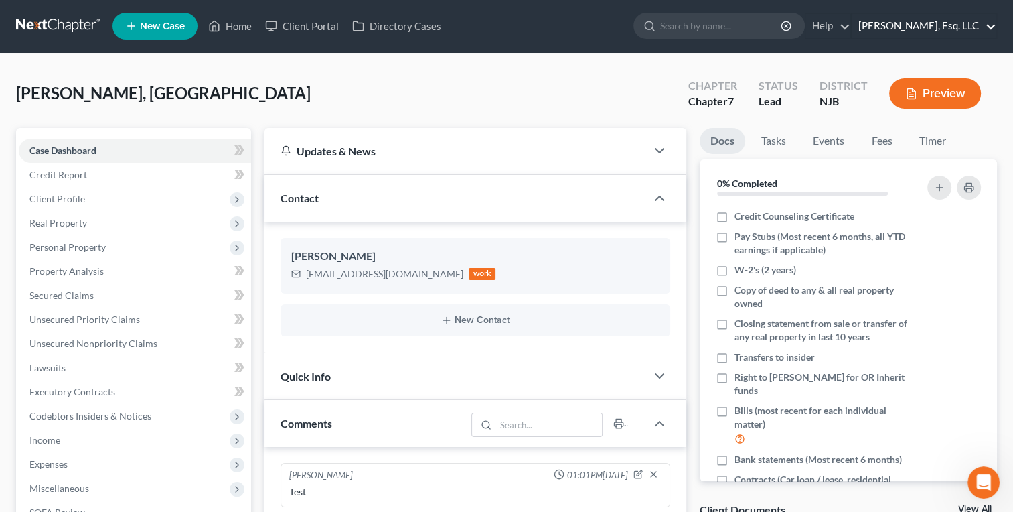
click at [940, 22] on link "[PERSON_NAME], Esq. LLC" at bounding box center [924, 26] width 145 height 24
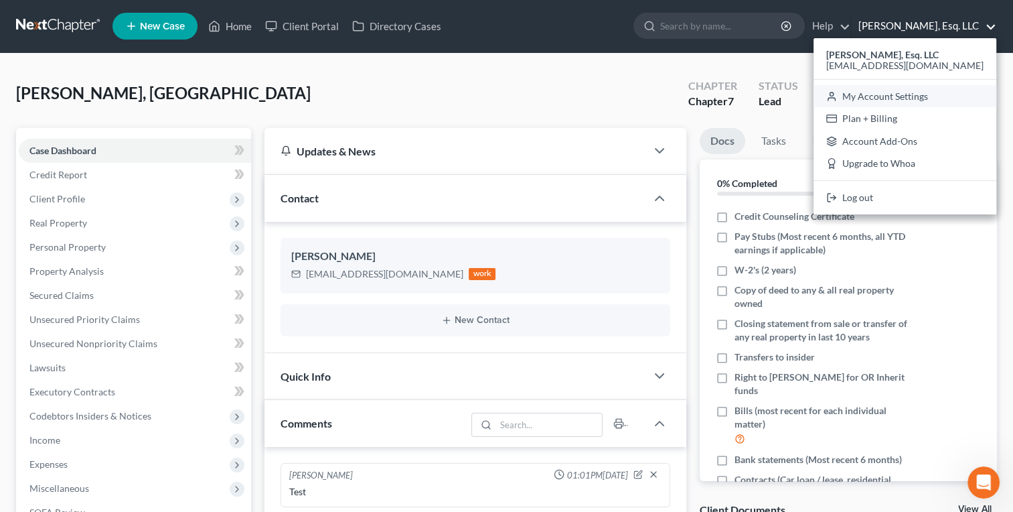
click at [933, 92] on link "My Account Settings" at bounding box center [905, 96] width 183 height 23
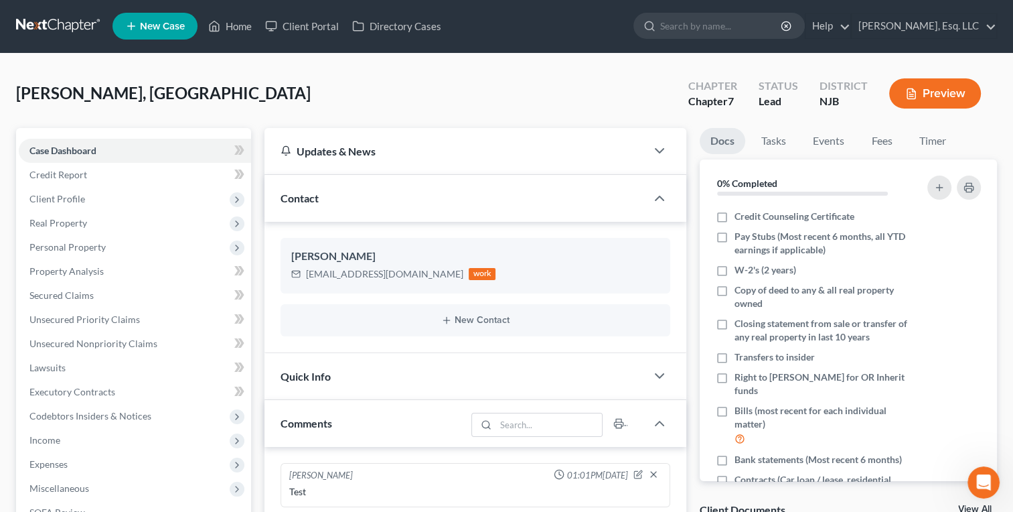
select select "51"
select select "24"
select select "33"
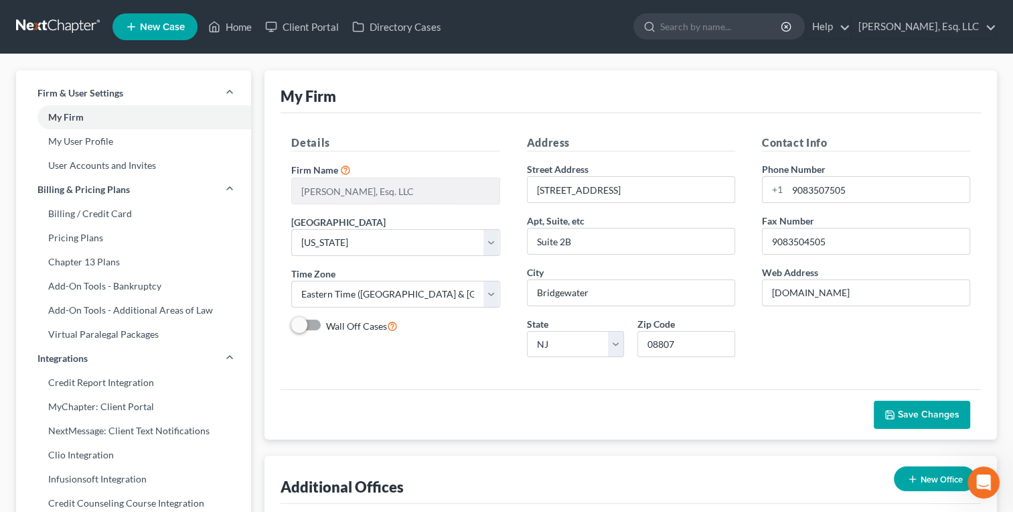
click at [470, 76] on div "My Firm" at bounding box center [631, 91] width 701 height 43
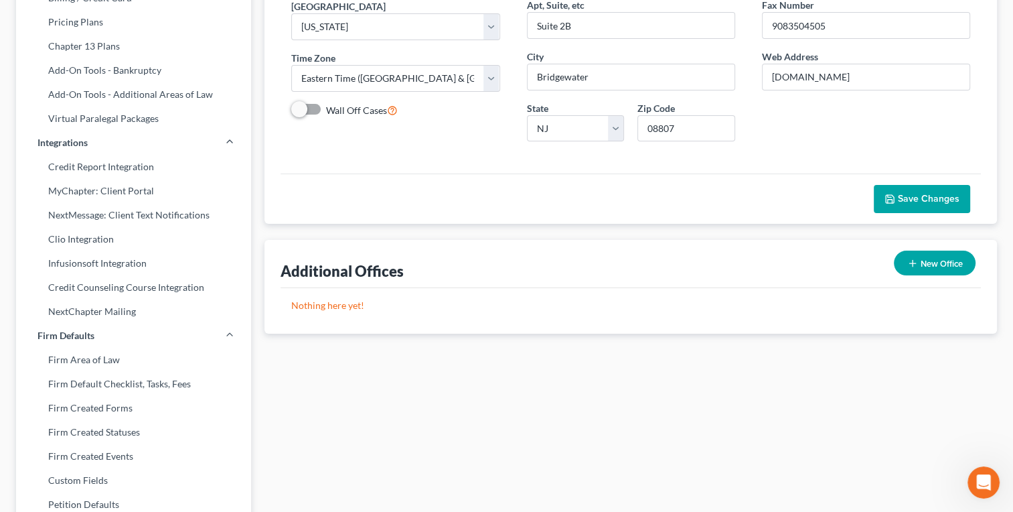
scroll to position [214, 0]
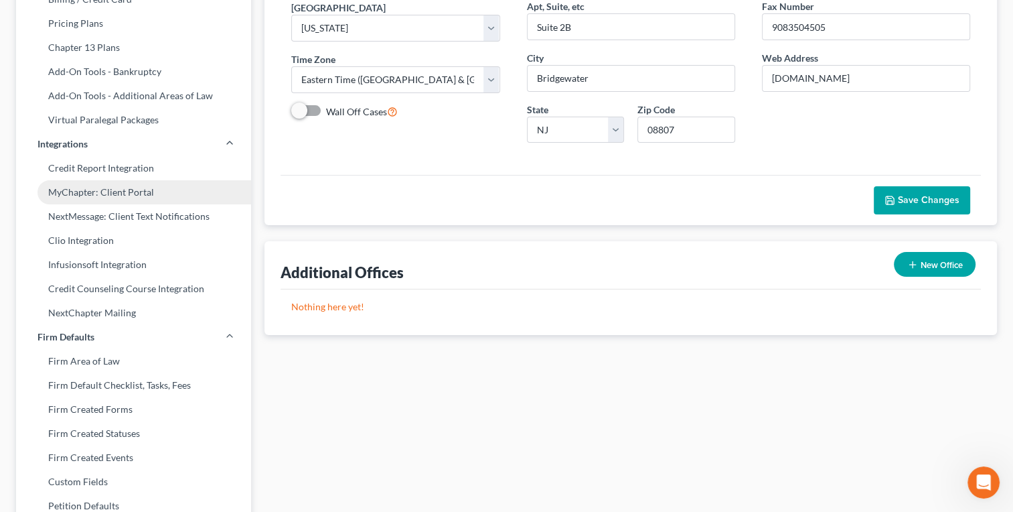
click at [89, 194] on link "MyChapter: Client Portal" at bounding box center [133, 192] width 235 height 24
select select
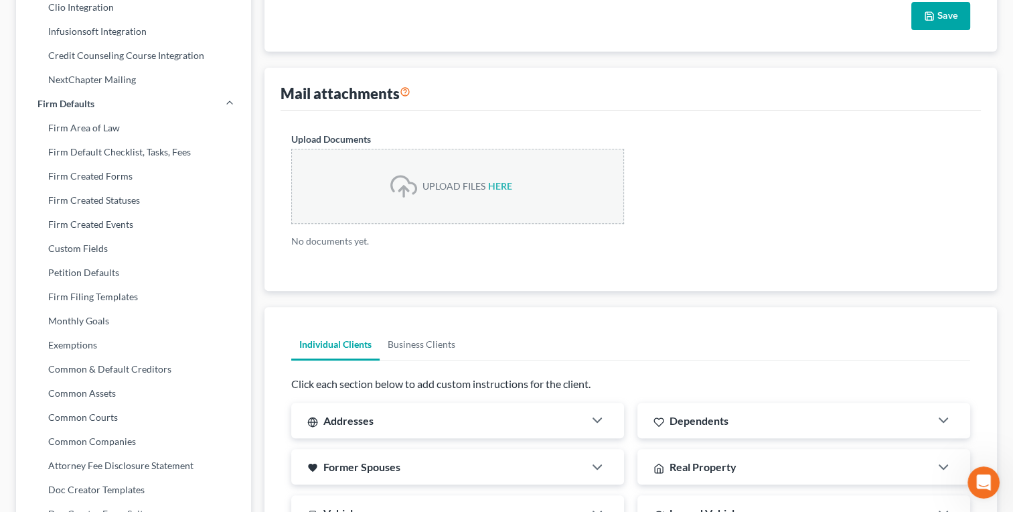
scroll to position [895, 0]
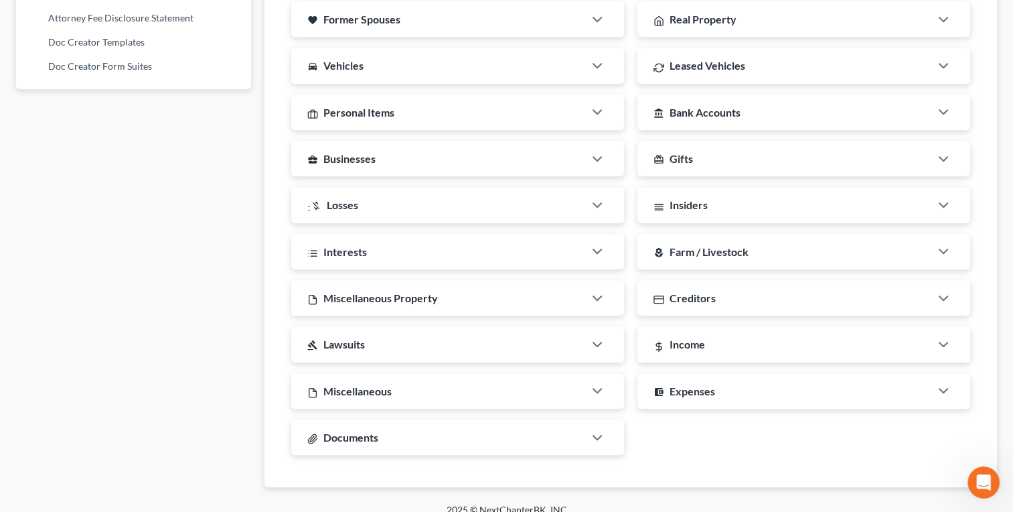
click at [418, 100] on div "Personal Items" at bounding box center [437, 111] width 293 height 35
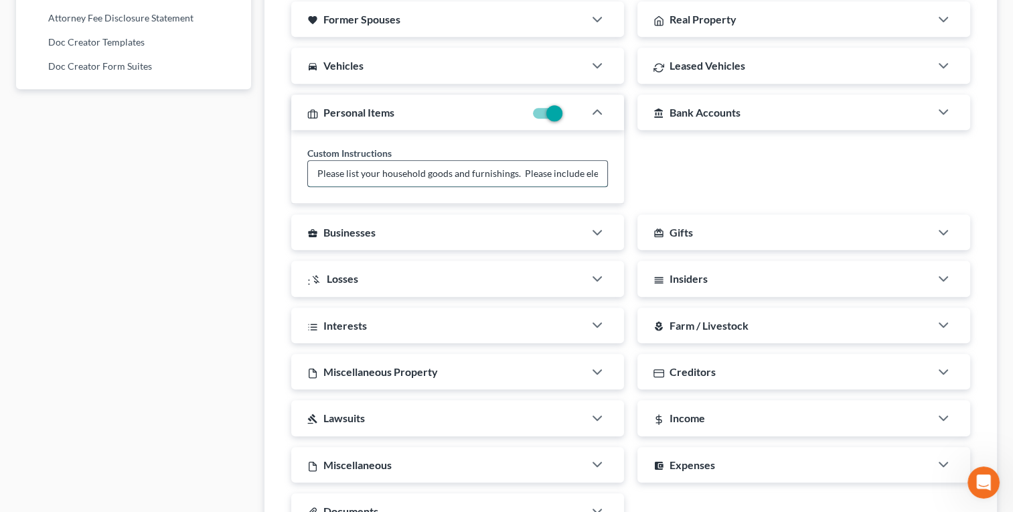
click at [393, 167] on input "Please list your household goods and furnishings. Please include electronics, k…" at bounding box center [457, 173] width 299 height 25
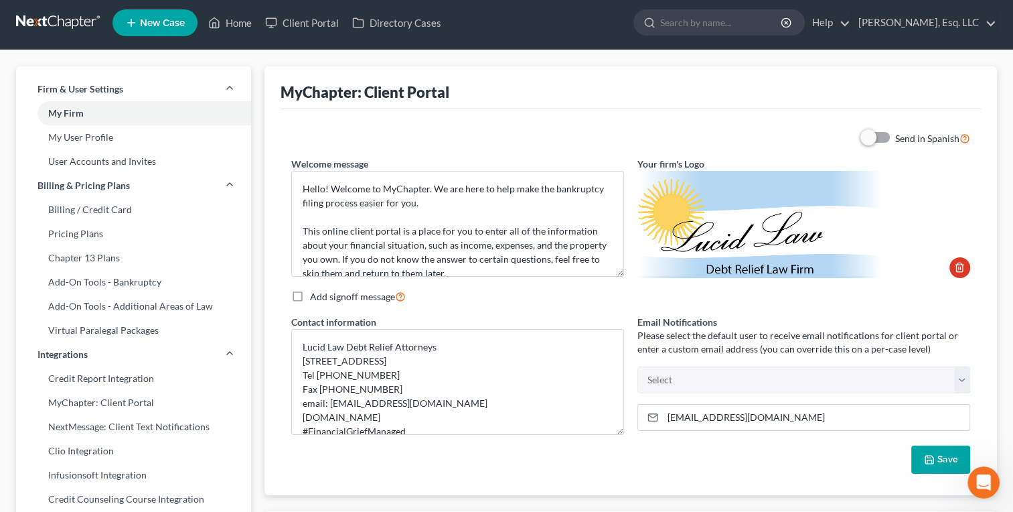
scroll to position [0, 0]
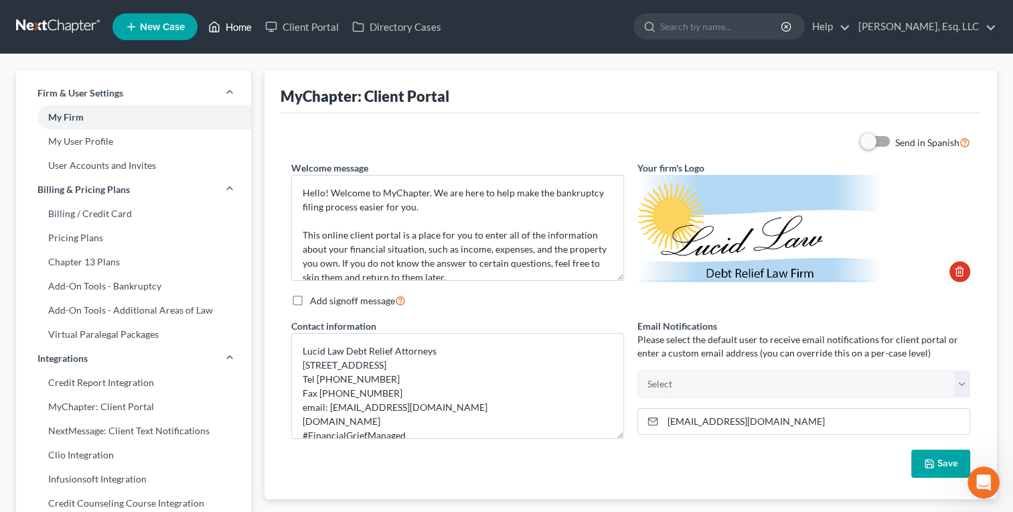
click at [241, 21] on link "Home" at bounding box center [230, 27] width 57 height 24
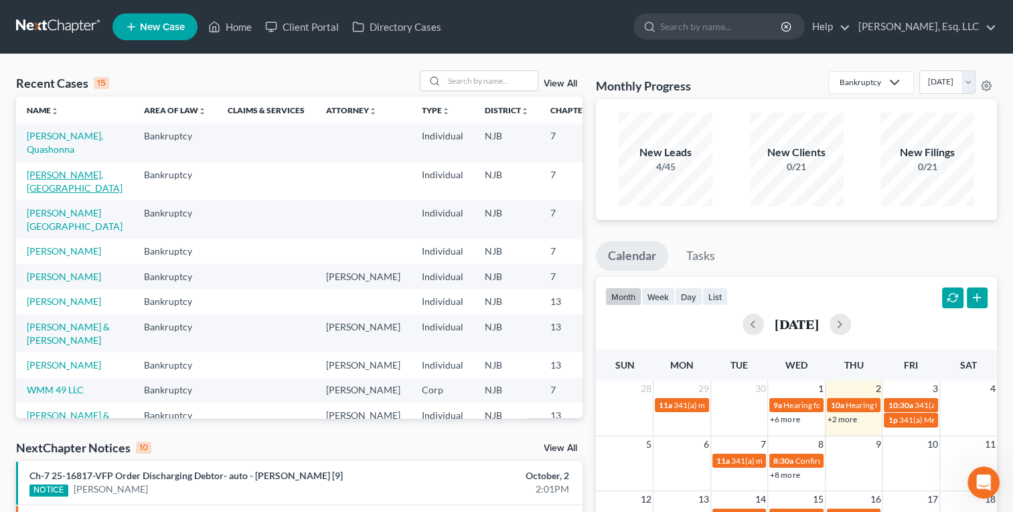
click at [29, 185] on link "[PERSON_NAME], [GEOGRAPHIC_DATA]" at bounding box center [75, 181] width 96 height 25
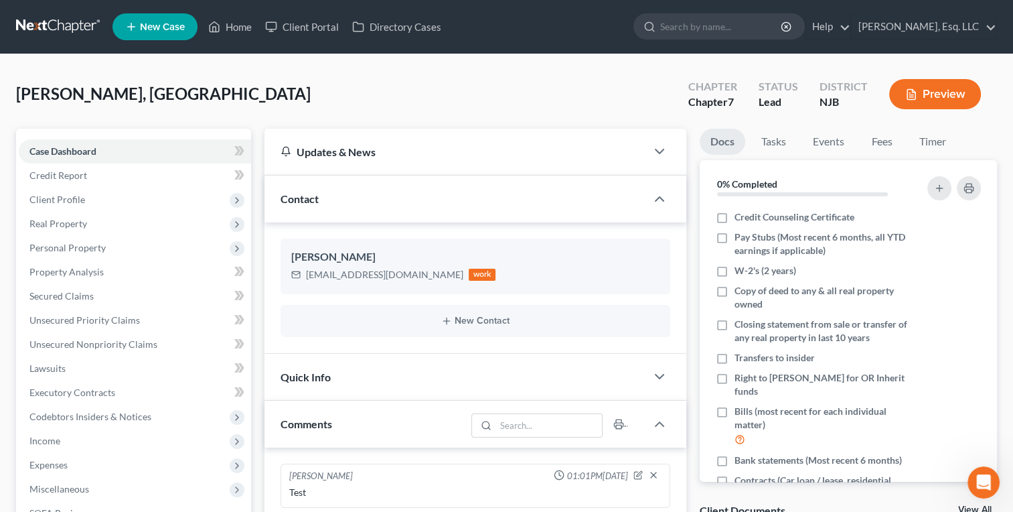
click at [219, 89] on div "[PERSON_NAME], [PERSON_NAME] Upgraded Chapter Chapter 7 Status Lead District NJ…" at bounding box center [506, 99] width 981 height 58
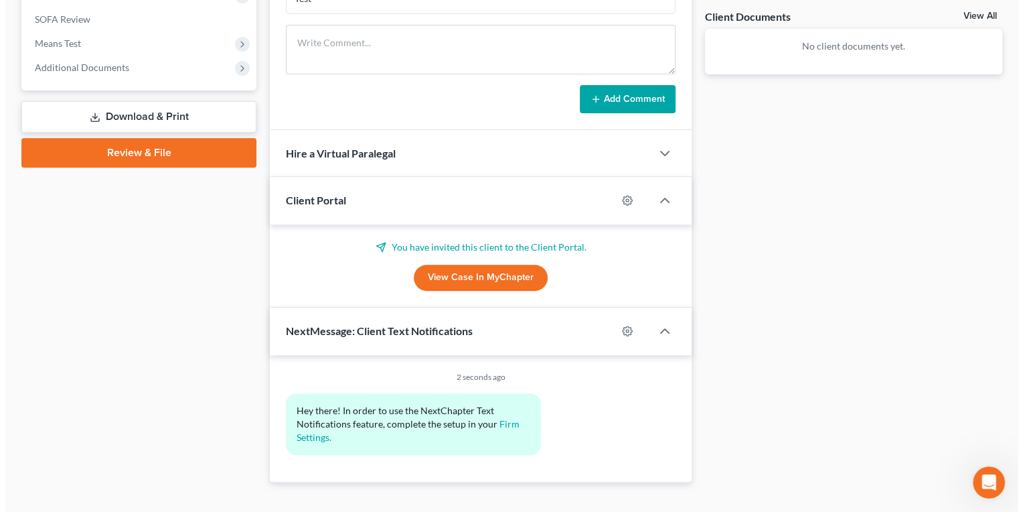
scroll to position [512, 0]
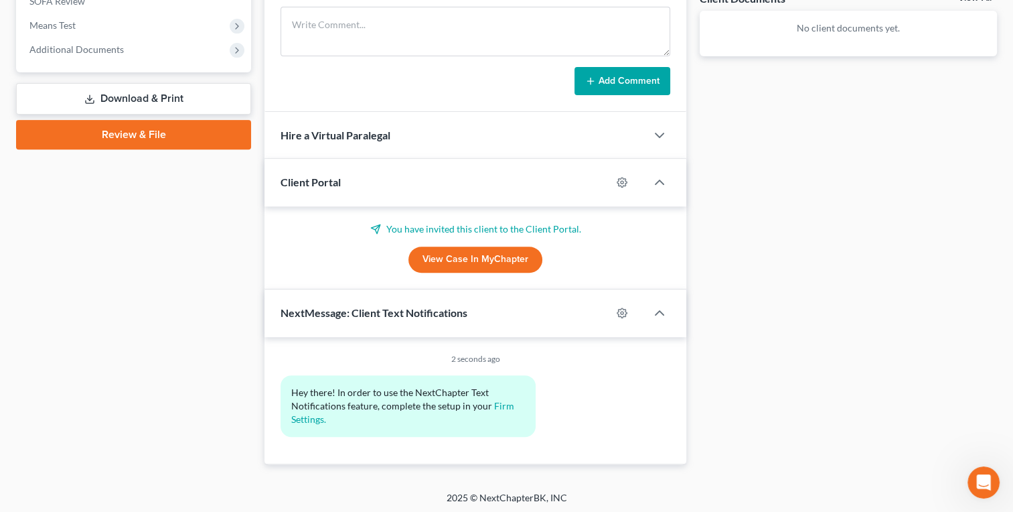
click at [619, 171] on div at bounding box center [628, 181] width 35 height 21
click at [620, 177] on icon "button" at bounding box center [622, 182] width 11 height 11
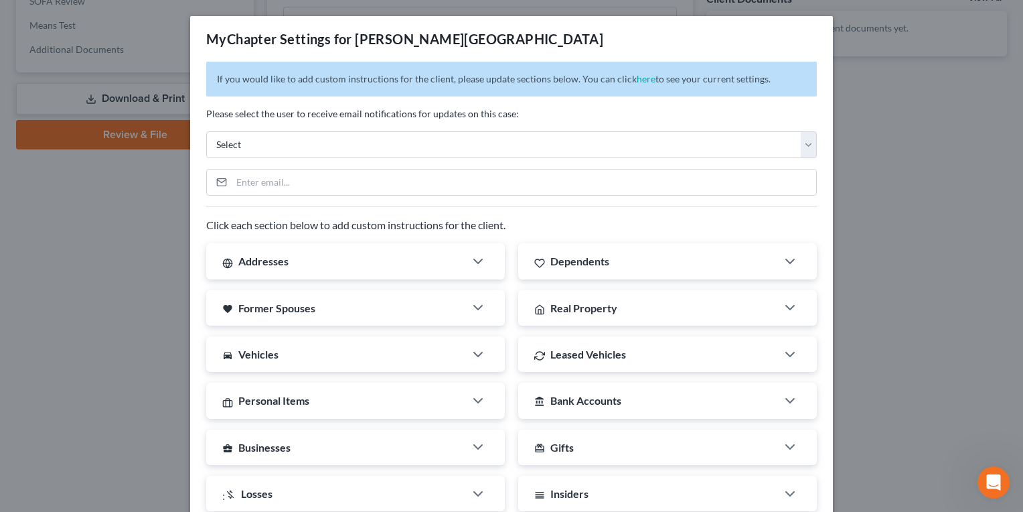
click at [809, 236] on div "Click each section below to add custom instructions for the client. Addresses C…" at bounding box center [511, 486] width 611 height 536
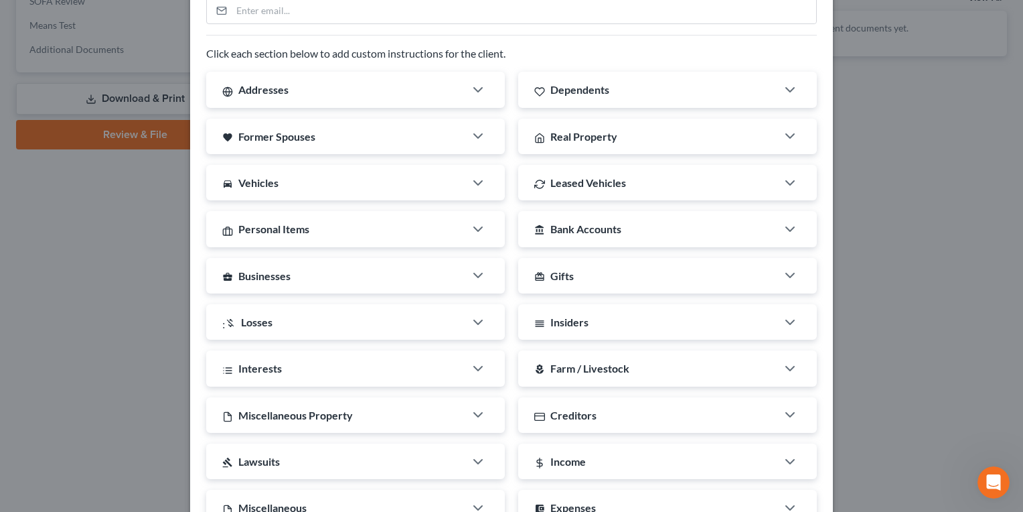
scroll to position [173, 0]
click at [429, 226] on div "Personal Items" at bounding box center [335, 227] width 259 height 35
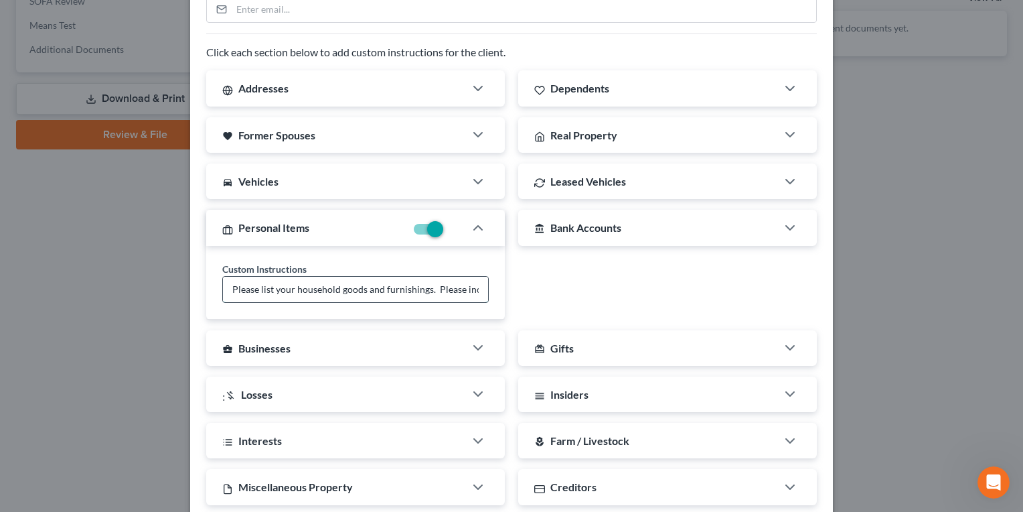
click at [376, 284] on input "Please list your household goods and furnishings. Please include electronics, k…" at bounding box center [355, 289] width 265 height 25
click at [618, 278] on div "account_balance Bank Accounts Custom Instructions Most recent 6 months of bank …" at bounding box center [668, 264] width 312 height 109
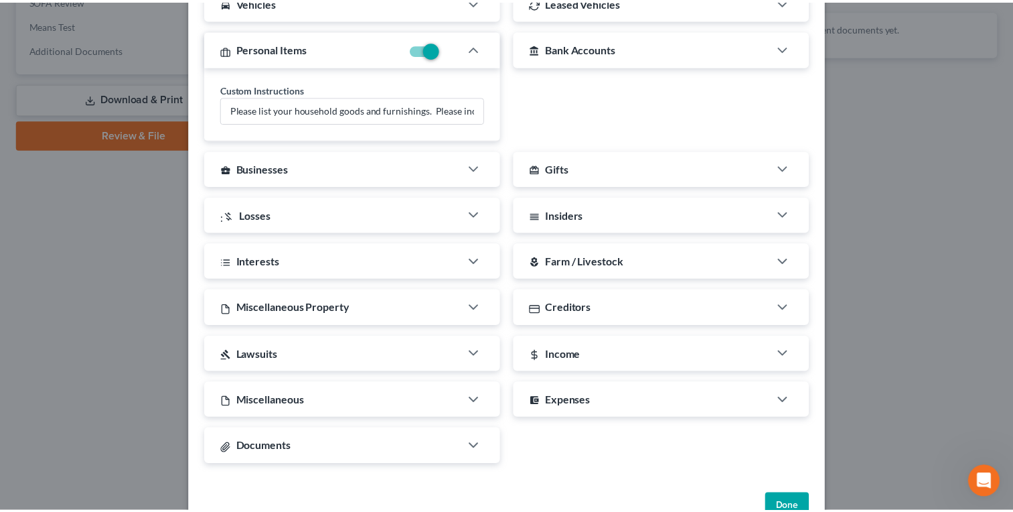
scroll to position [386, 0]
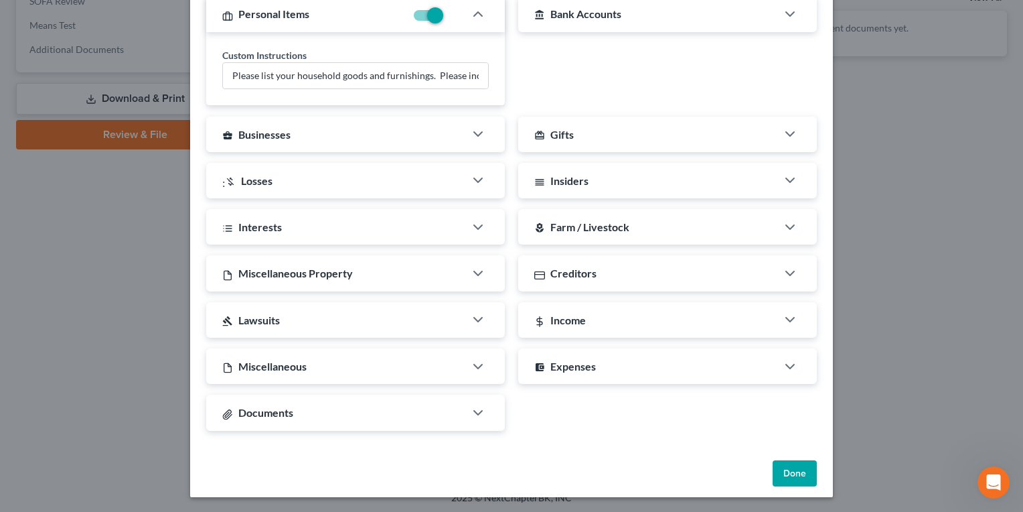
click at [798, 466] on button "Done" at bounding box center [795, 473] width 44 height 27
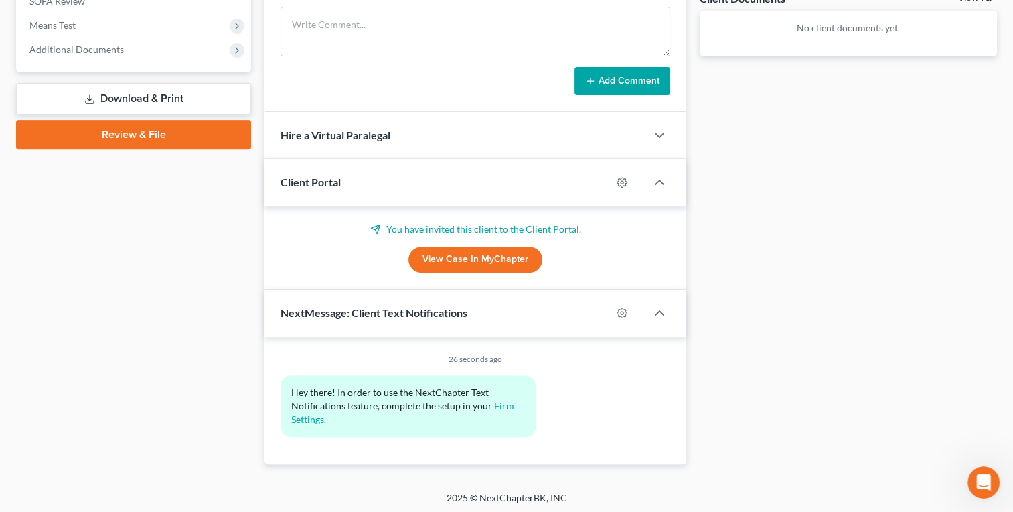
click at [479, 260] on link "View Case in MyChapter" at bounding box center [476, 259] width 134 height 27
click at [474, 227] on p "You have invited this client to the Client Portal." at bounding box center [476, 228] width 390 height 13
click at [324, 181] on span "Client Portal" at bounding box center [311, 181] width 60 height 13
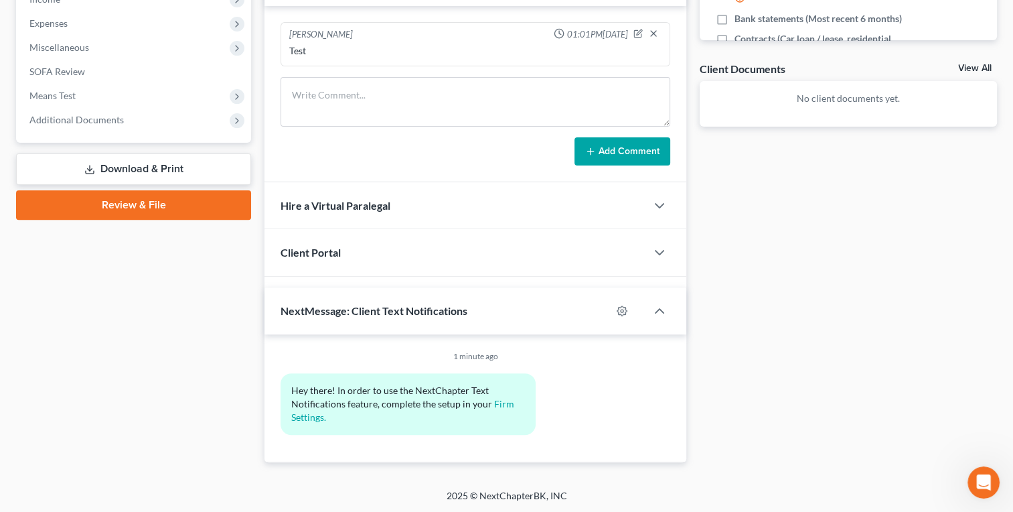
scroll to position [429, 0]
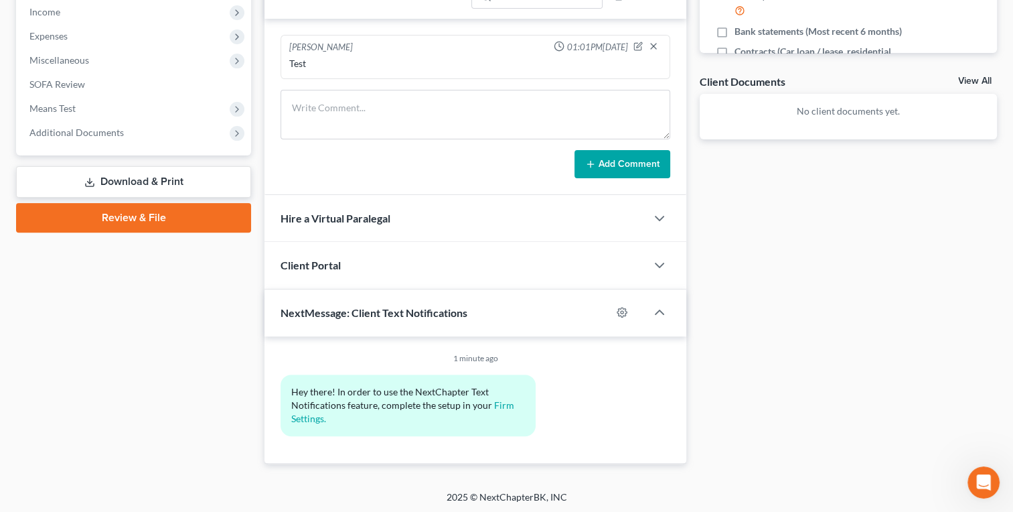
click at [322, 259] on span "Client Portal" at bounding box center [311, 265] width 60 height 13
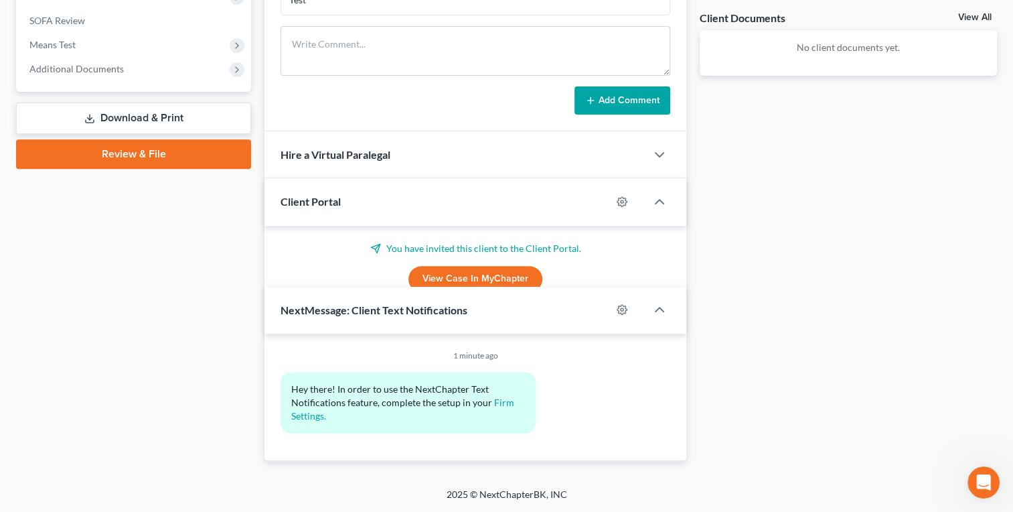
scroll to position [512, 0]
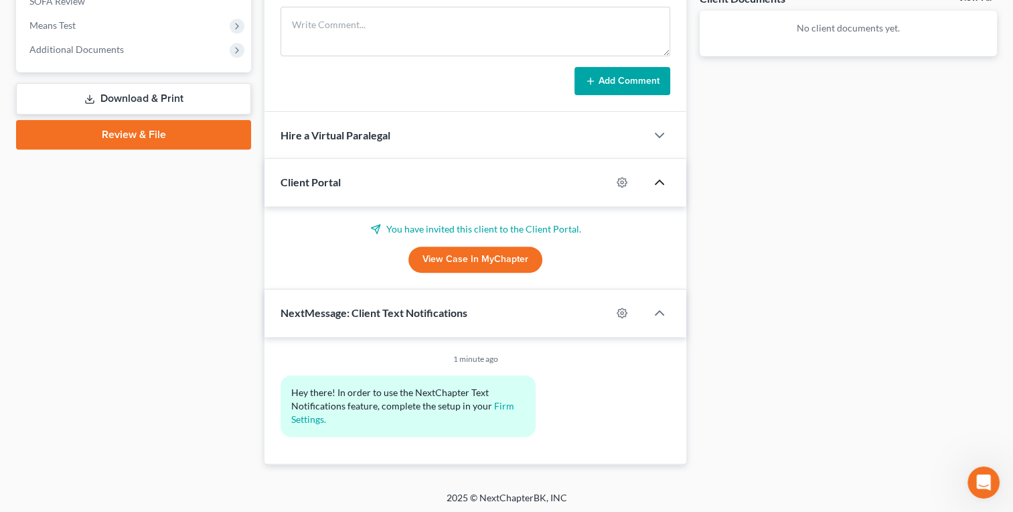
click at [662, 179] on icon "button" at bounding box center [660, 182] width 16 height 16
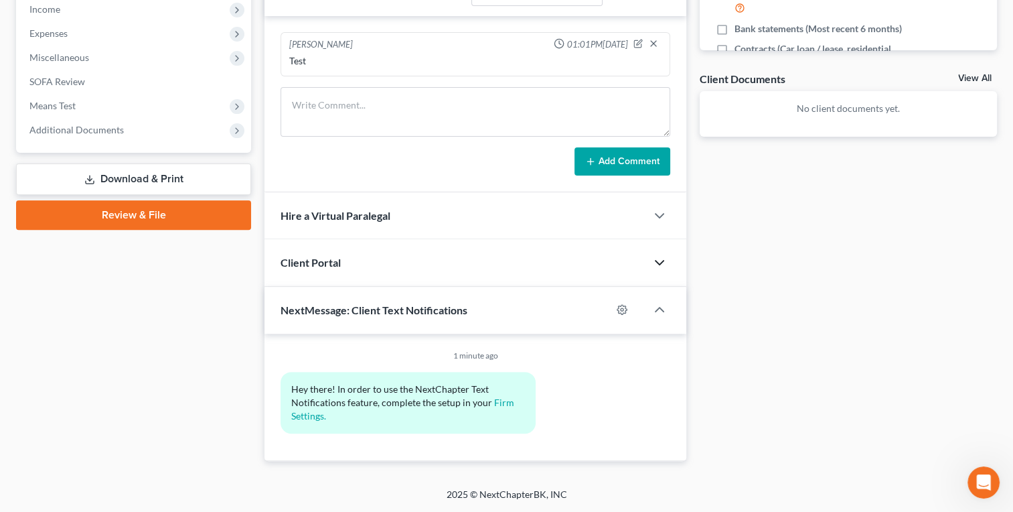
scroll to position [429, 0]
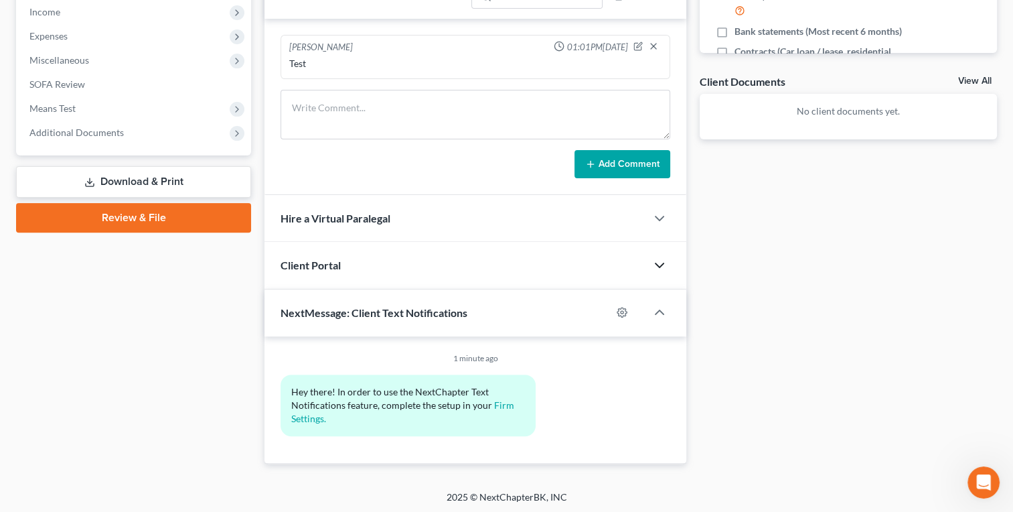
click at [484, 244] on div "Client Portal" at bounding box center [456, 265] width 382 height 46
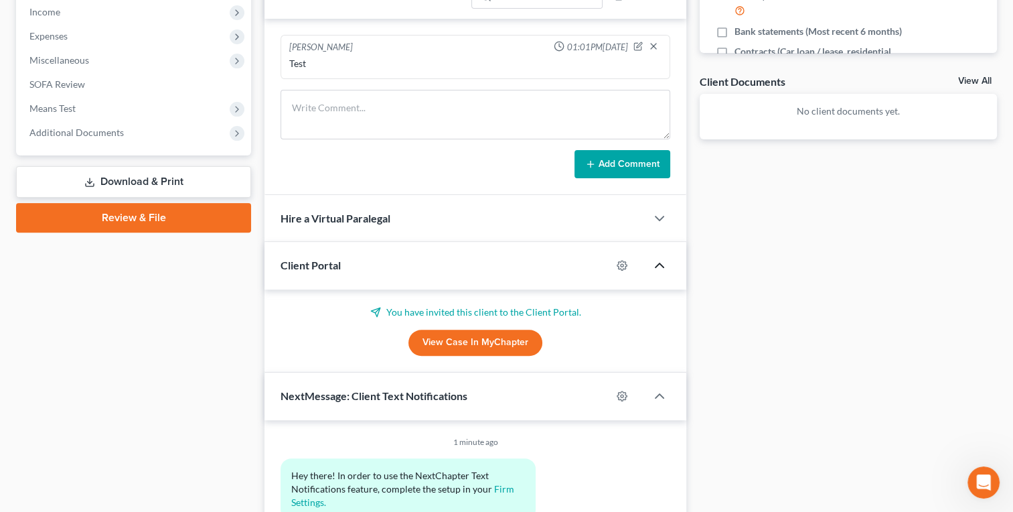
click at [182, 392] on div "Case Dashboard Payments Invoices Payments Payments Credit Report Client Profile" at bounding box center [133, 123] width 248 height 847
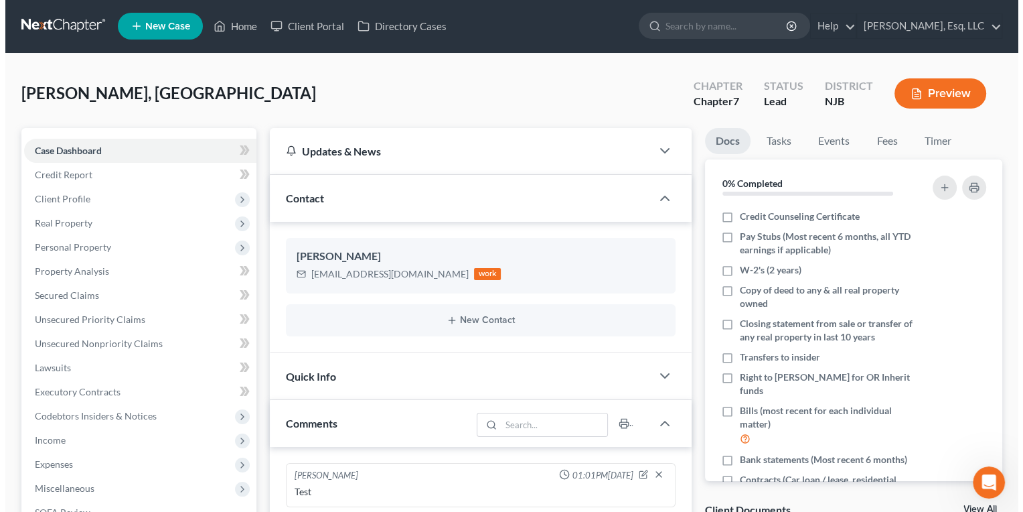
scroll to position [0, 0]
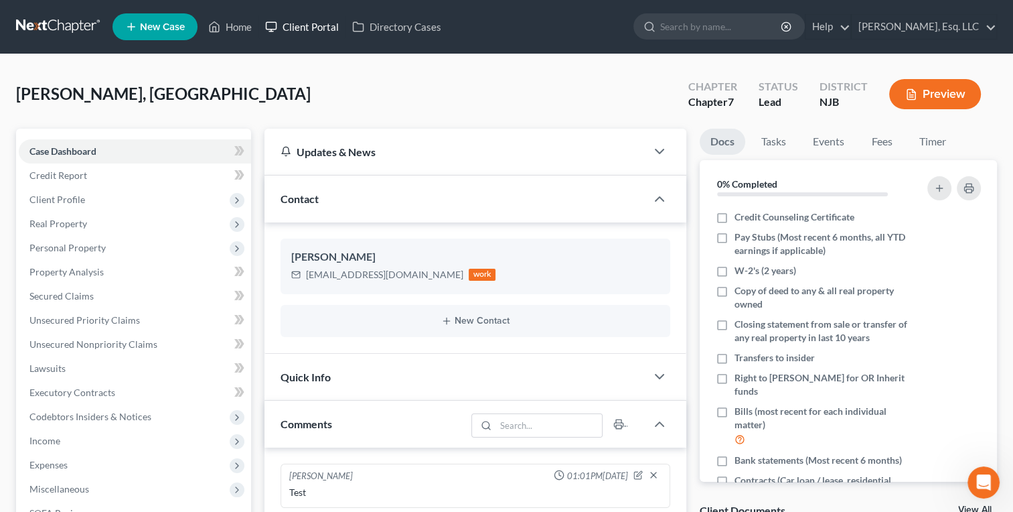
click at [297, 27] on link "Client Portal" at bounding box center [302, 27] width 87 height 24
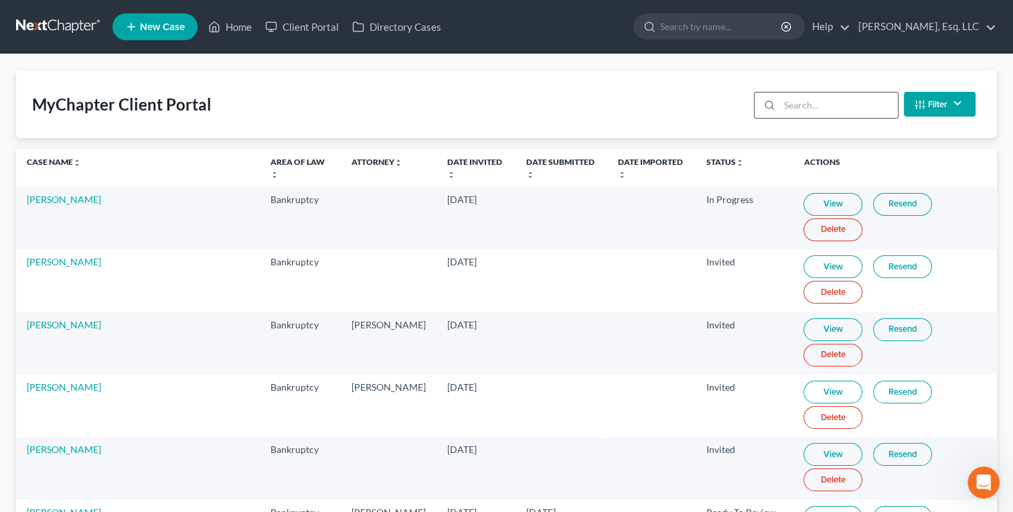
click at [775, 108] on icon at bounding box center [769, 105] width 11 height 11
click at [781, 107] on input "search" at bounding box center [839, 104] width 119 height 25
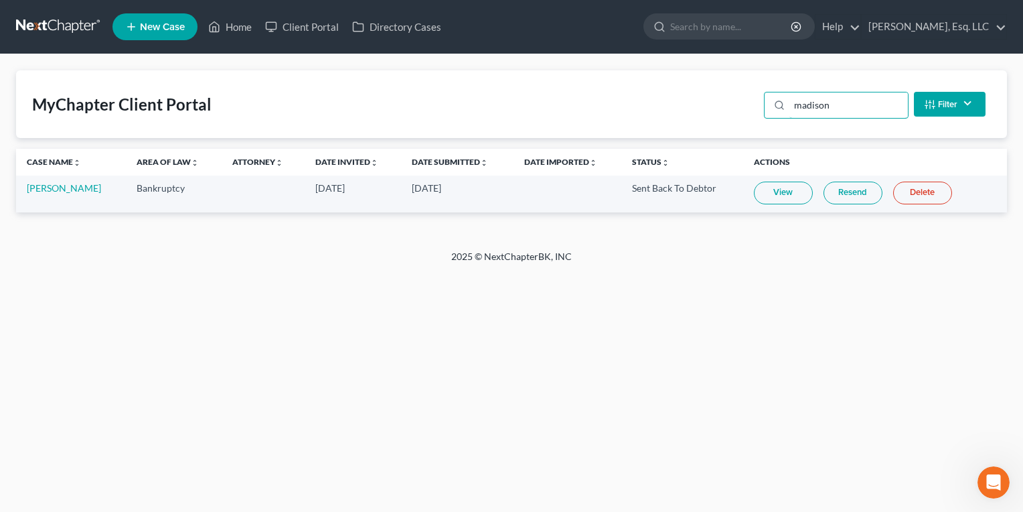
type input "madison"
click at [775, 198] on link "View" at bounding box center [783, 193] width 59 height 23
click at [774, 189] on link "View" at bounding box center [783, 193] width 59 height 23
click at [851, 188] on link "Resend" at bounding box center [853, 193] width 59 height 23
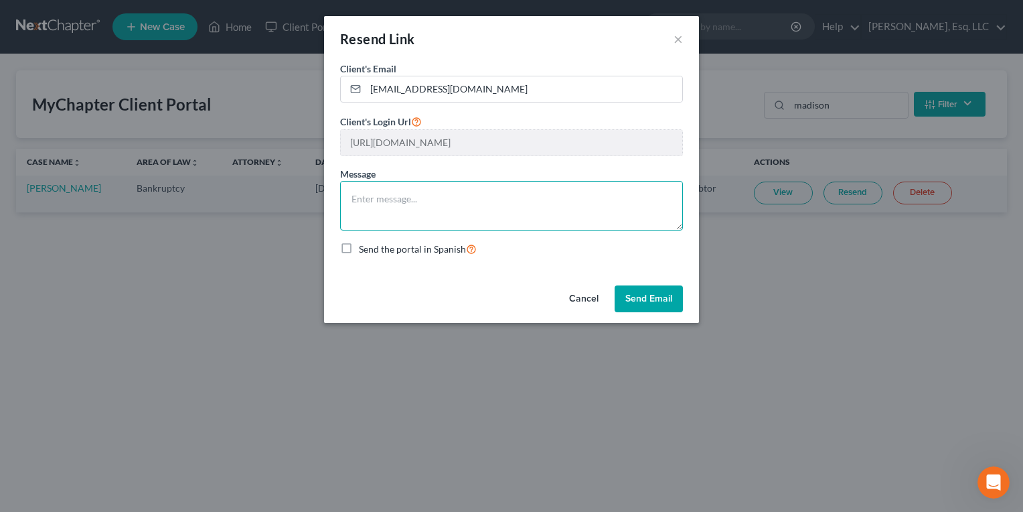
click at [494, 214] on textarea at bounding box center [511, 206] width 343 height 50
type textarea "testin"
click at [648, 295] on button "Send Email" at bounding box center [649, 298] width 68 height 27
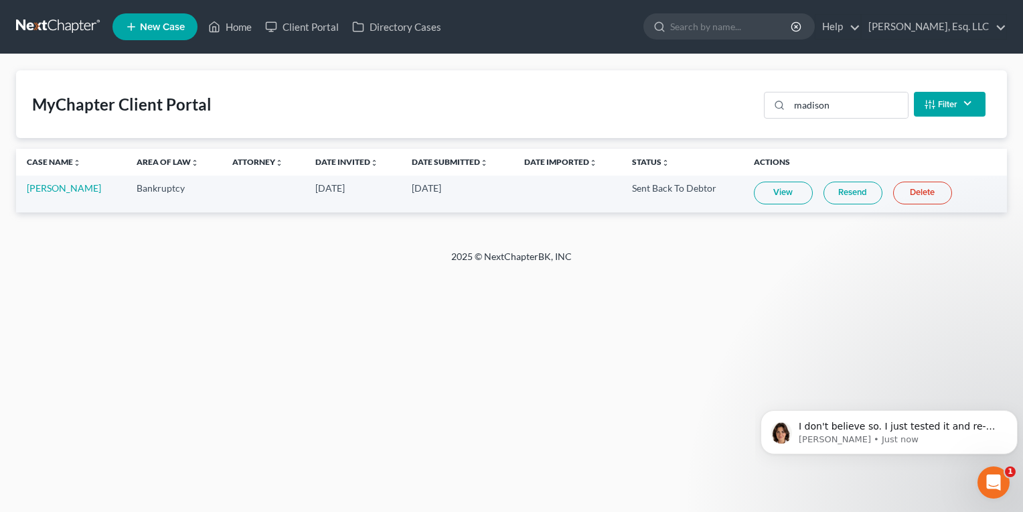
scroll to position [1768, 0]
click at [900, 427] on span "I don't believe so. I just tested it and re-sending the invite just sends the d…" at bounding box center [897, 446] width 197 height 51
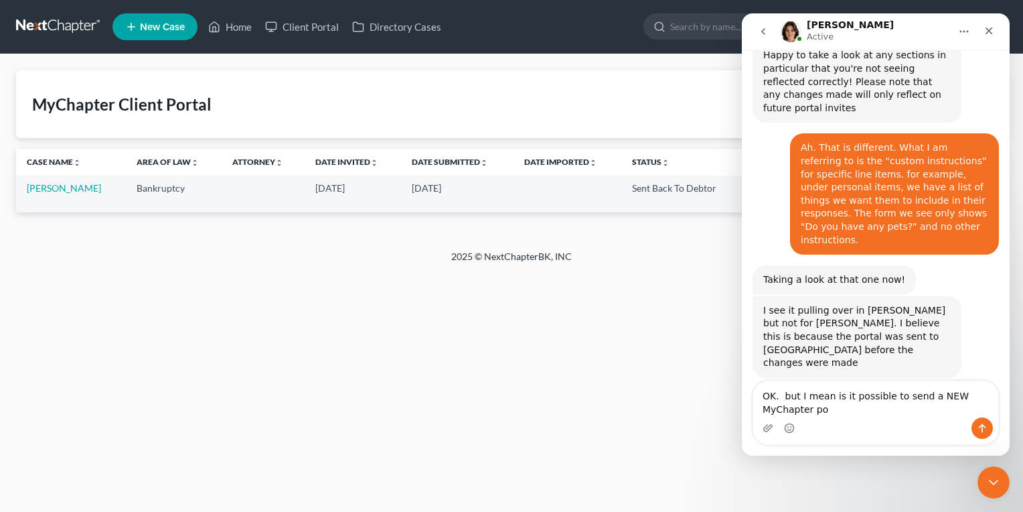
scroll to position [1804, 0]
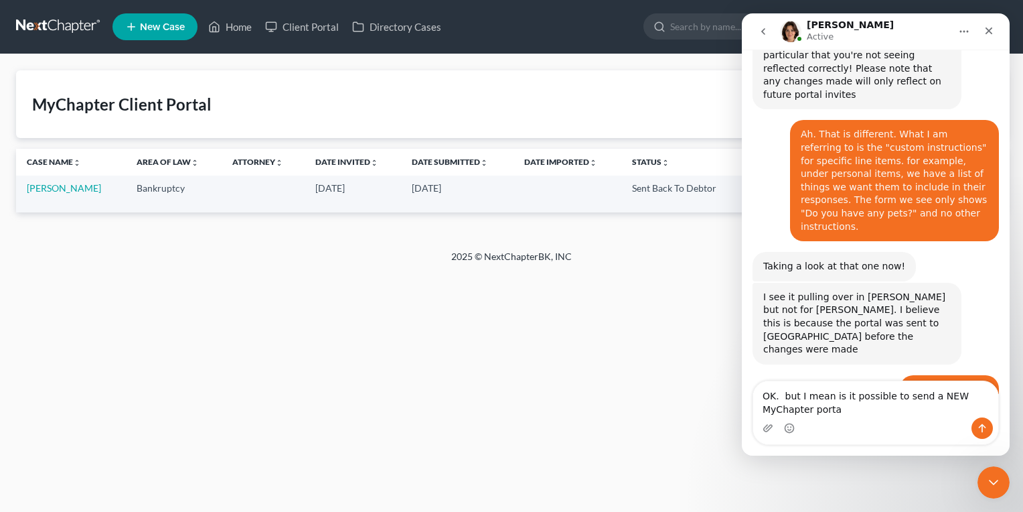
type textarea "OK. but I mean is it possible to send a NEW MyChapter portal"
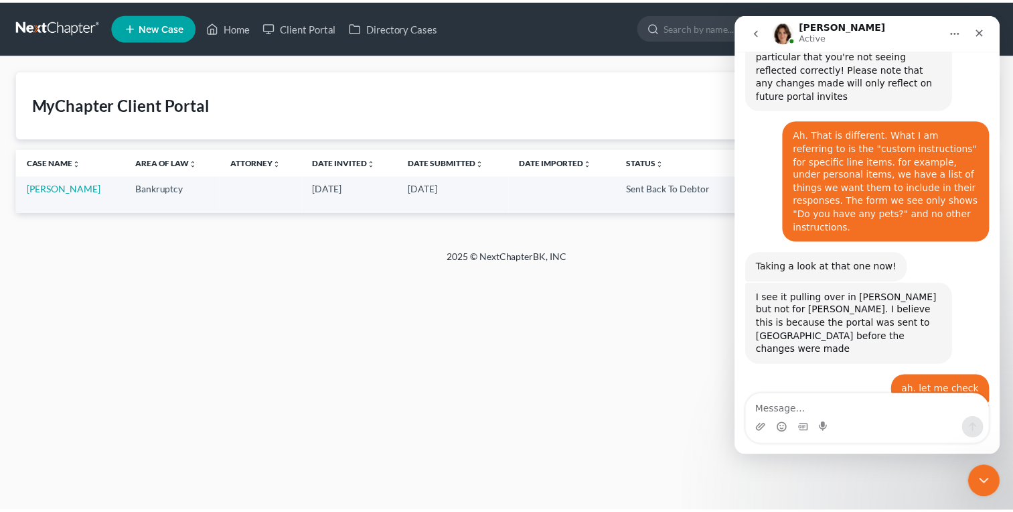
scroll to position [1791, 0]
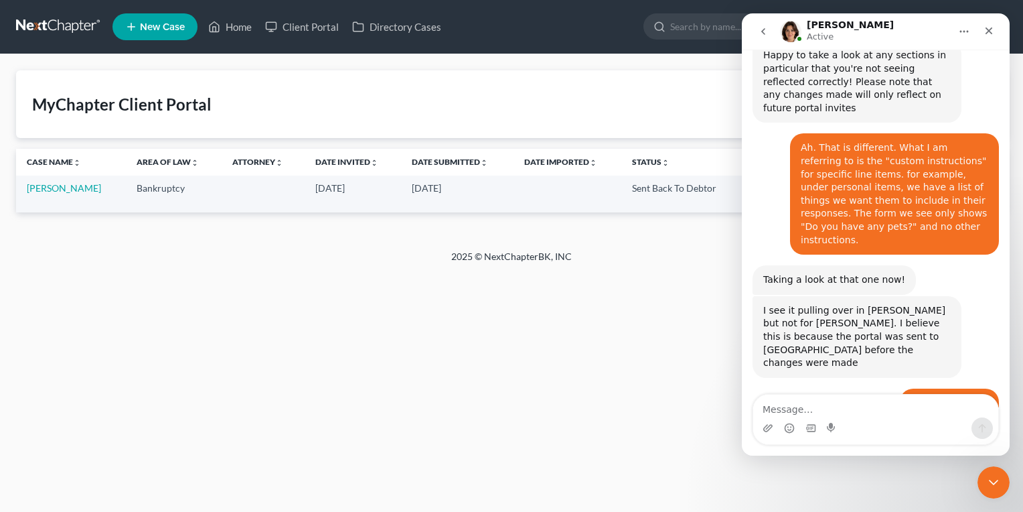
click at [516, 60] on div "MyChapter Client Portal madison Filter Status Filter... Invited In Progress Rea…" at bounding box center [511, 152] width 1023 height 196
click at [63, 183] on link "[PERSON_NAME]" at bounding box center [64, 187] width 74 height 11
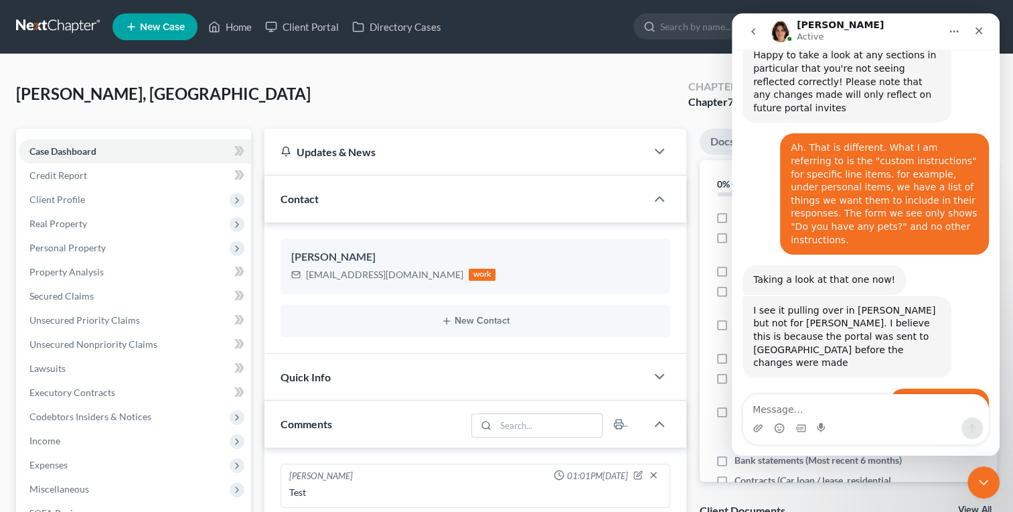
click at [466, 108] on div "[PERSON_NAME], [PERSON_NAME] Upgraded Chapter Chapter 7 Status Lead District NJ…" at bounding box center [506, 99] width 981 height 58
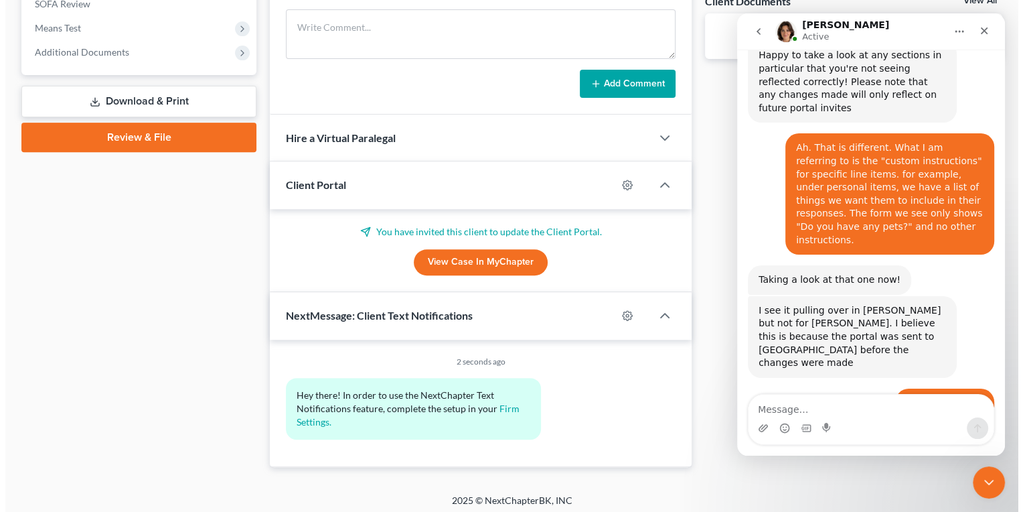
scroll to position [512, 0]
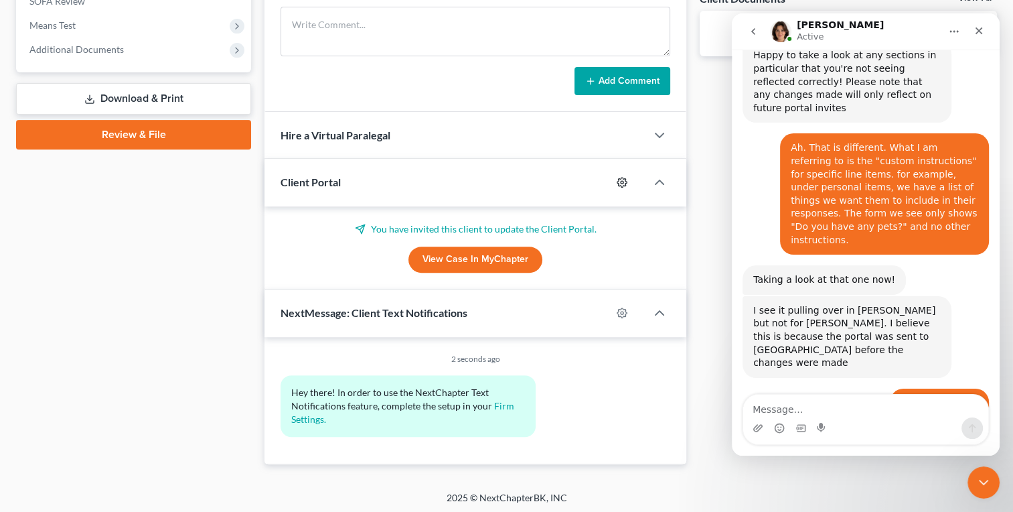
click at [620, 180] on icon "button" at bounding box center [622, 182] width 11 height 11
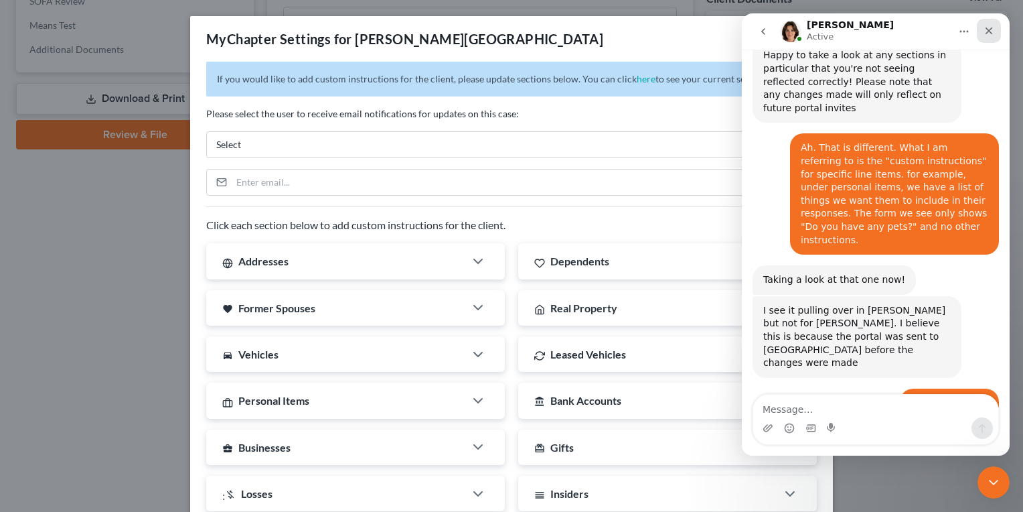
click at [987, 27] on icon "Close" at bounding box center [989, 30] width 11 height 11
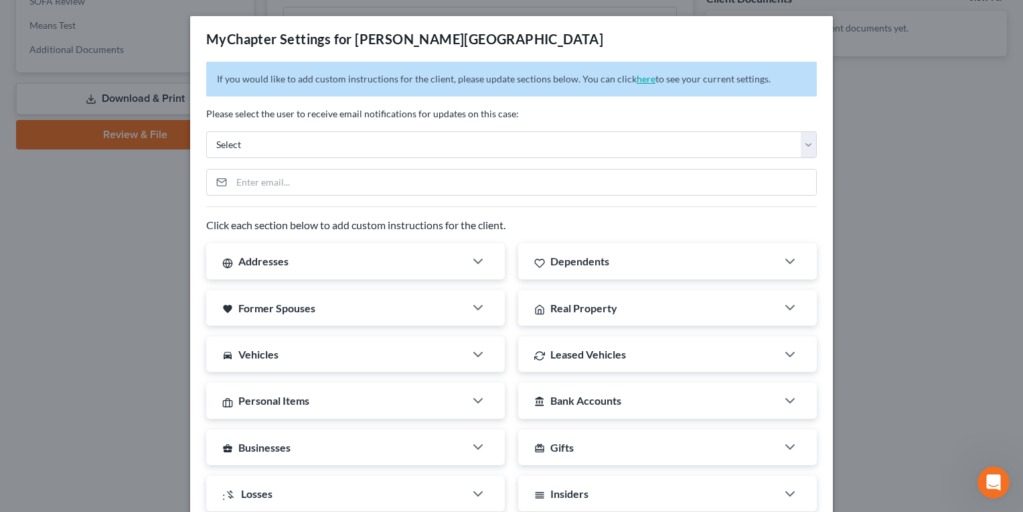
click at [637, 76] on link "here" at bounding box center [646, 78] width 19 height 11
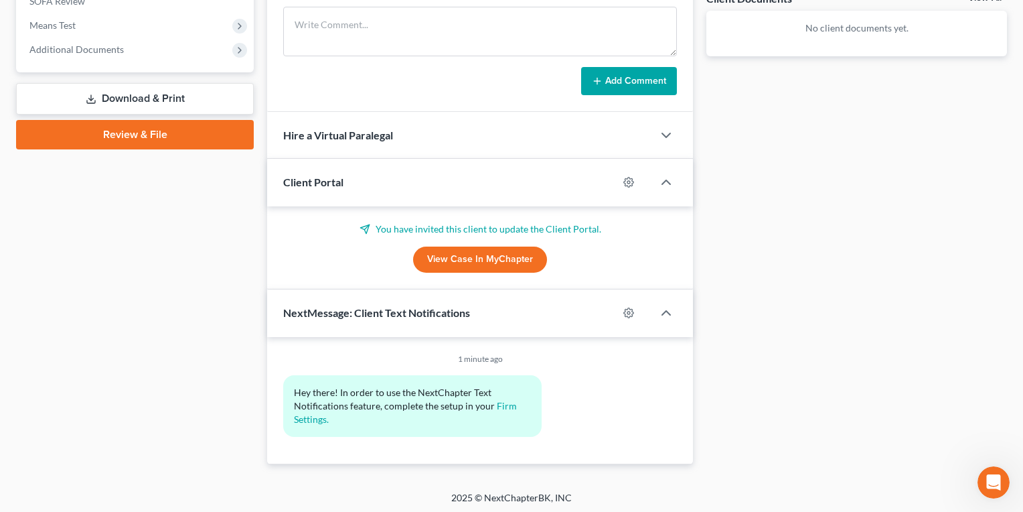
select select
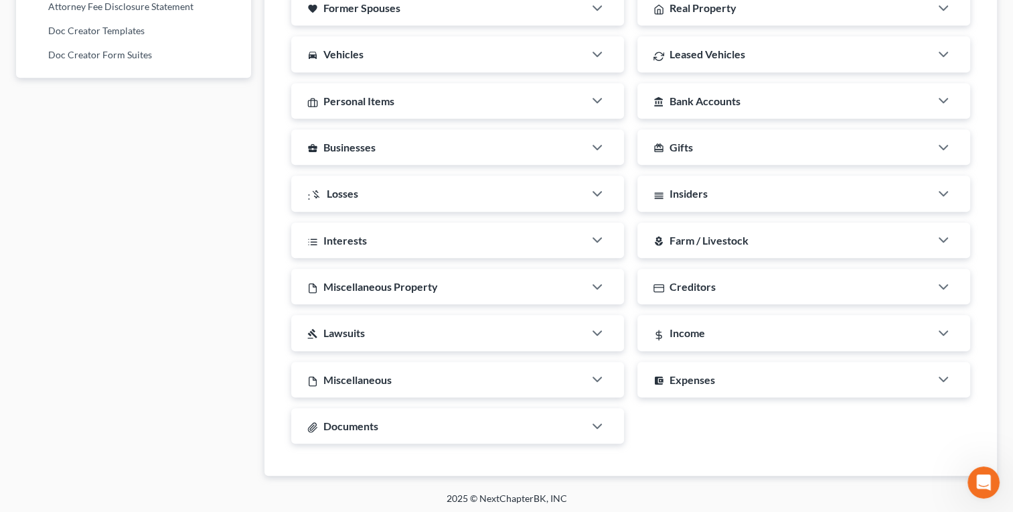
scroll to position [910, 0]
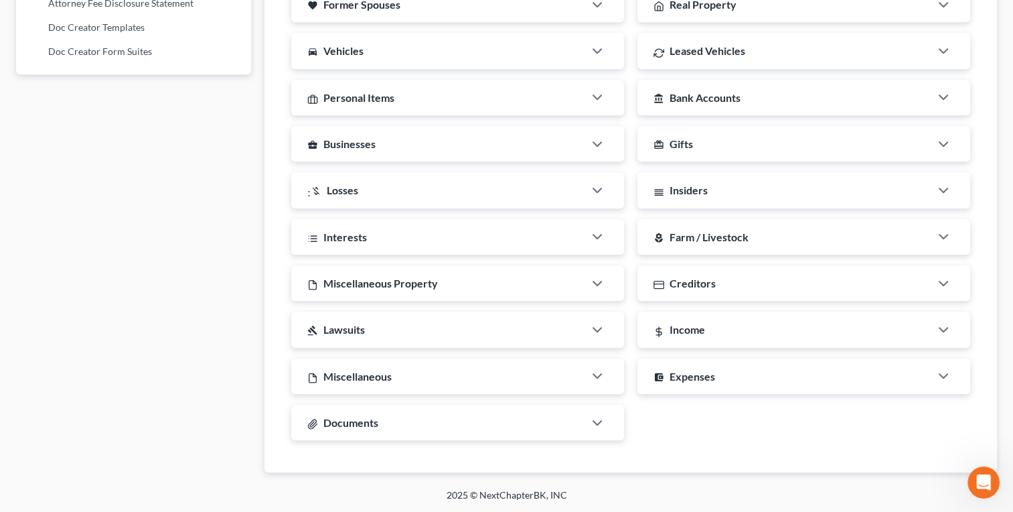
click at [572, 98] on div "Personal Items" at bounding box center [437, 97] width 293 height 35
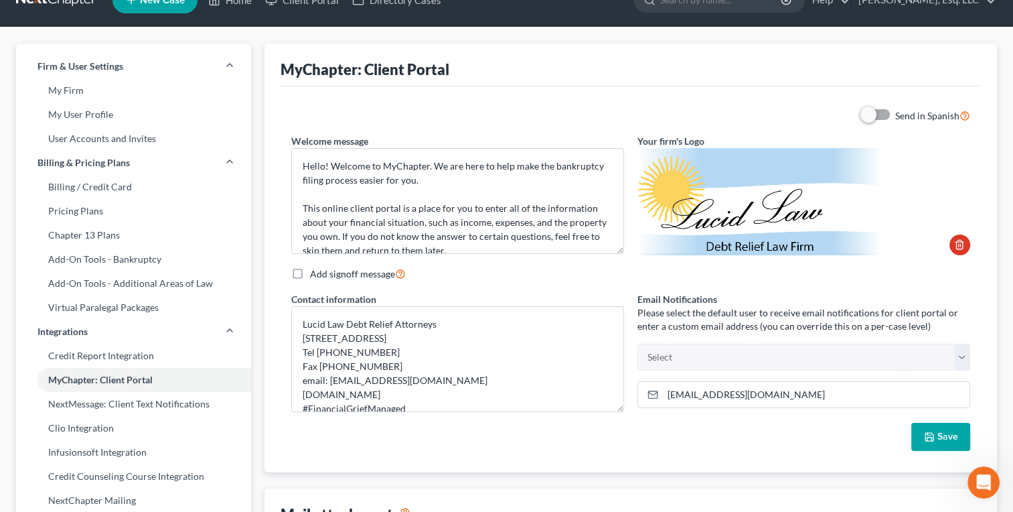
scroll to position [0, 0]
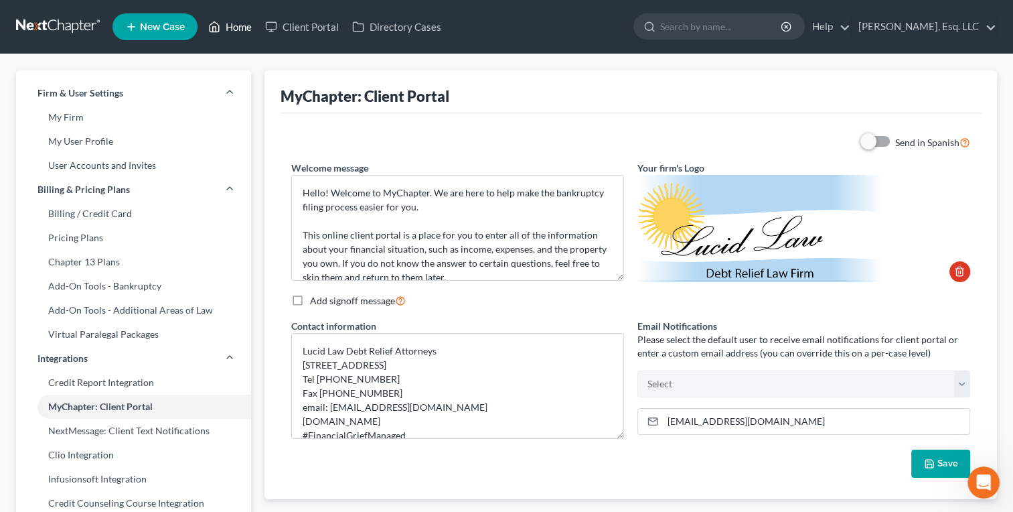
click at [237, 29] on link "Home" at bounding box center [230, 27] width 57 height 24
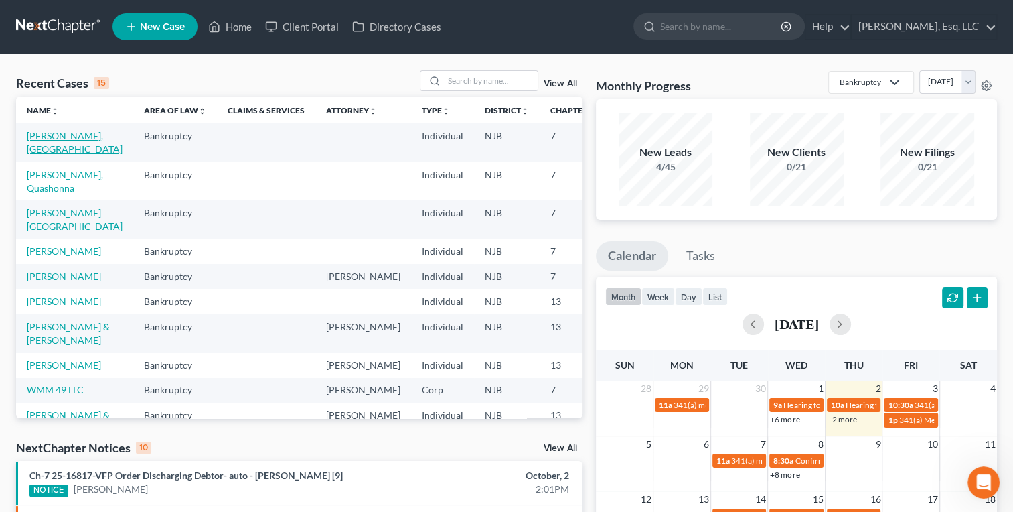
click at [34, 139] on link "[PERSON_NAME], [GEOGRAPHIC_DATA]" at bounding box center [75, 142] width 96 height 25
click at [42, 131] on link "[PERSON_NAME], [GEOGRAPHIC_DATA]" at bounding box center [75, 142] width 96 height 25
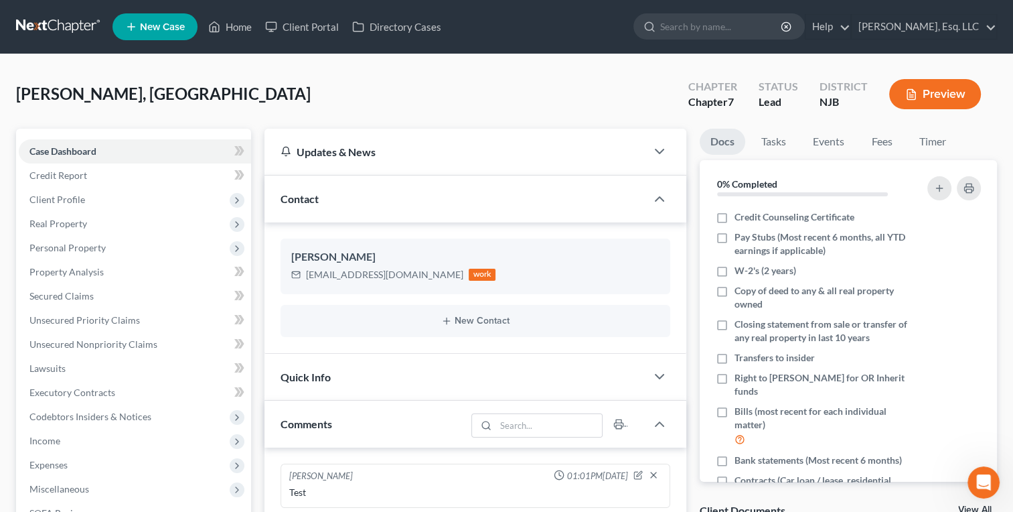
click at [250, 81] on div "[PERSON_NAME], [PERSON_NAME] Upgraded Chapter Chapter 7 Status Lead District NJ…" at bounding box center [506, 99] width 981 height 58
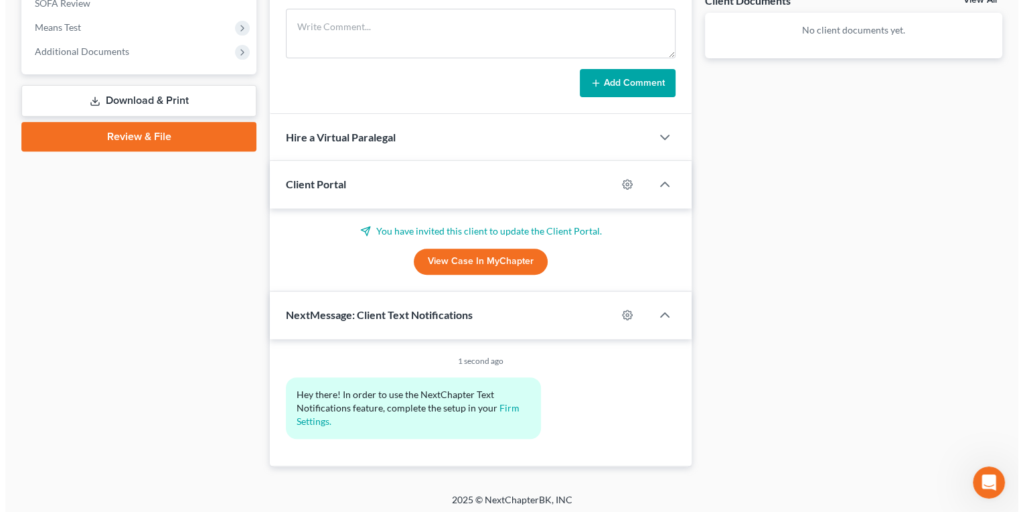
scroll to position [512, 0]
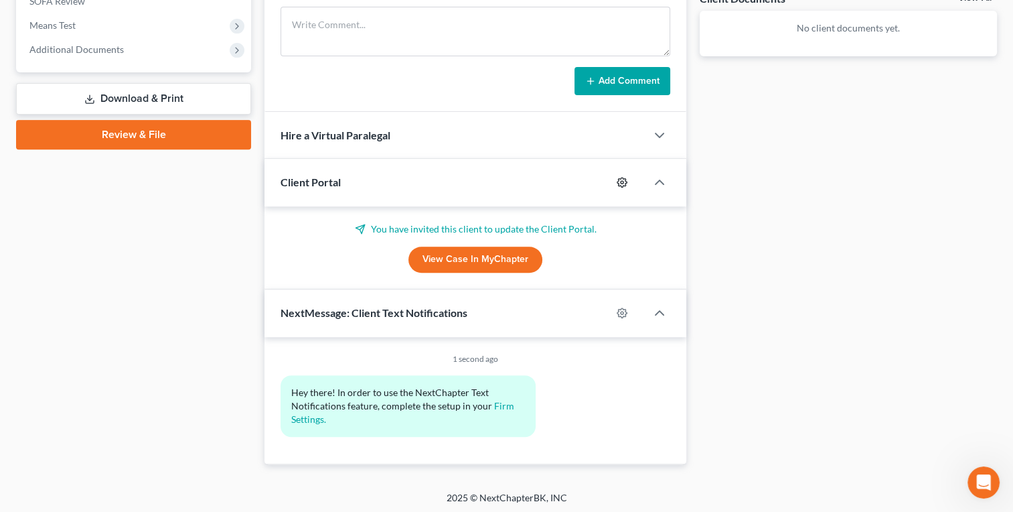
click at [619, 179] on icon "button" at bounding box center [622, 182] width 11 height 11
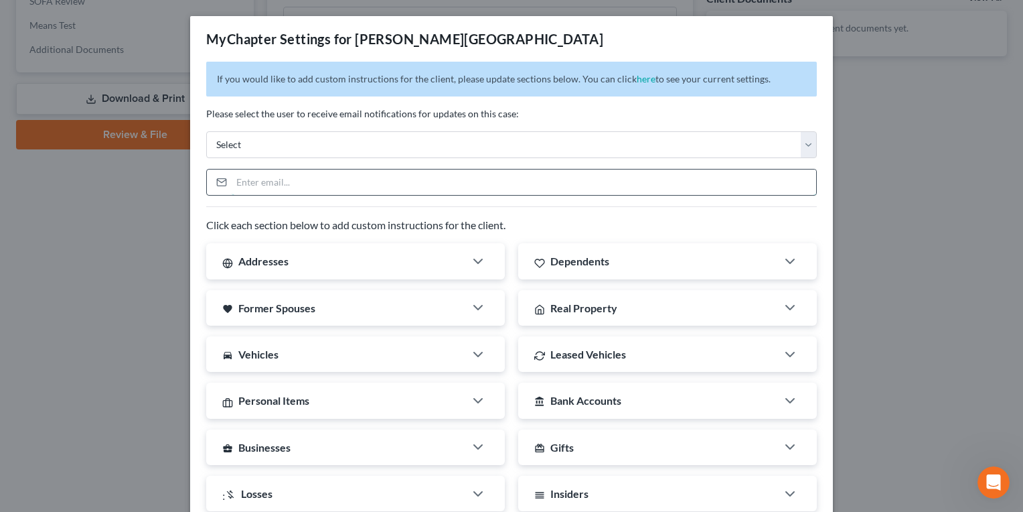
click at [514, 183] on input "email" at bounding box center [524, 181] width 585 height 25
type input "[EMAIL_ADDRESS][DOMAIN_NAME]"
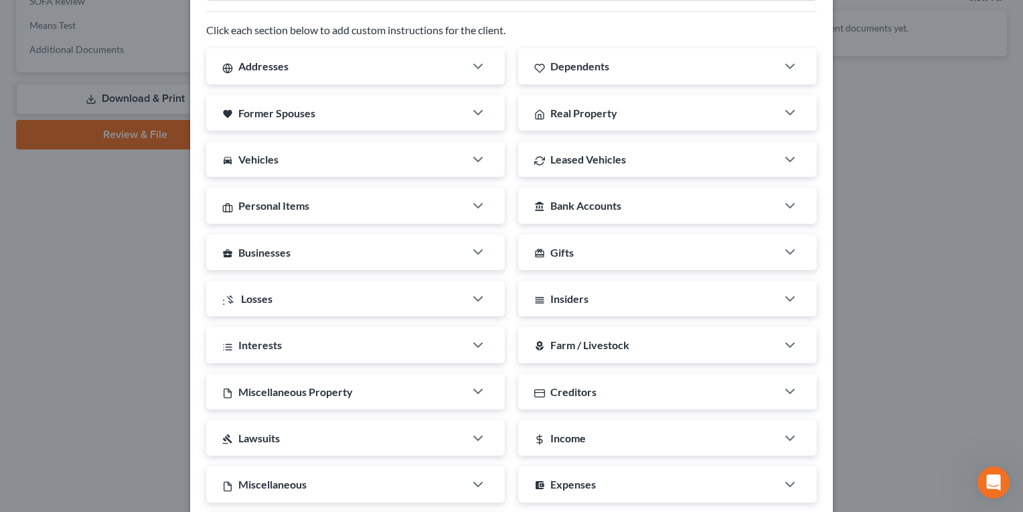
scroll to position [197, 0]
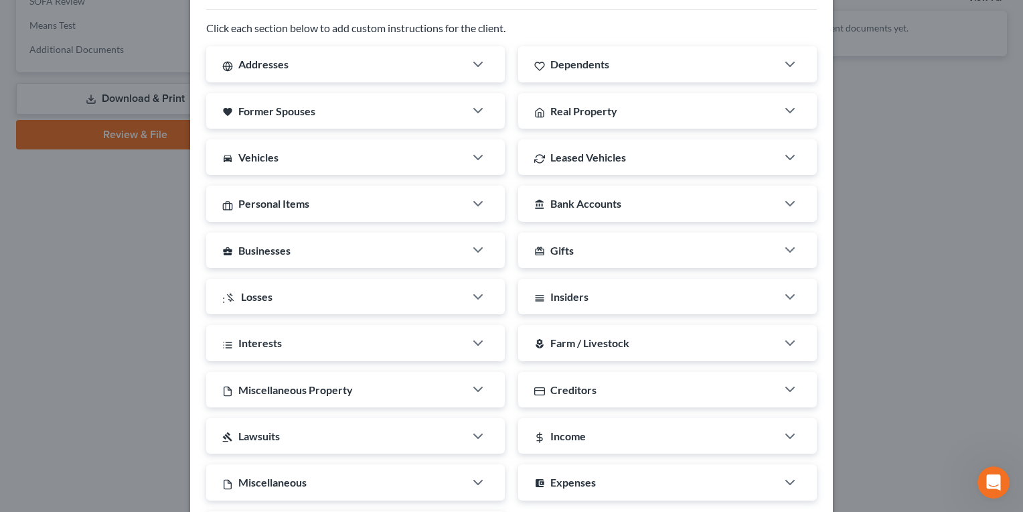
click at [238, 207] on span "Personal Items" at bounding box center [273, 203] width 71 height 13
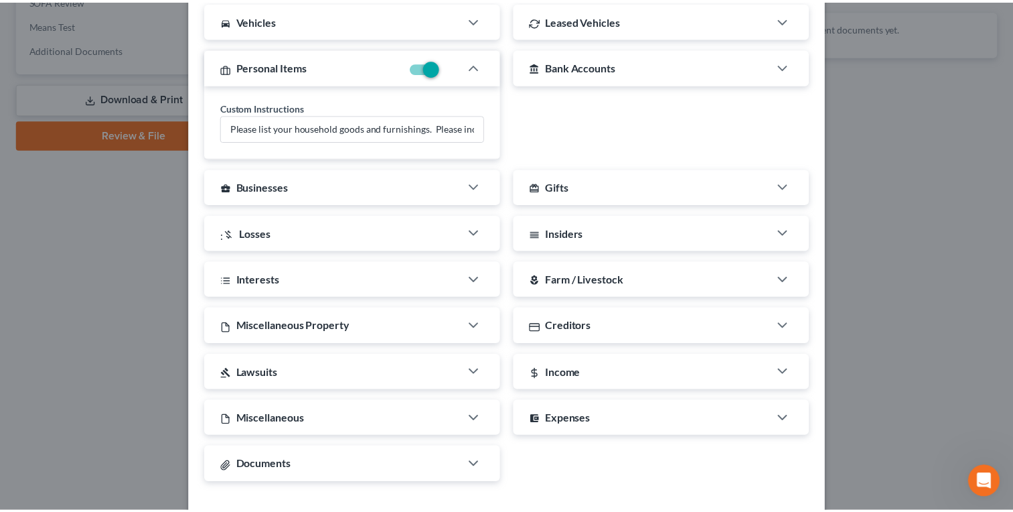
scroll to position [386, 0]
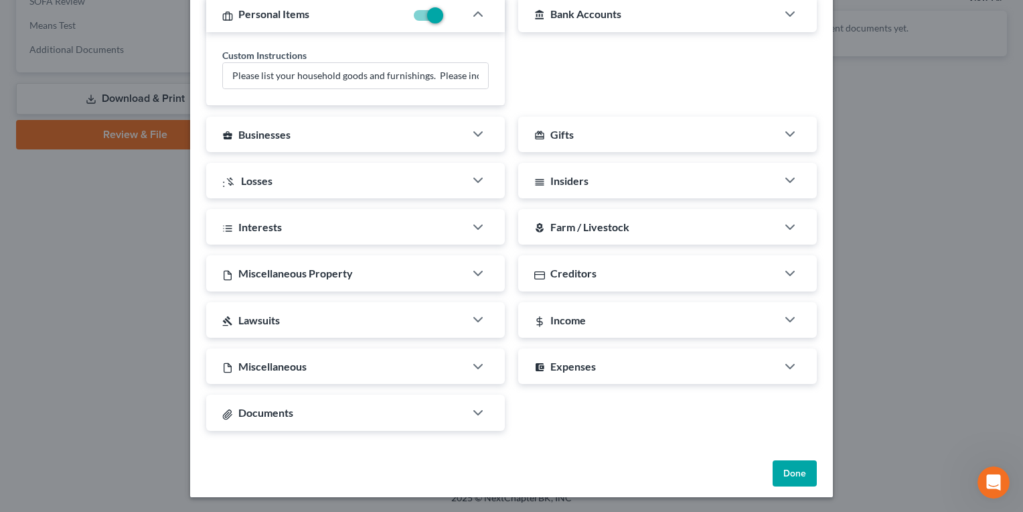
click at [777, 472] on button "Done" at bounding box center [795, 473] width 44 height 27
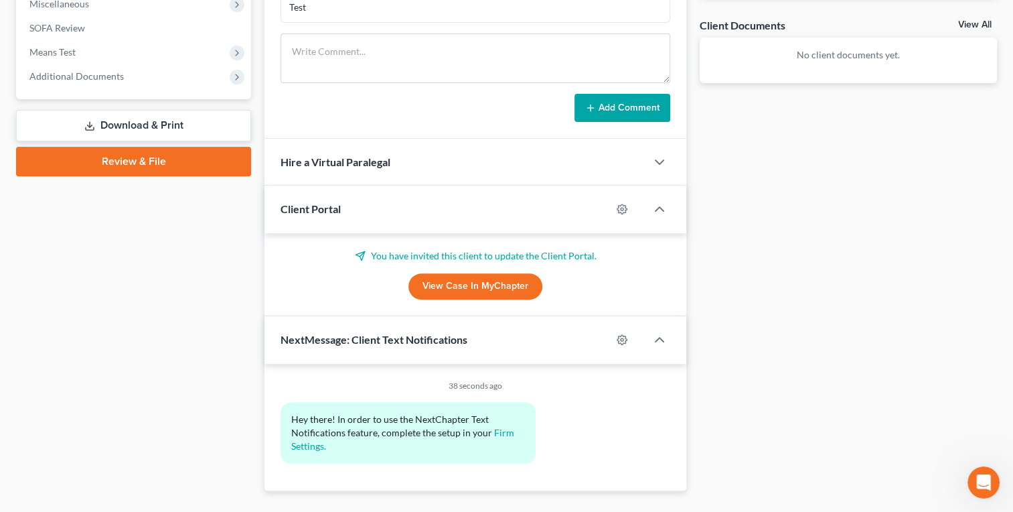
scroll to position [1791, 0]
